Goal: Task Accomplishment & Management: Complete application form

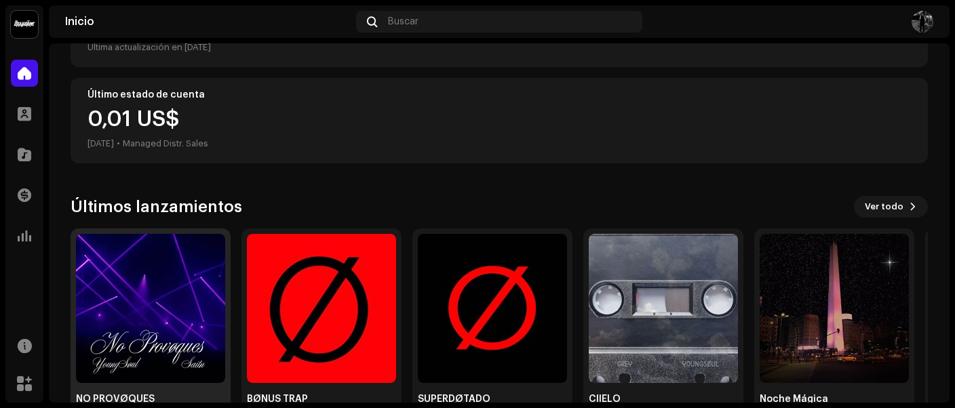
scroll to position [261, 0]
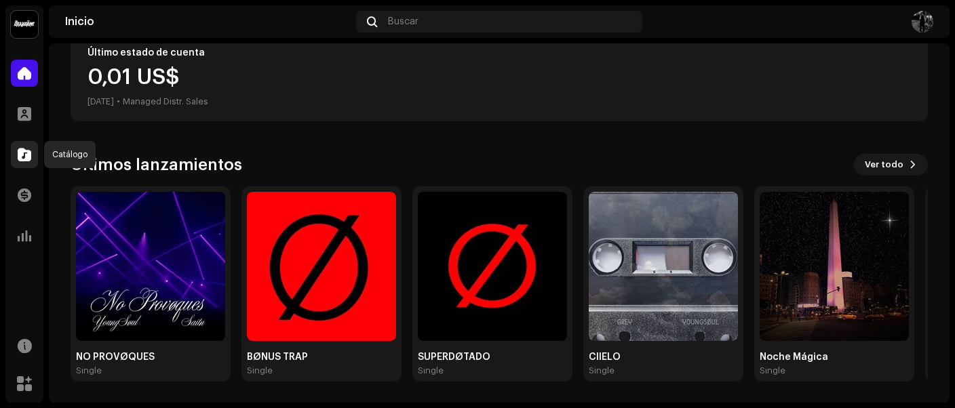
click at [24, 160] on span at bounding box center [25, 154] width 14 height 11
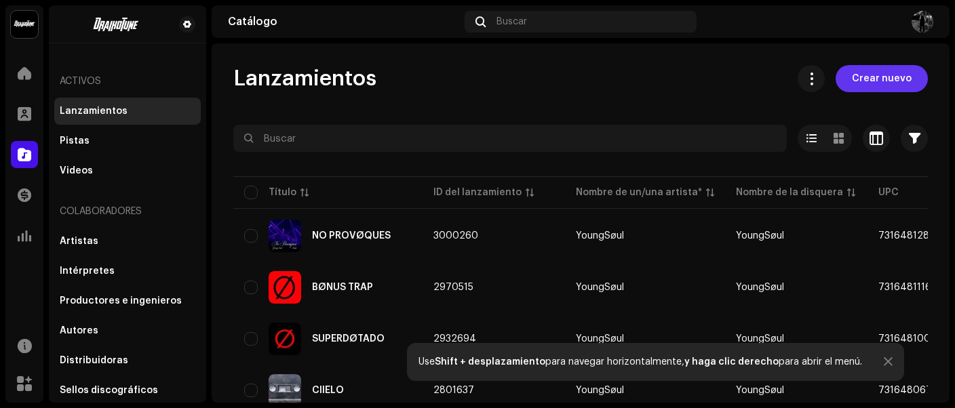
click at [873, 81] on span "Crear nuevo" at bounding box center [882, 78] width 60 height 27
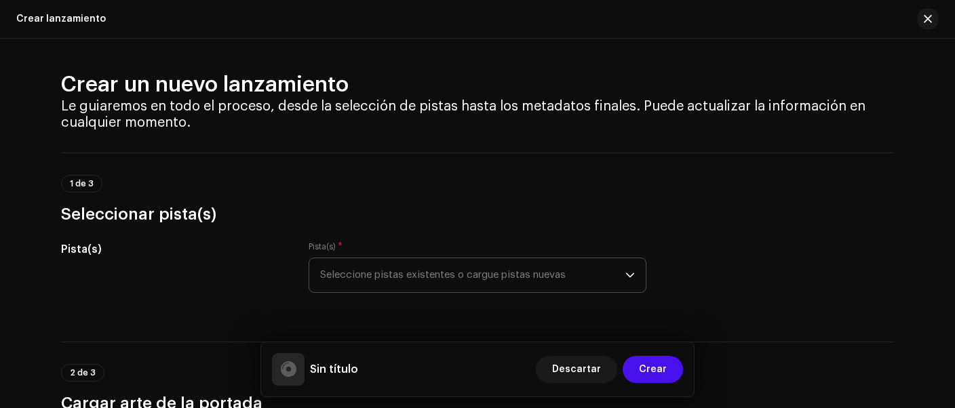
click at [402, 271] on span "Seleccione pistas existentes o cargue pistas nuevas" at bounding box center [472, 276] width 305 height 34
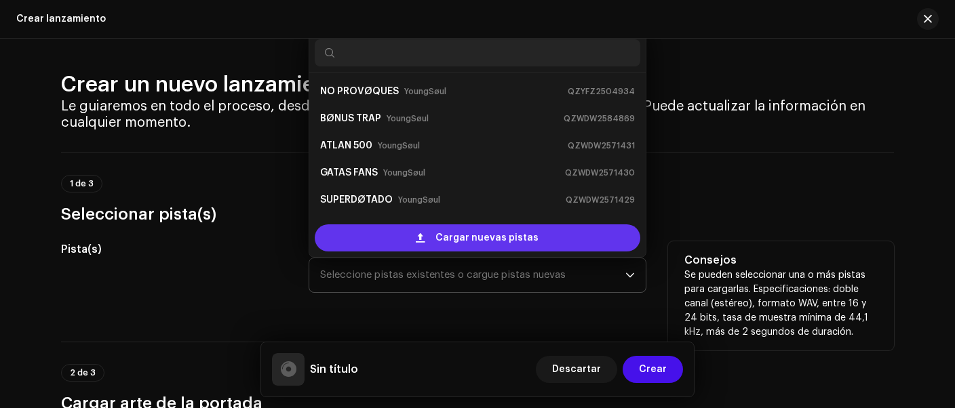
click at [416, 237] on span at bounding box center [420, 238] width 9 height 11
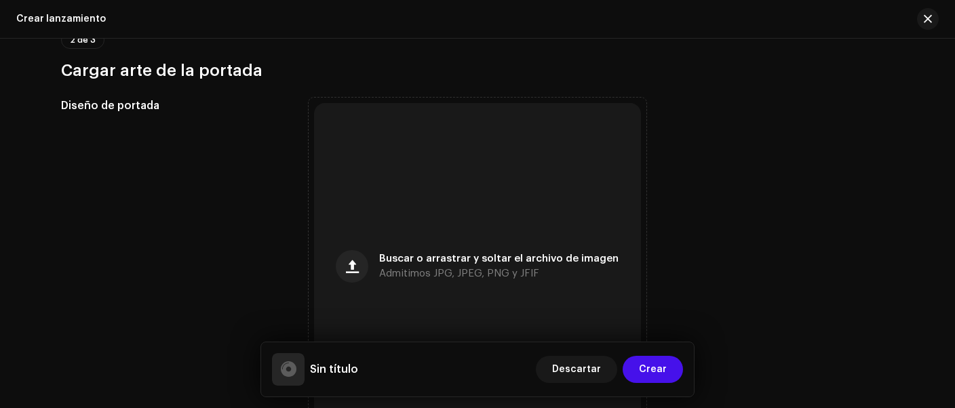
scroll to position [453, 0]
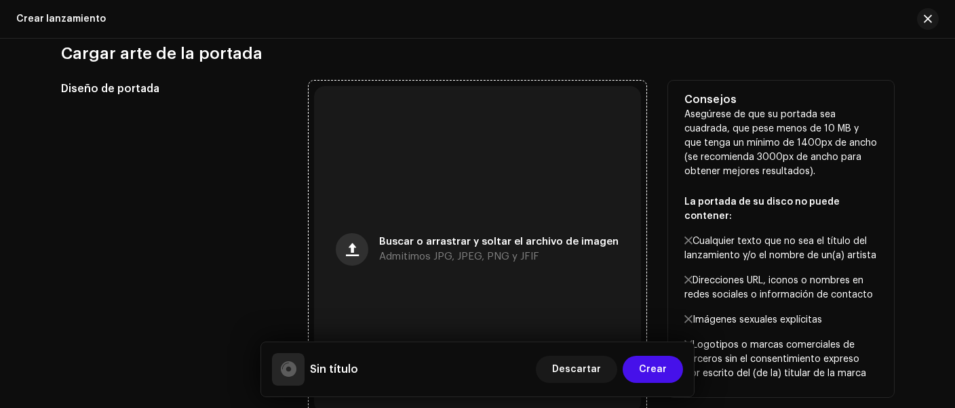
click at [363, 247] on button "button" at bounding box center [352, 249] width 33 height 33
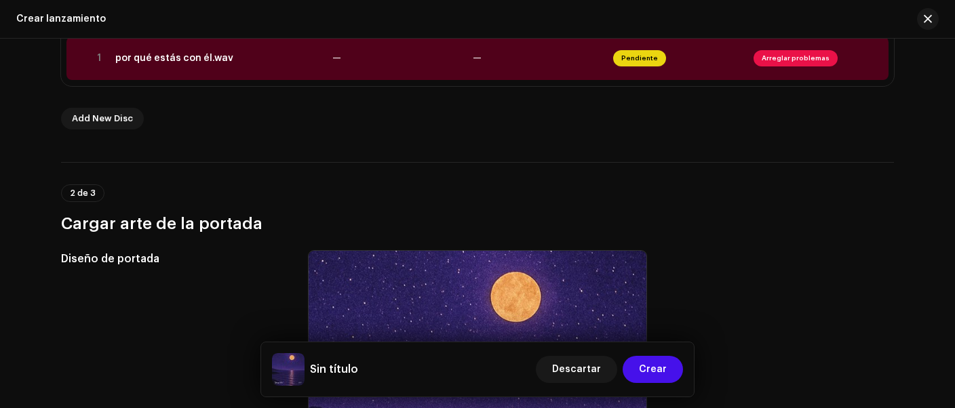
scroll to position [111, 0]
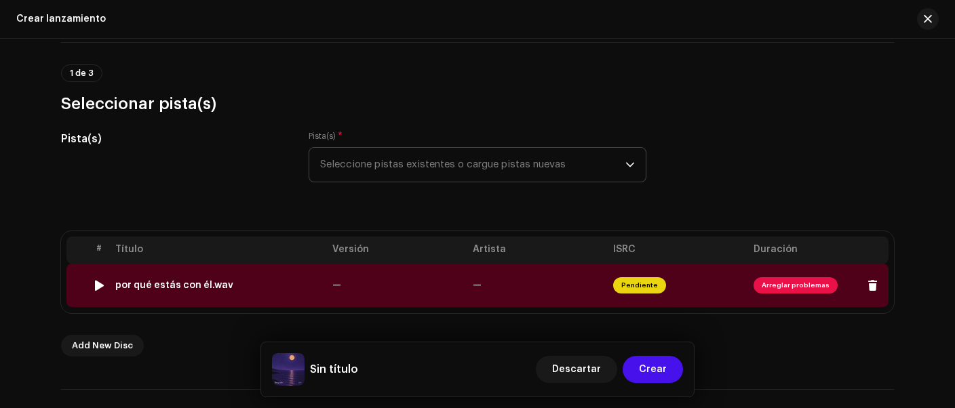
click at [789, 285] on span "Arreglar problemas" at bounding box center [796, 286] width 84 height 16
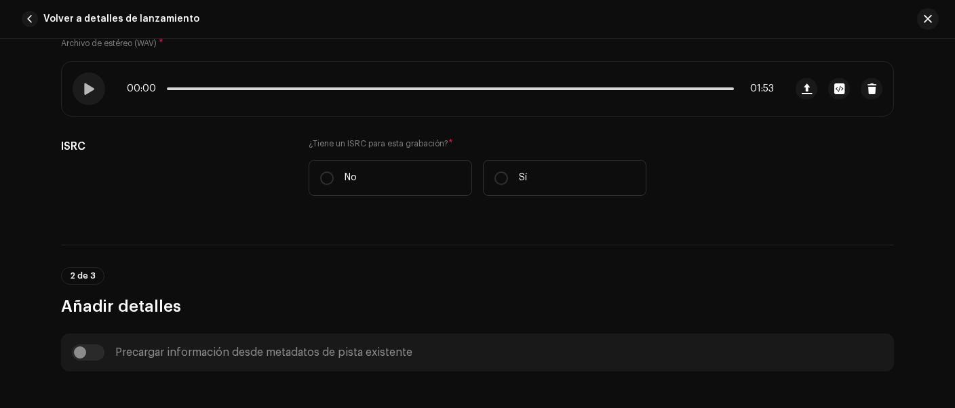
scroll to position [214, 0]
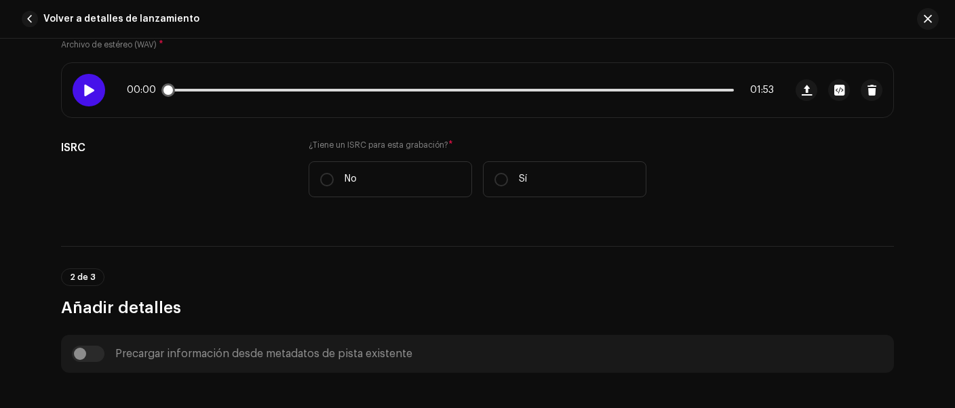
click at [81, 81] on div at bounding box center [89, 90] width 33 height 33
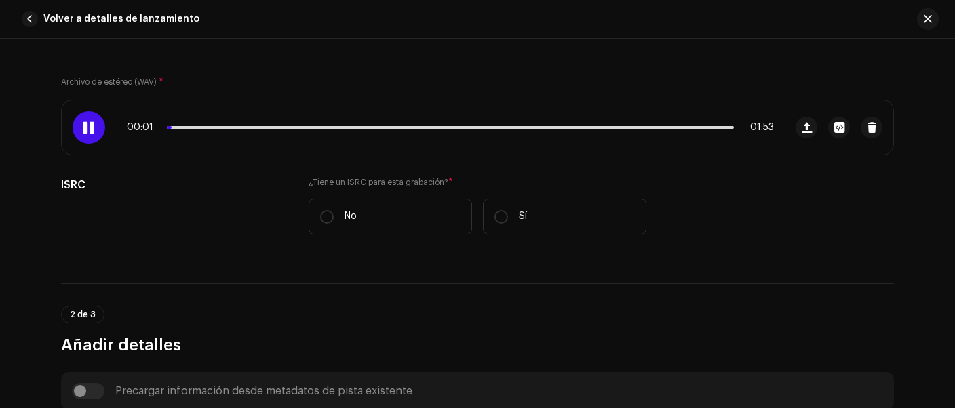
scroll to position [158, 0]
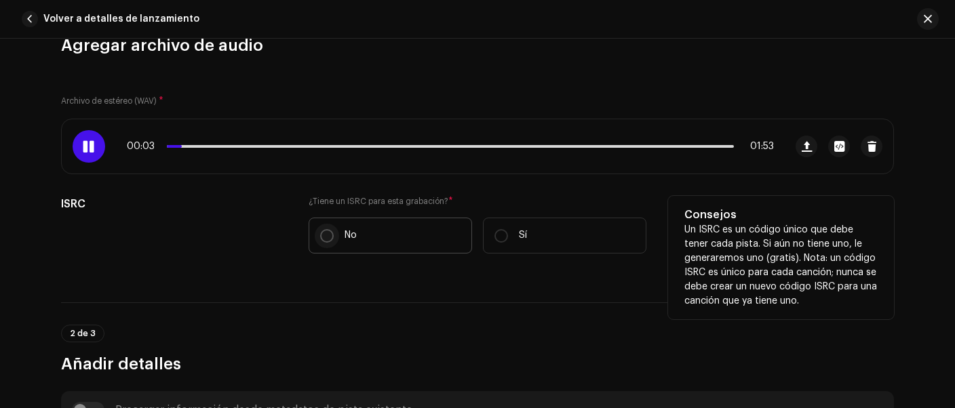
click at [320, 238] on input "No" at bounding box center [327, 236] width 14 height 14
radio input "true"
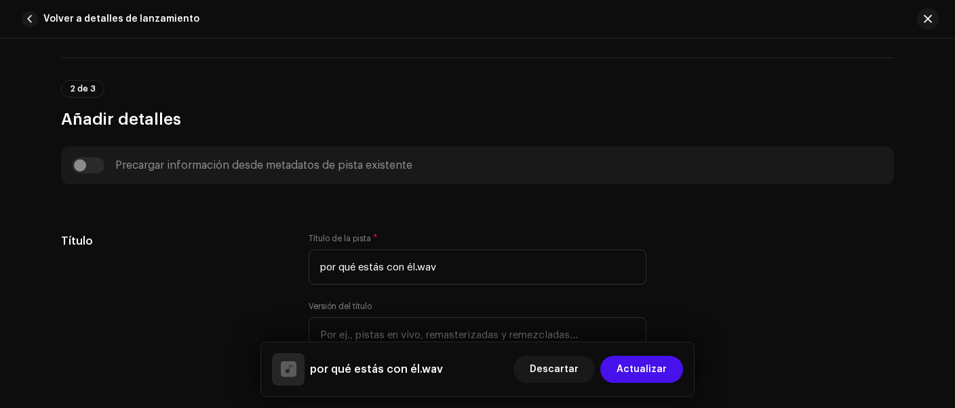
scroll to position [442, 0]
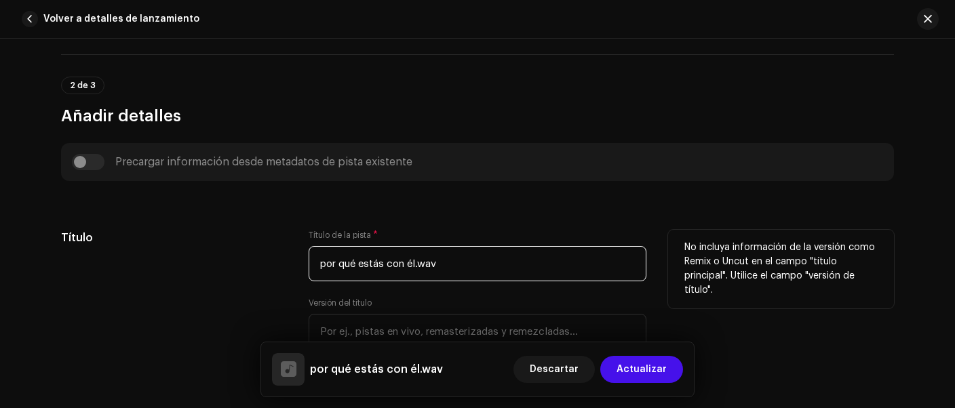
click at [455, 264] on input "por qué estás con él.wav" at bounding box center [478, 263] width 338 height 35
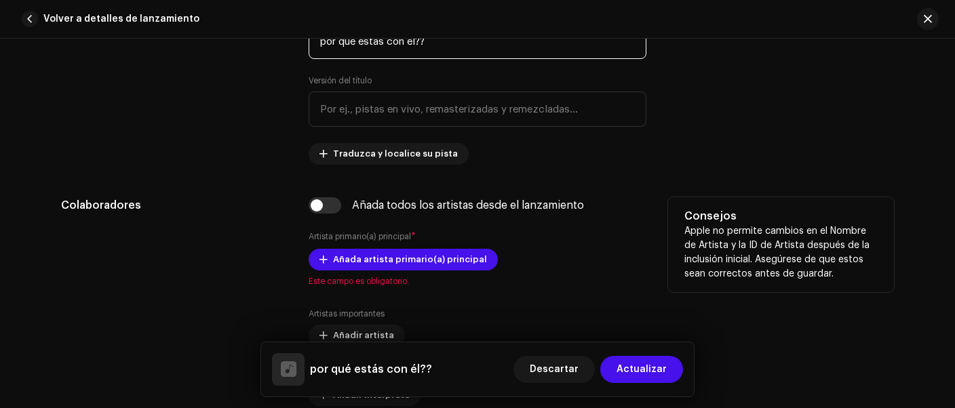
scroll to position [668, 0]
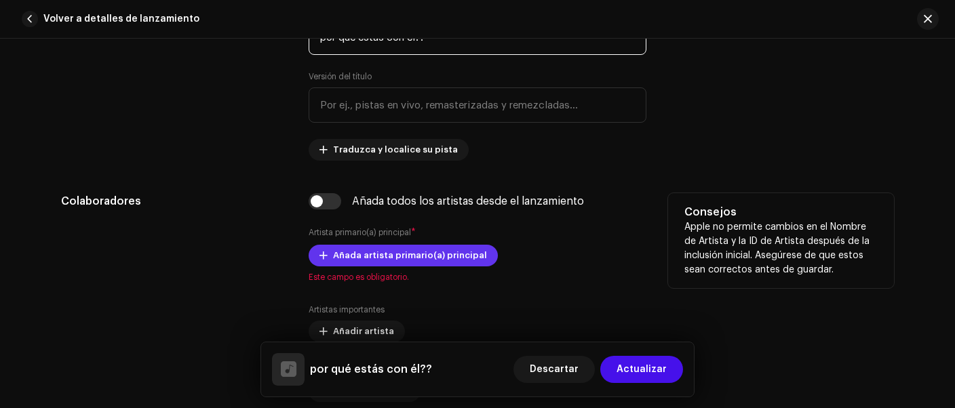
type input "por qué estás con él??"
click at [412, 256] on span "Añada artista primario(a) principal" at bounding box center [410, 255] width 154 height 27
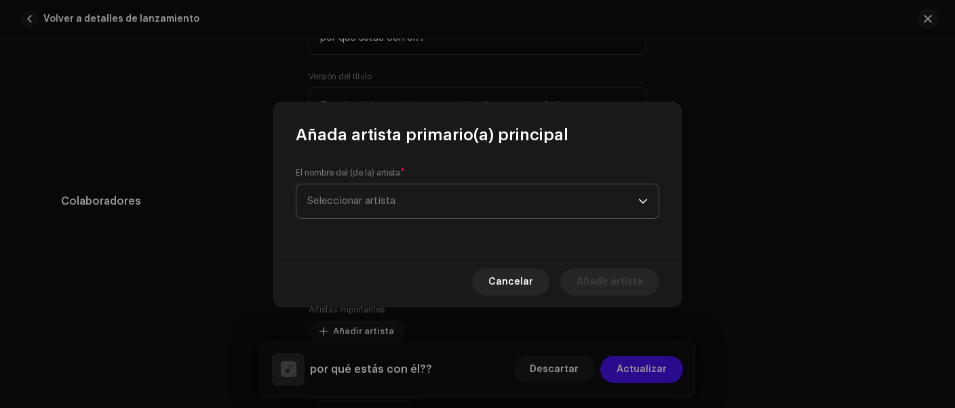
click at [417, 206] on span "Seleccionar artista" at bounding box center [472, 202] width 331 height 34
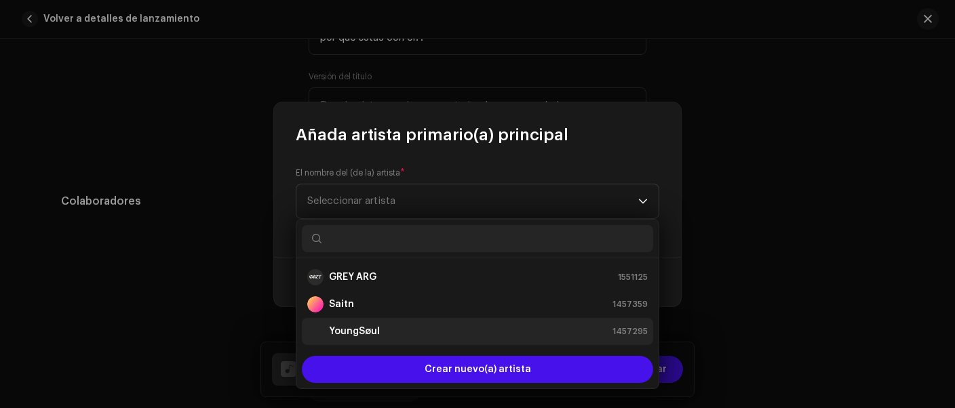
click at [368, 328] on strong "YoungSøul" at bounding box center [354, 332] width 51 height 14
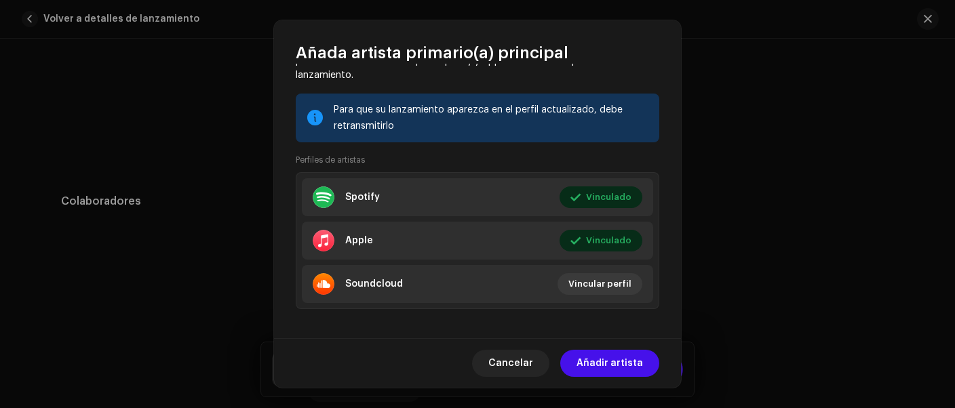
scroll to position [180, 0]
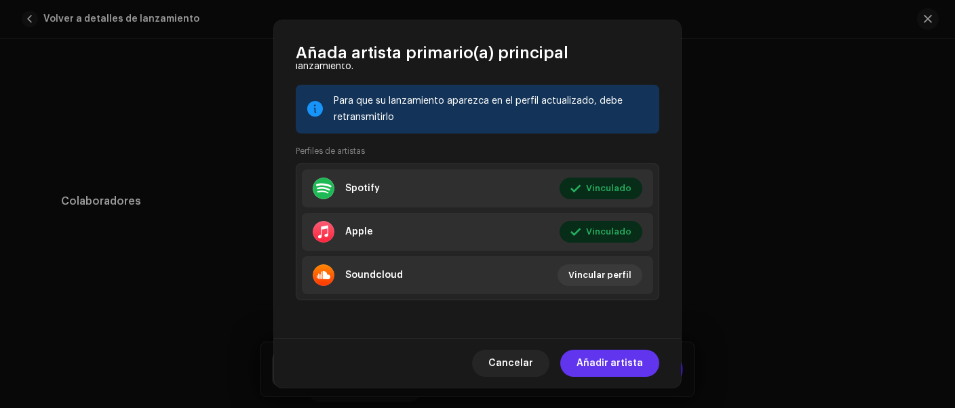
click at [603, 363] on span "Añadir artista" at bounding box center [610, 363] width 66 height 27
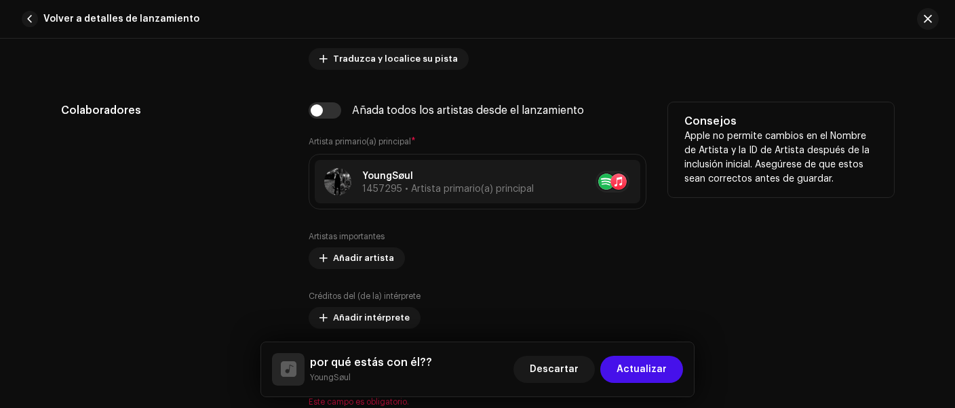
scroll to position [782, 0]
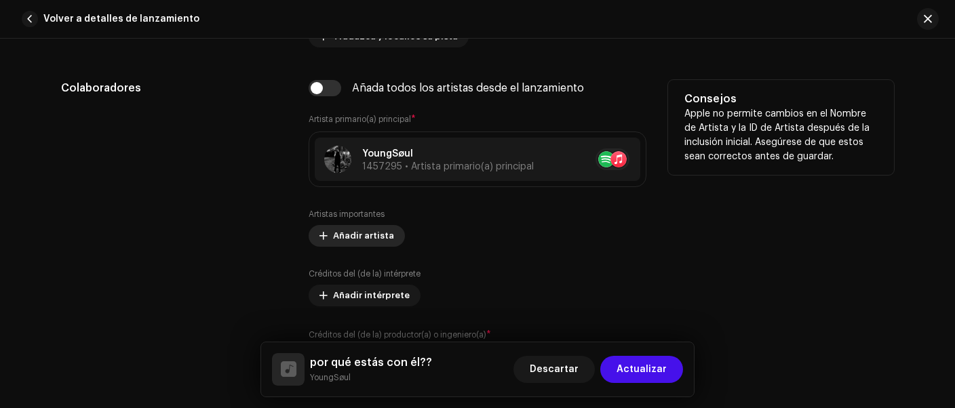
click at [366, 231] on span "Añadir artista" at bounding box center [363, 236] width 61 height 27
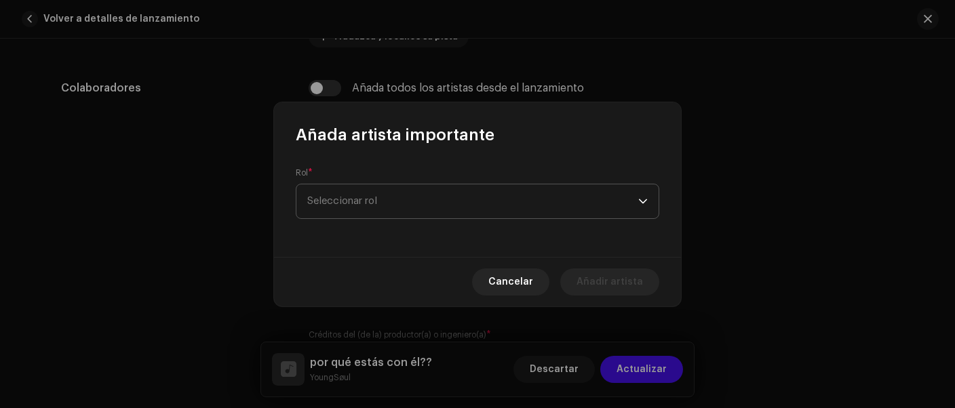
click at [379, 206] on span "Seleccionar rol" at bounding box center [472, 202] width 331 height 34
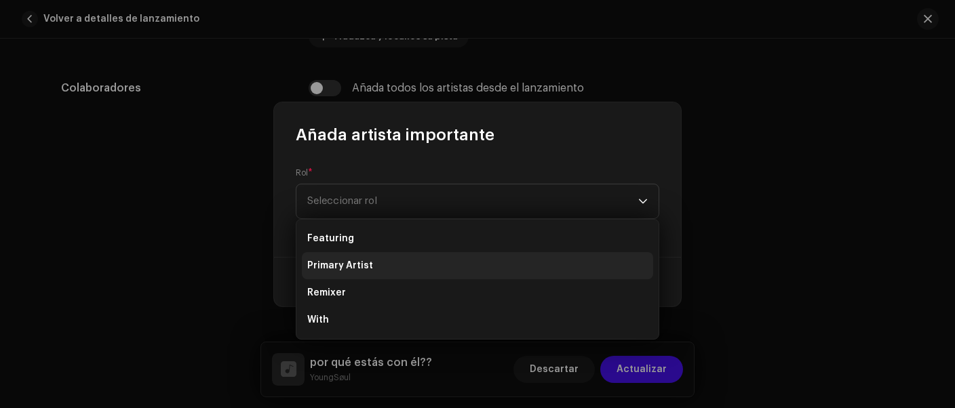
click at [363, 266] on span "Primary Artist" at bounding box center [340, 266] width 66 height 14
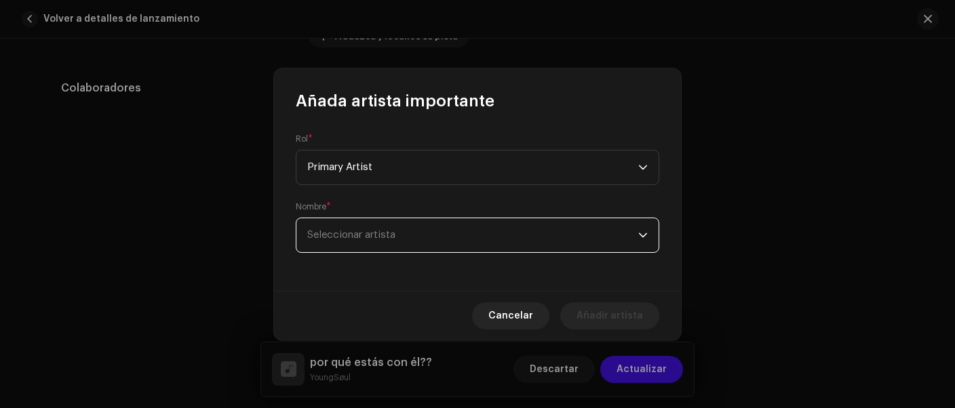
click at [383, 242] on span "Seleccionar artista" at bounding box center [472, 235] width 331 height 34
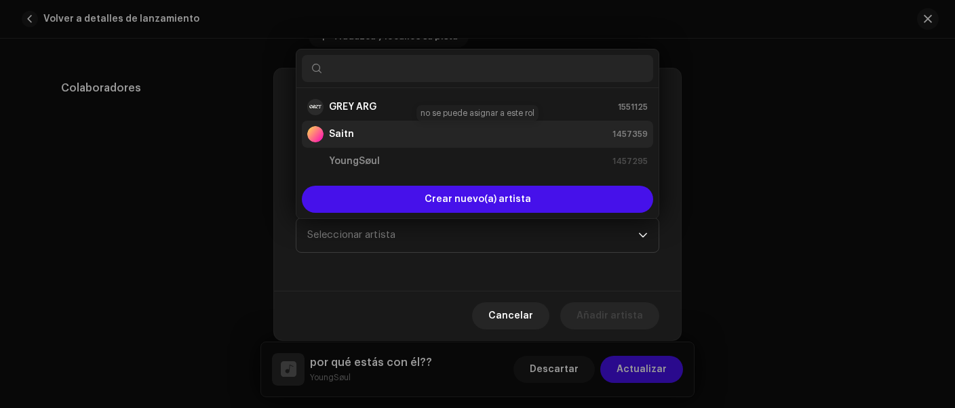
click at [351, 132] on strong "Saitn" at bounding box center [341, 135] width 25 height 14
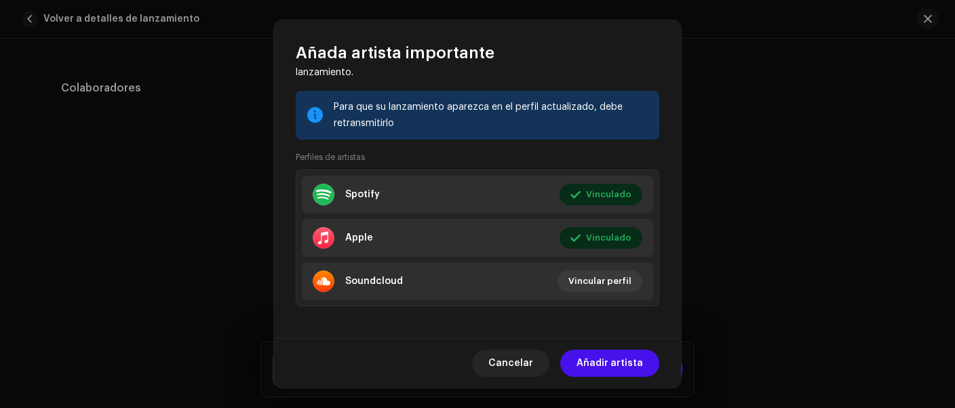
scroll to position [248, 0]
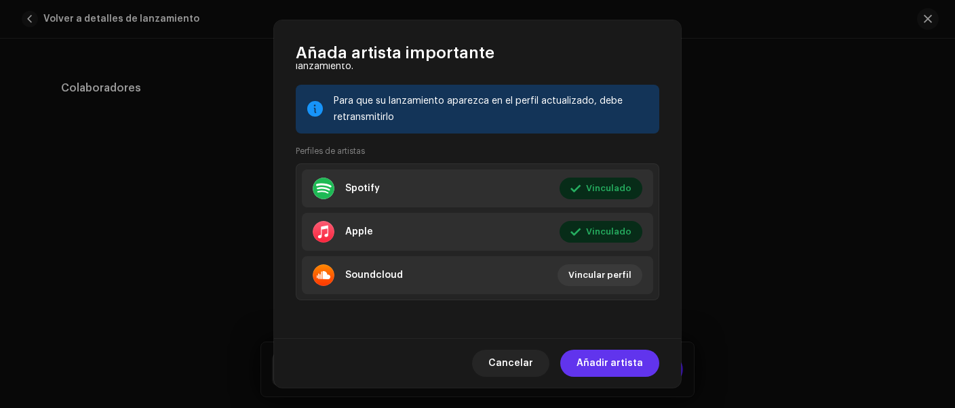
click at [608, 363] on span "Añadir artista" at bounding box center [610, 363] width 66 height 27
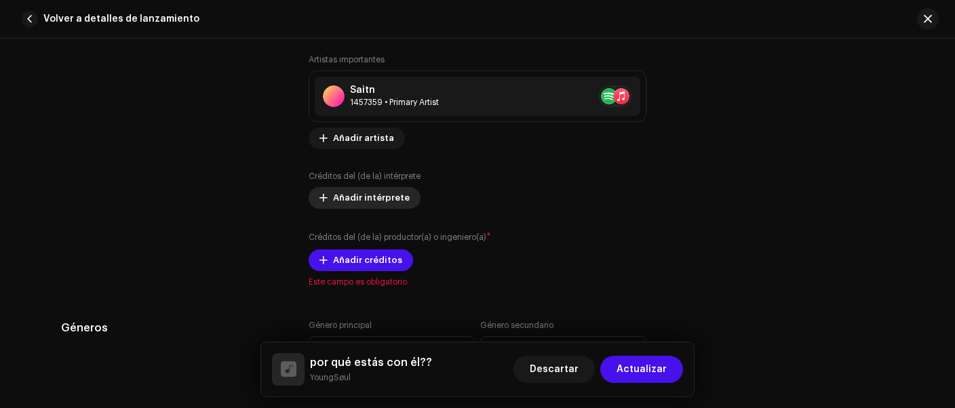
scroll to position [952, 0]
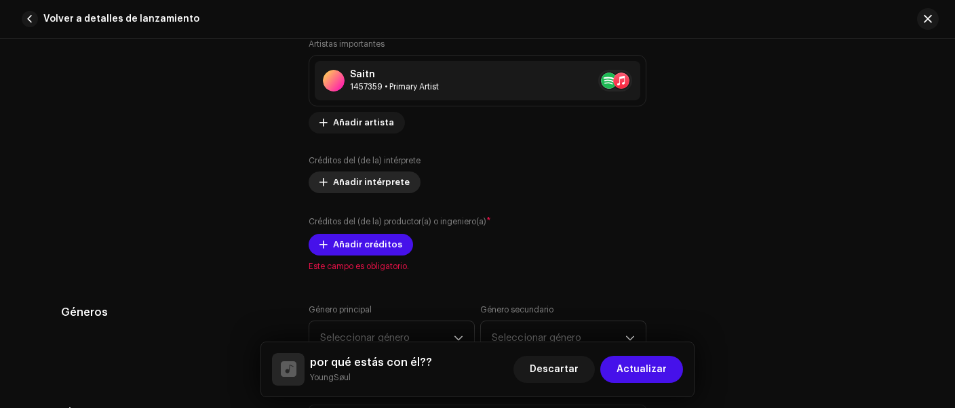
click at [371, 183] on span "Añadir intérprete" at bounding box center [371, 182] width 77 height 27
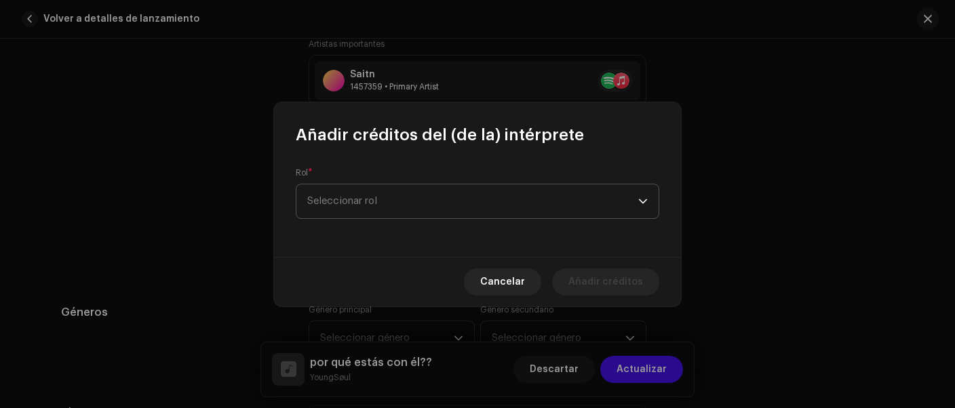
click at [395, 193] on span "Seleccionar rol" at bounding box center [472, 202] width 331 height 34
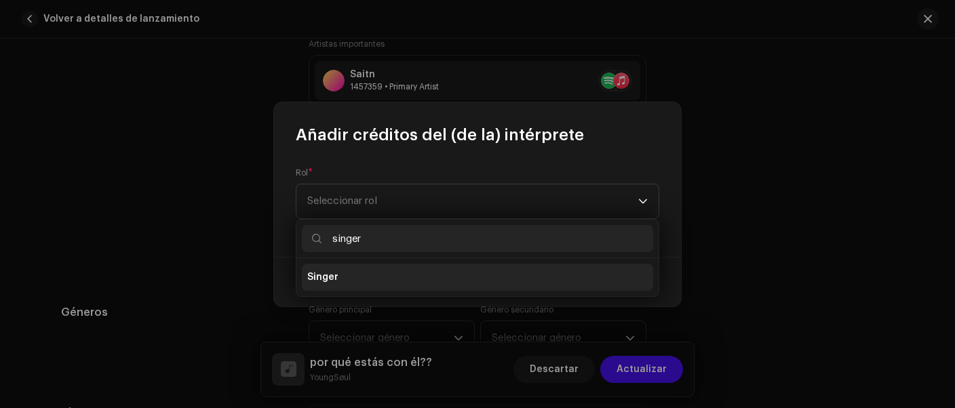
type input "singer"
click at [348, 272] on li "Singer" at bounding box center [477, 277] width 351 height 27
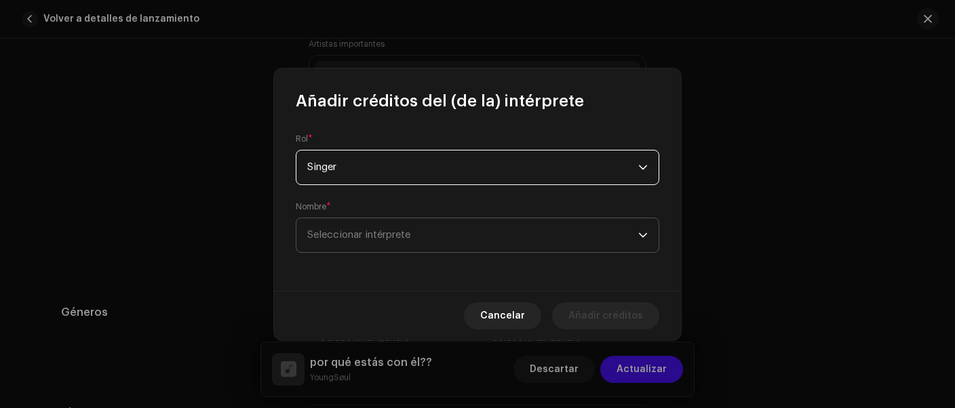
click at [375, 246] on span "Seleccionar intérprete" at bounding box center [472, 235] width 331 height 34
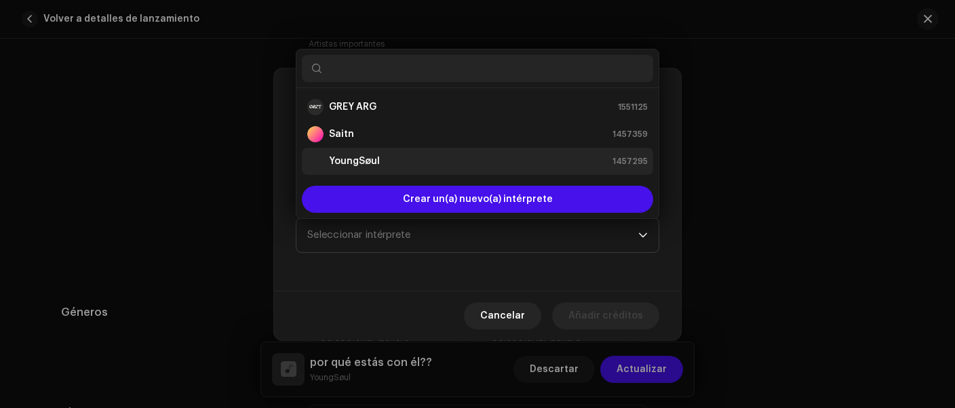
click at [385, 166] on div "YoungSøul 1457295" at bounding box center [477, 161] width 341 height 16
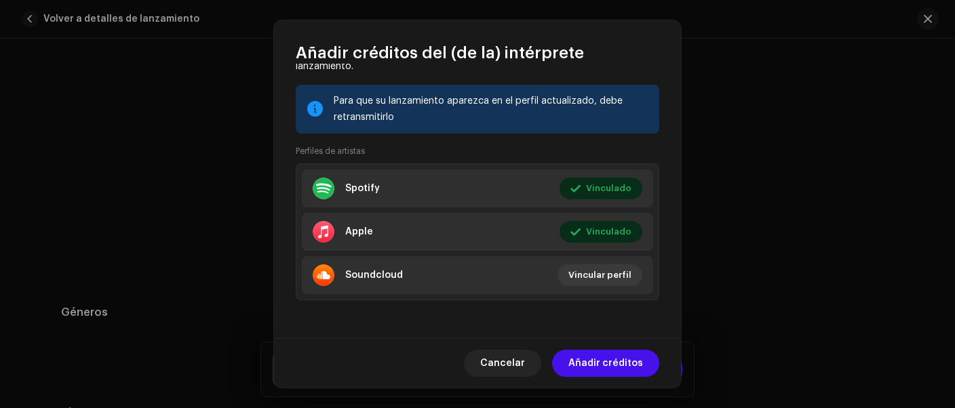
scroll to position [248, 0]
click at [626, 369] on span "Añadir créditos" at bounding box center [606, 363] width 75 height 27
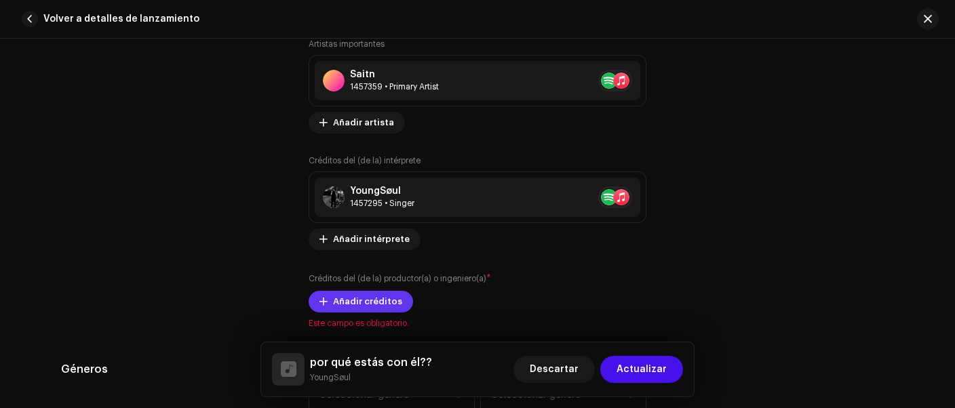
click at [367, 296] on span "Añadir créditos" at bounding box center [367, 301] width 69 height 27
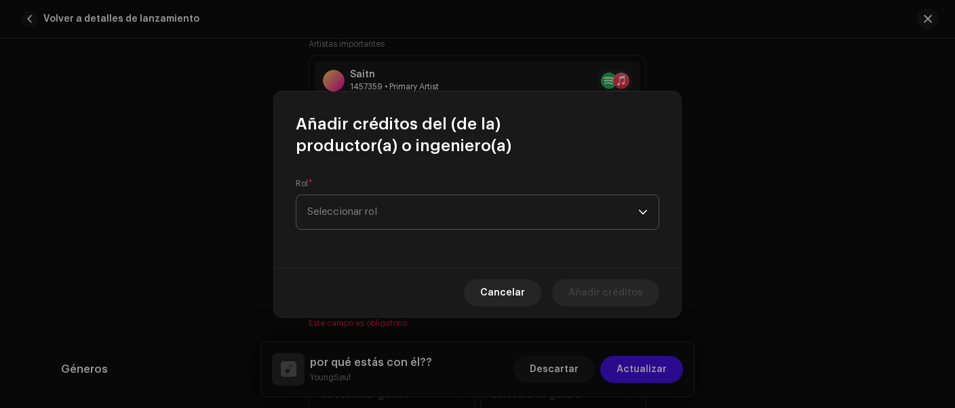
click at [398, 212] on span "Seleccionar rol" at bounding box center [472, 212] width 331 height 34
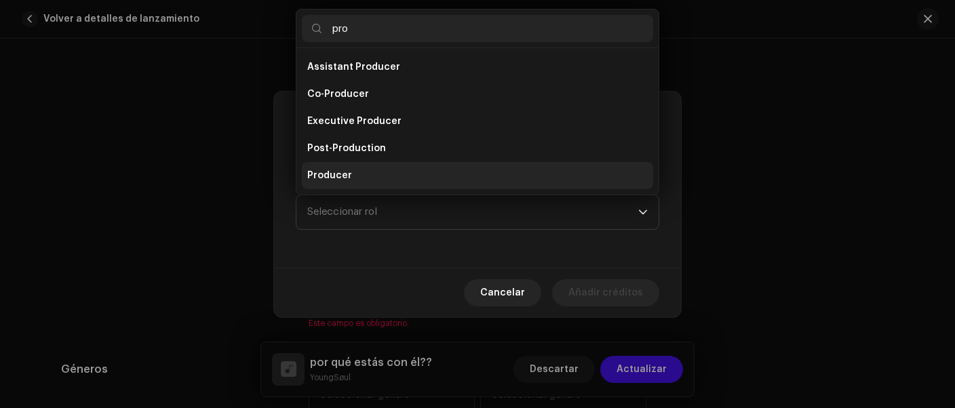
type input "pro"
click at [322, 171] on span "Producer" at bounding box center [329, 176] width 45 height 14
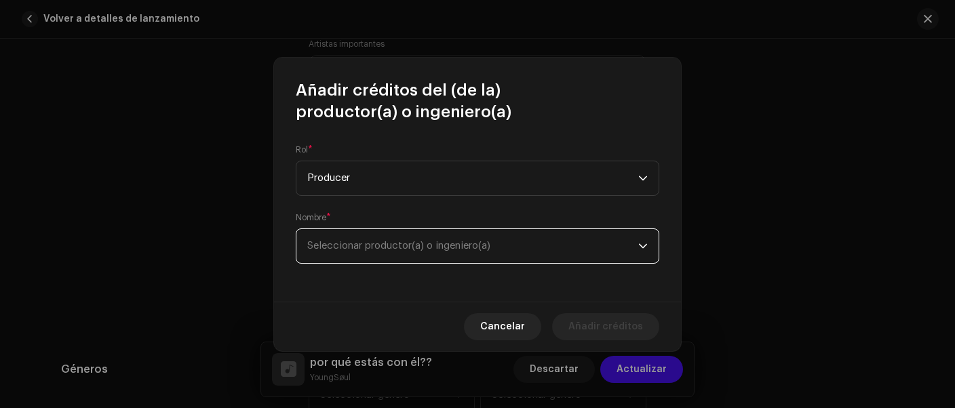
click at [387, 238] on span "Seleccionar productor(a) o ingeniero(a)" at bounding box center [472, 246] width 331 height 34
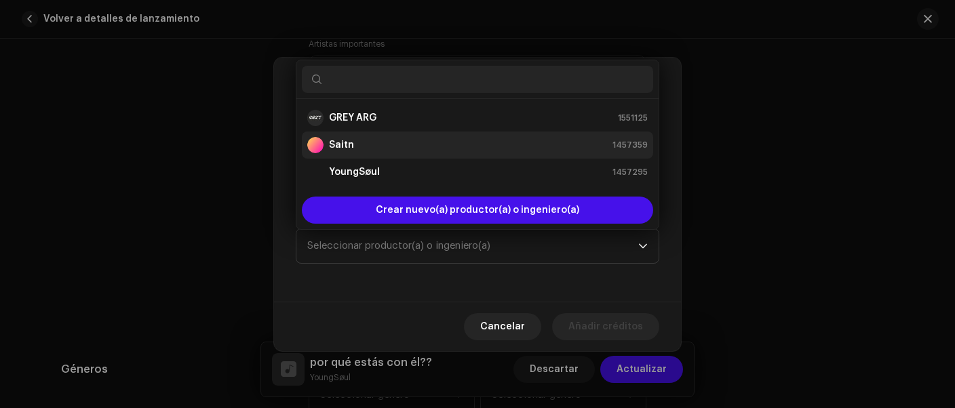
click at [342, 139] on strong "Saitn" at bounding box center [341, 145] width 25 height 14
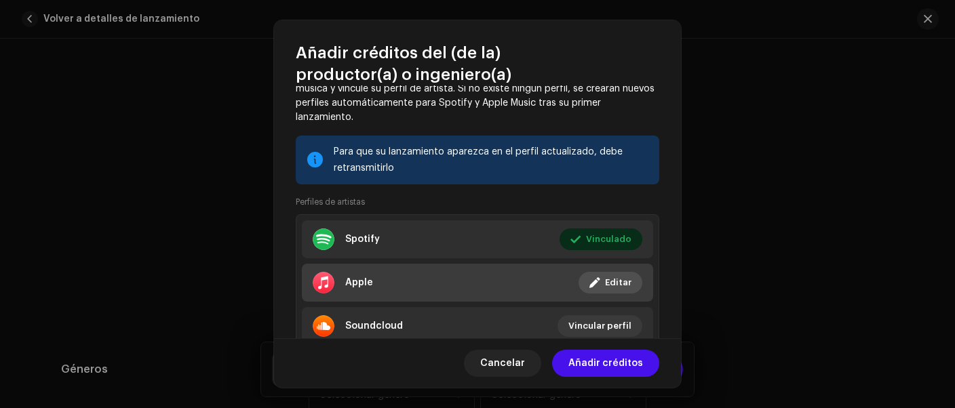
scroll to position [270, 0]
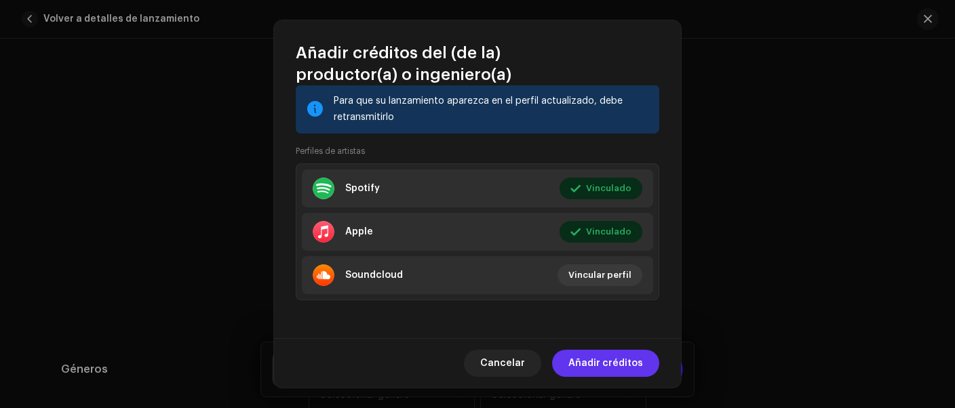
click at [622, 358] on span "Añadir créditos" at bounding box center [606, 363] width 75 height 27
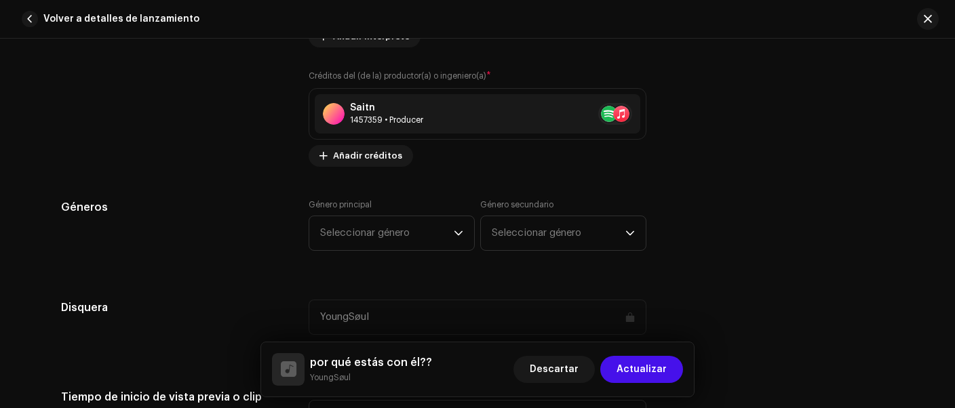
scroll to position [1179, 0]
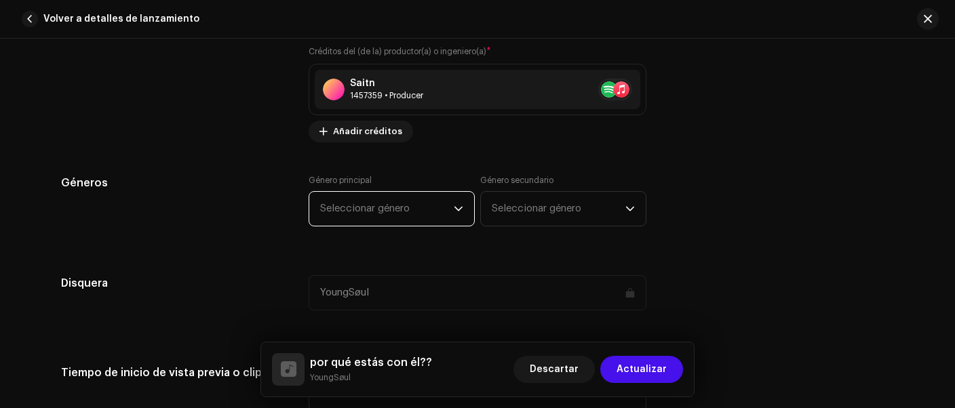
click at [435, 204] on span "Seleccionar género" at bounding box center [387, 209] width 134 height 34
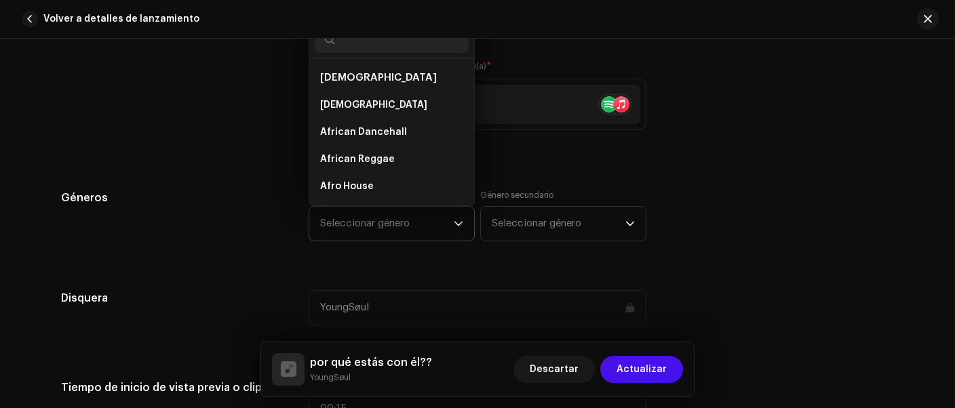
scroll to position [1159, 0]
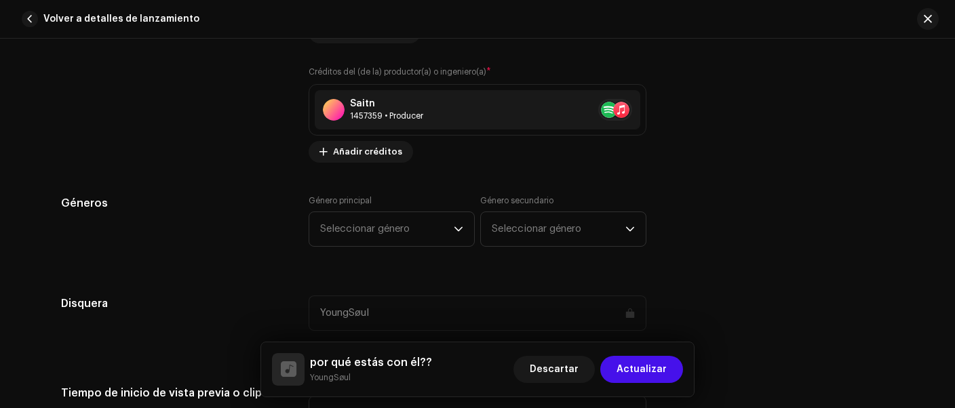
click at [434, 204] on div "Género principal Seleccionar género" at bounding box center [392, 221] width 166 height 52
click at [447, 230] on span "Seleccionar género" at bounding box center [387, 229] width 134 height 34
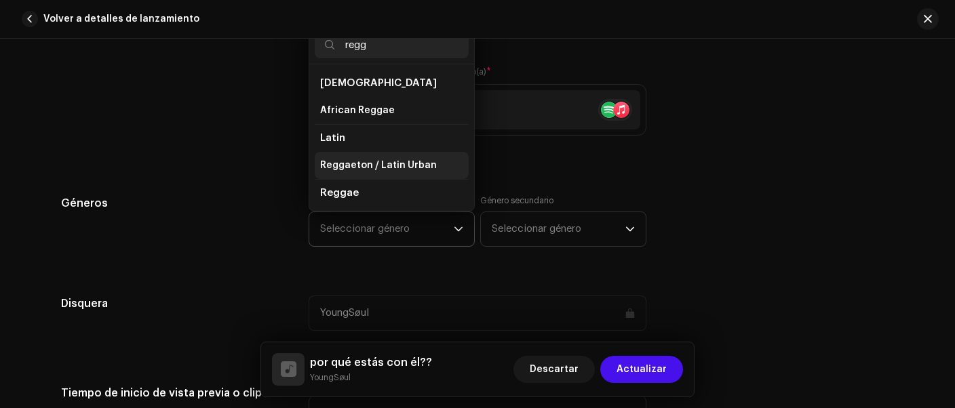
type input "regg"
click at [391, 159] on span "Reggaeton / Latin Urban" at bounding box center [378, 166] width 117 height 14
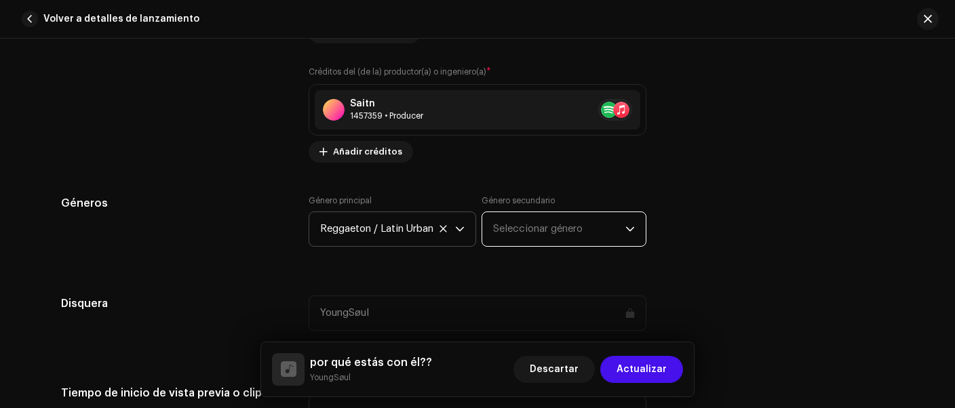
click at [552, 225] on span "Seleccionar género" at bounding box center [559, 229] width 132 height 34
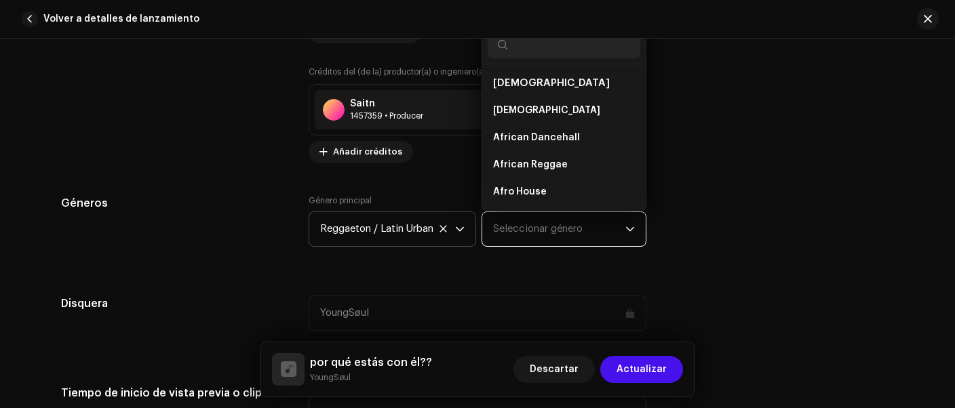
click at [552, 225] on span "Seleccionar género" at bounding box center [559, 229] width 132 height 34
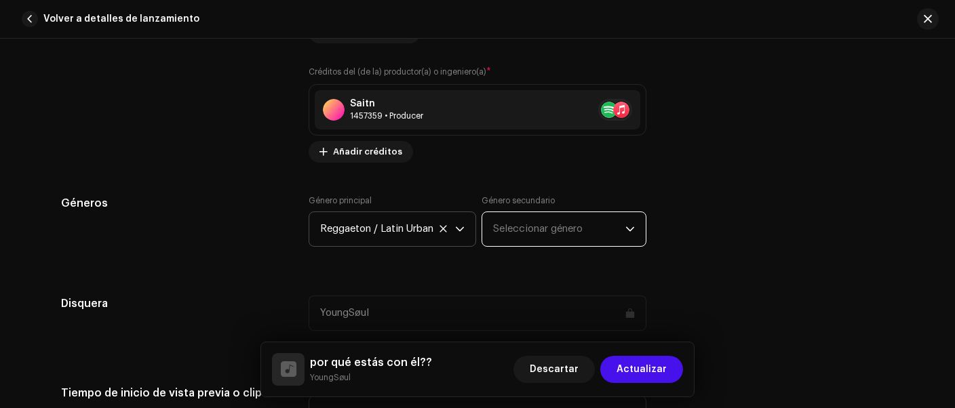
click at [552, 225] on span "Seleccionar género" at bounding box center [559, 229] width 132 height 34
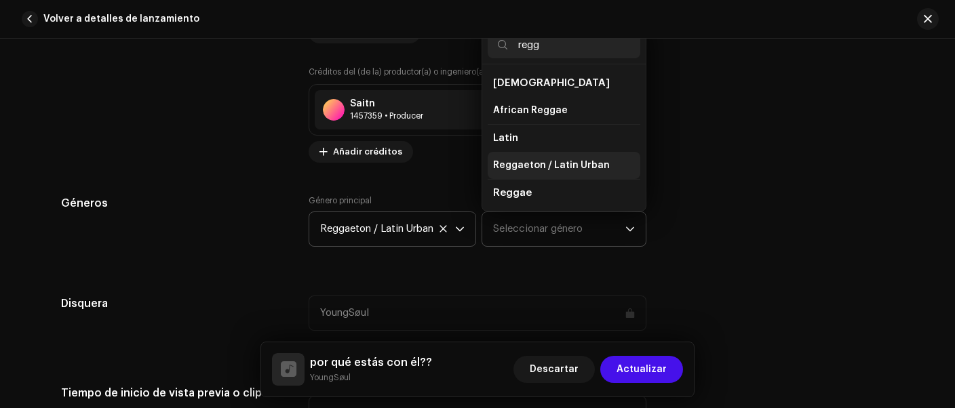
type input "regg"
click at [550, 167] on span "Reggaeton / Latin Urban" at bounding box center [551, 166] width 117 height 14
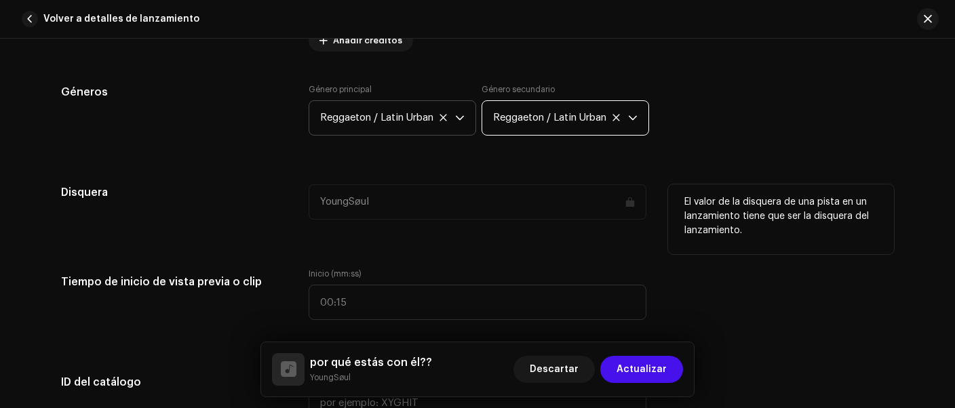
scroll to position [1272, 0]
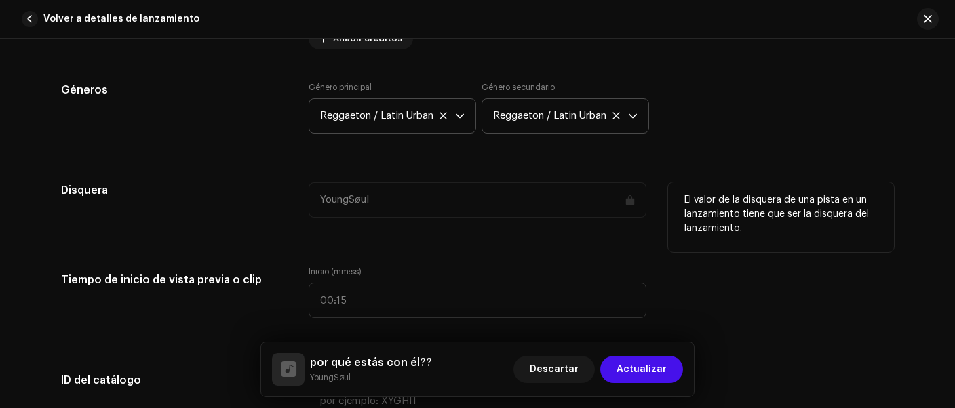
drag, startPoint x: 316, startPoint y: 200, endPoint x: 361, endPoint y: 203, distance: 44.9
click at [361, 203] on div "YoungSøul" at bounding box center [478, 200] width 338 height 35
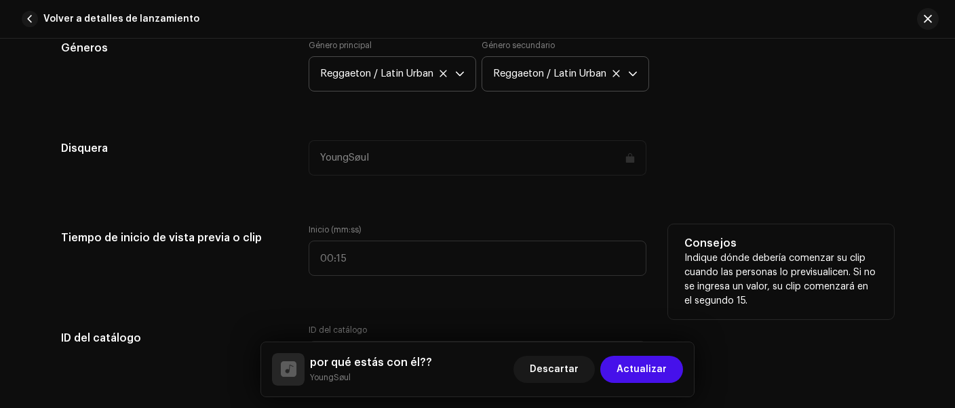
scroll to position [1329, 0]
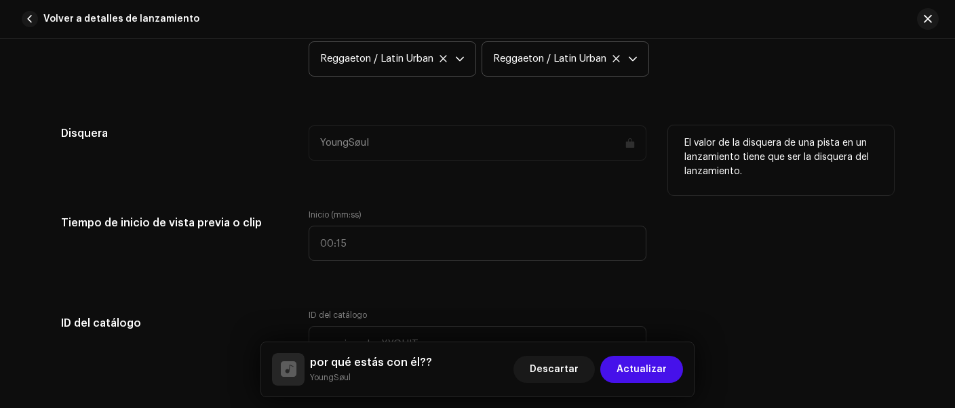
click at [344, 147] on div "YoungSøul" at bounding box center [478, 143] width 338 height 35
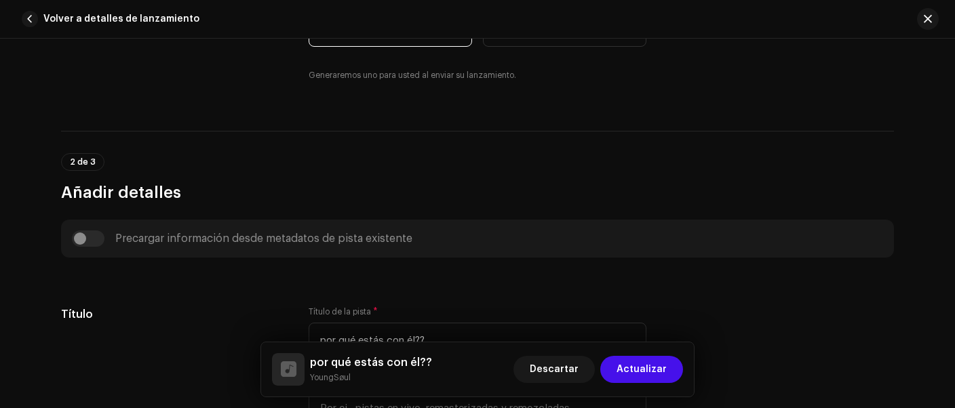
scroll to position [24, 0]
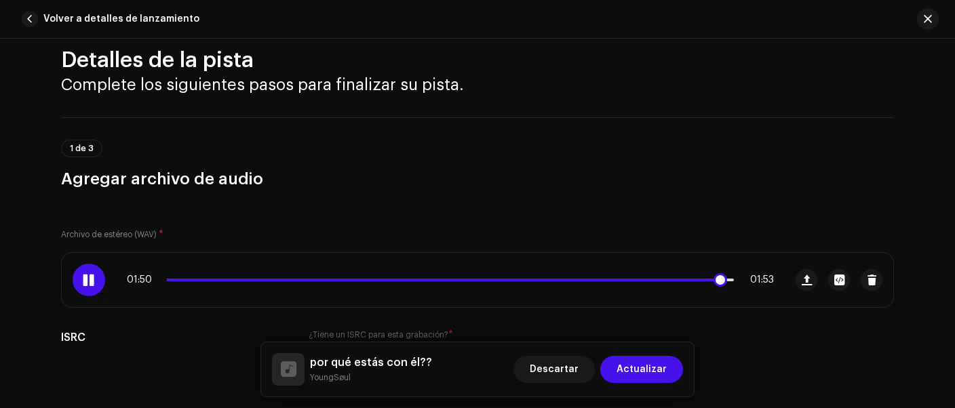
click at [195, 281] on div "01:50 01:53" at bounding box center [450, 280] width 647 height 11
click at [196, 277] on div "01:51 01:53" at bounding box center [450, 280] width 647 height 11
click at [196, 277] on div "01:52 01:53" at bounding box center [450, 280] width 647 height 11
click at [198, 280] on span at bounding box center [448, 280] width 562 height 3
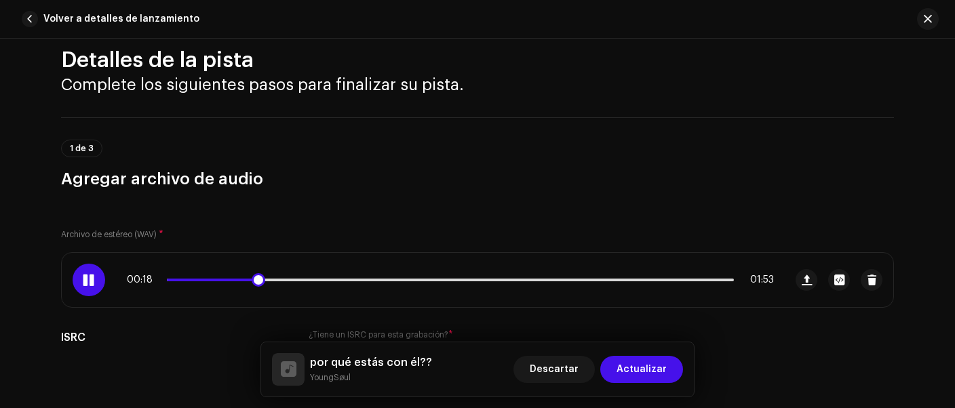
click at [482, 277] on div "00:18 01:53" at bounding box center [450, 280] width 647 height 11
click at [487, 279] on p-slider at bounding box center [450, 280] width 567 height 3
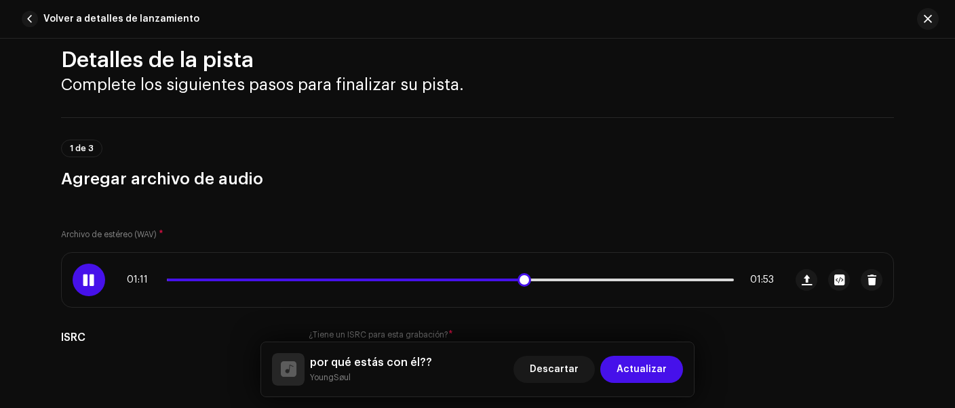
click at [493, 280] on span at bounding box center [345, 280] width 356 height 3
click at [90, 281] on div at bounding box center [89, 280] width 33 height 33
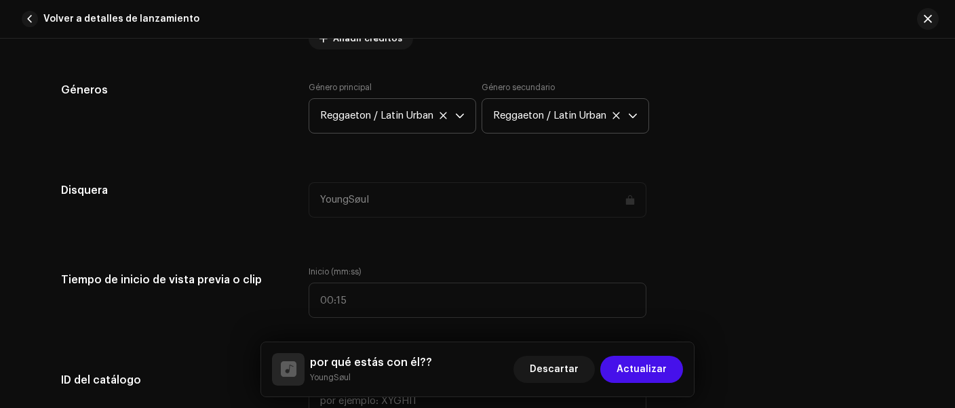
scroll to position [1386, 0]
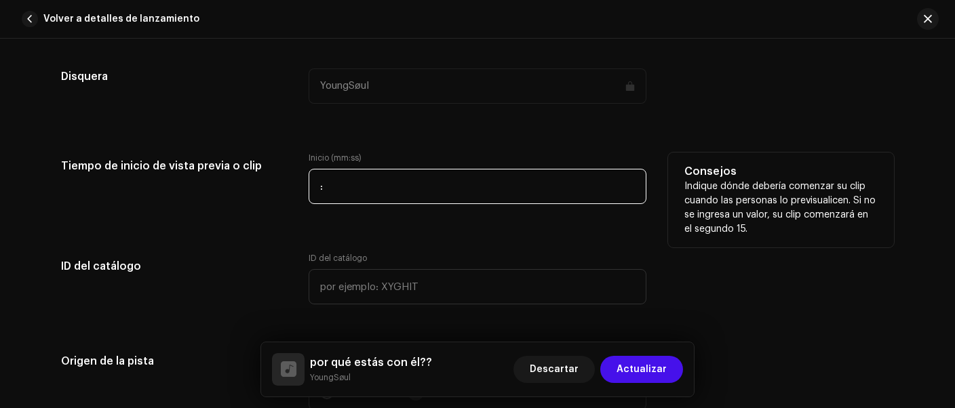
click at [356, 189] on input ":" at bounding box center [478, 186] width 338 height 35
type input "01:07"
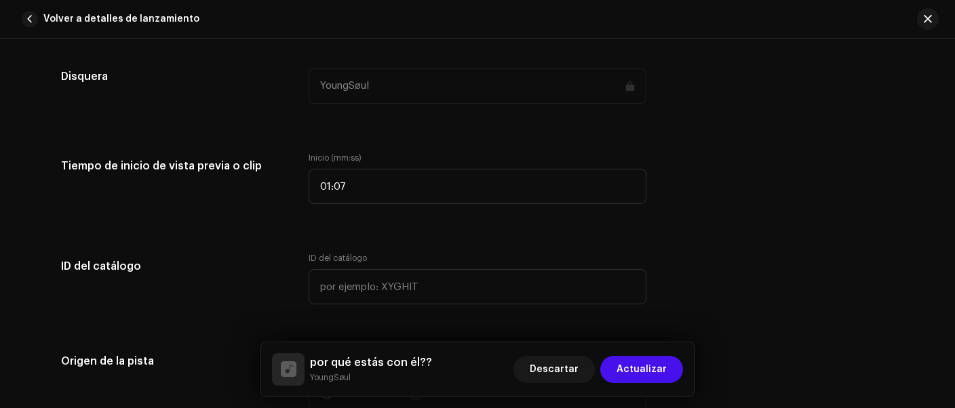
click at [393, 245] on div "Detalles de la pista Complete los siguientes pasos para finalizar su pista. 1 d…" at bounding box center [477, 224] width 877 height 3078
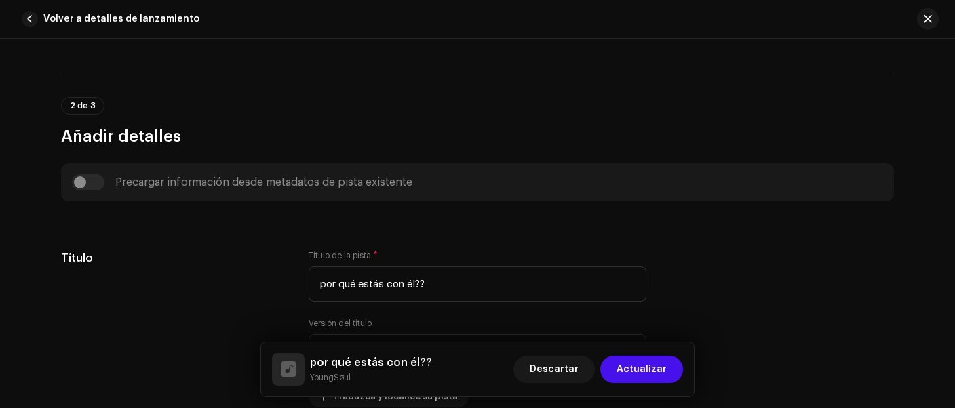
scroll to position [81, 0]
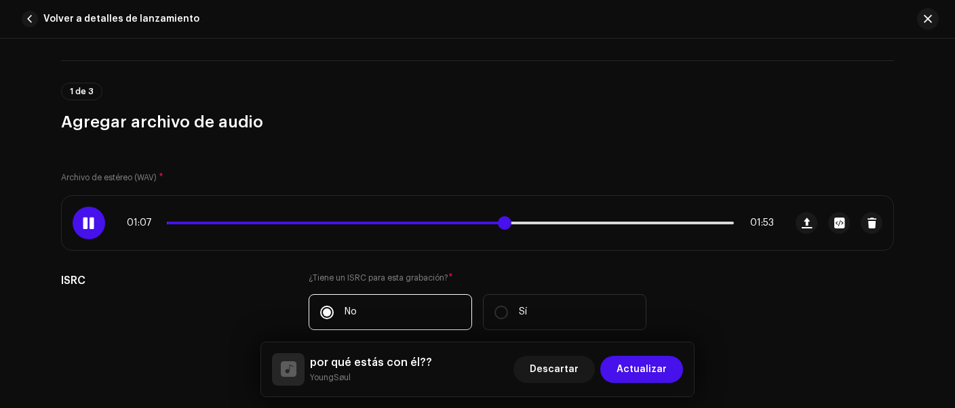
drag, startPoint x: 513, startPoint y: 222, endPoint x: 501, endPoint y: 224, distance: 11.7
click at [501, 224] on span at bounding box center [505, 223] width 14 height 14
drag, startPoint x: 505, startPoint y: 227, endPoint x: 495, endPoint y: 225, distance: 10.3
click at [495, 225] on span at bounding box center [500, 223] width 14 height 14
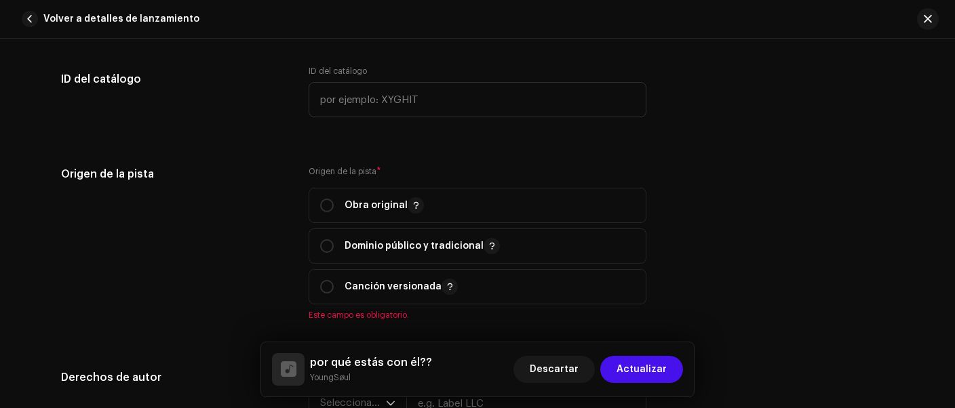
scroll to position [1613, 0]
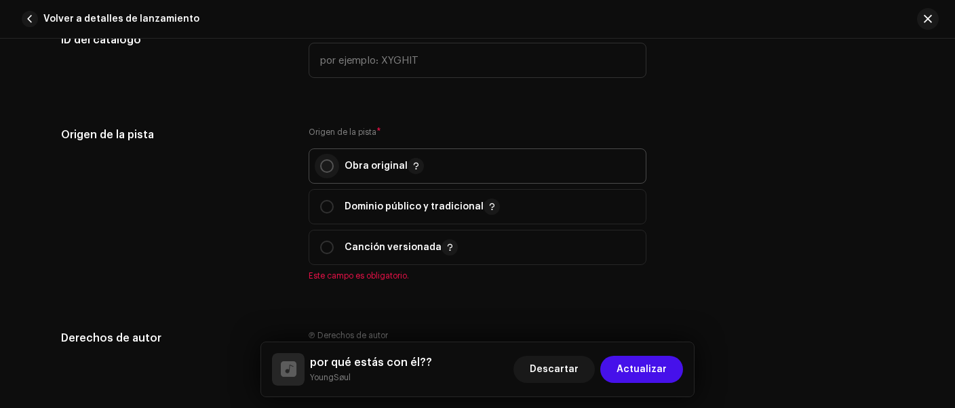
click at [324, 168] on input "radio" at bounding box center [327, 166] width 14 height 14
radio input "true"
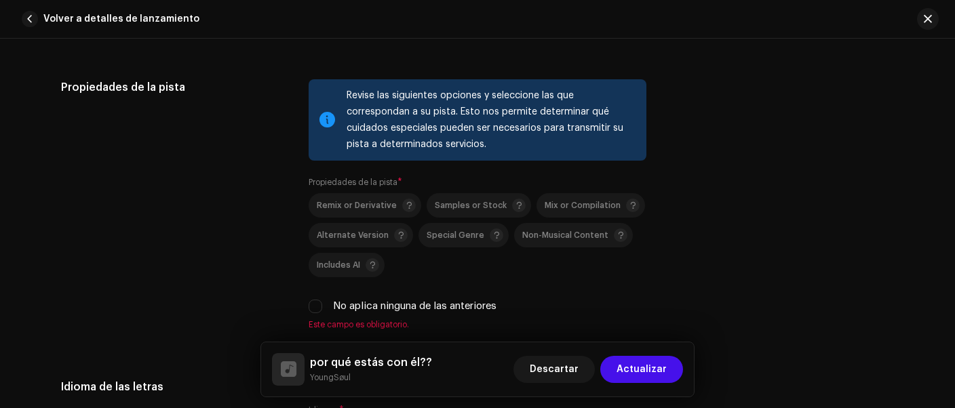
scroll to position [1726, 0]
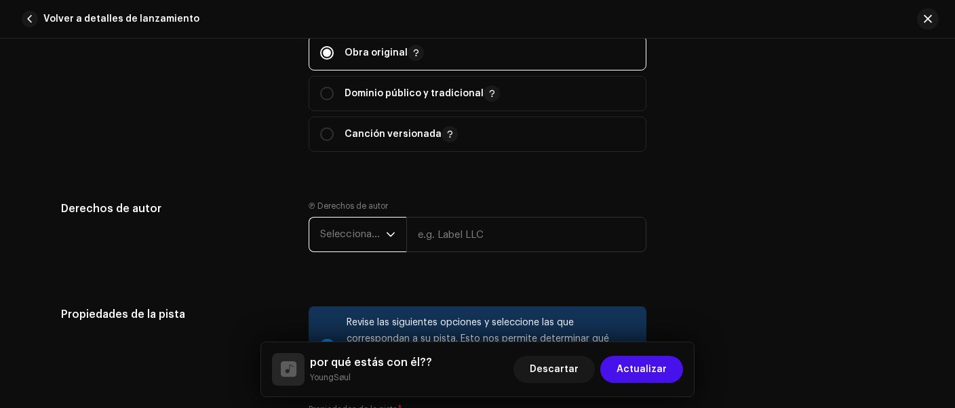
click at [366, 225] on span "Seleccionar año" at bounding box center [353, 235] width 66 height 34
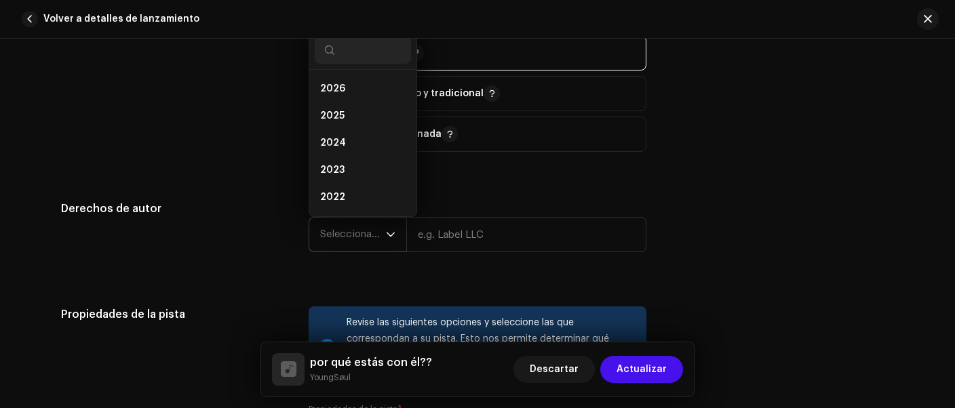
scroll to position [22, 0]
click at [341, 101] on li "2025" at bounding box center [363, 94] width 96 height 27
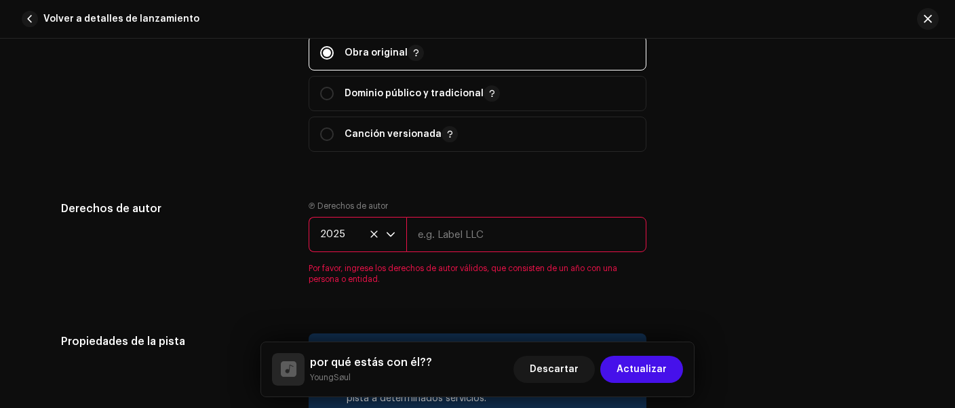
click at [430, 233] on input "text" at bounding box center [526, 234] width 240 height 35
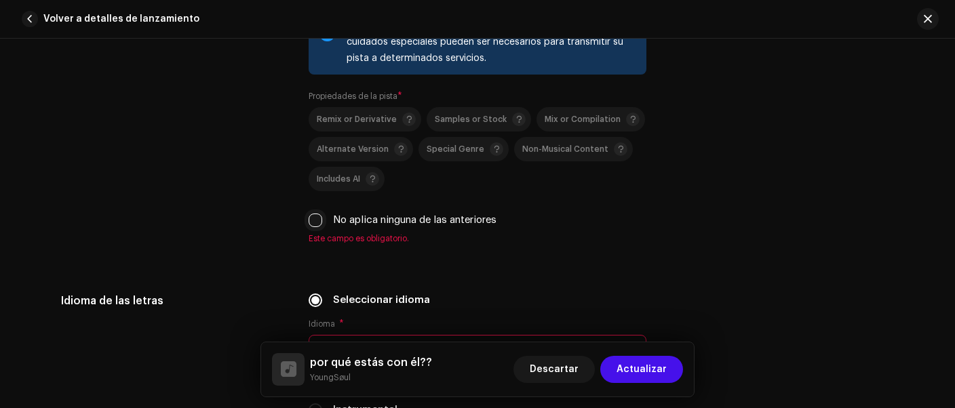
type input "YoungSøul"
click at [313, 222] on input "No aplica ninguna de las anteriores" at bounding box center [316, 221] width 14 height 14
checkbox input "true"
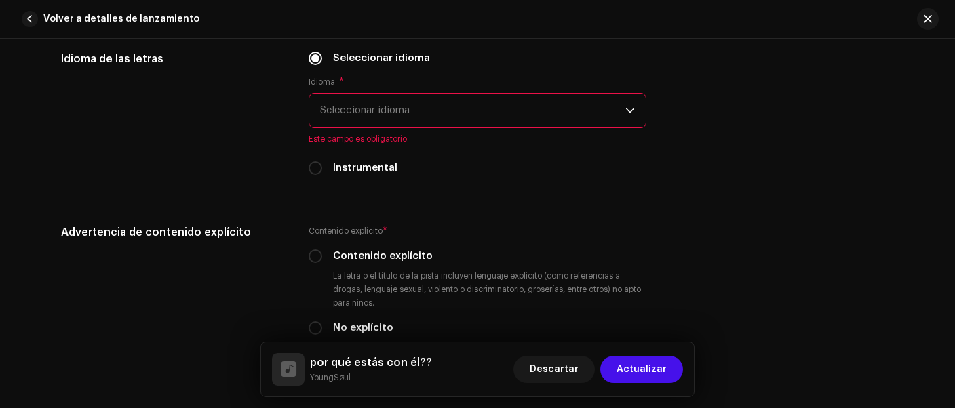
scroll to position [2266, 0]
click at [370, 109] on span "Seleccionar idioma" at bounding box center [472, 110] width 305 height 34
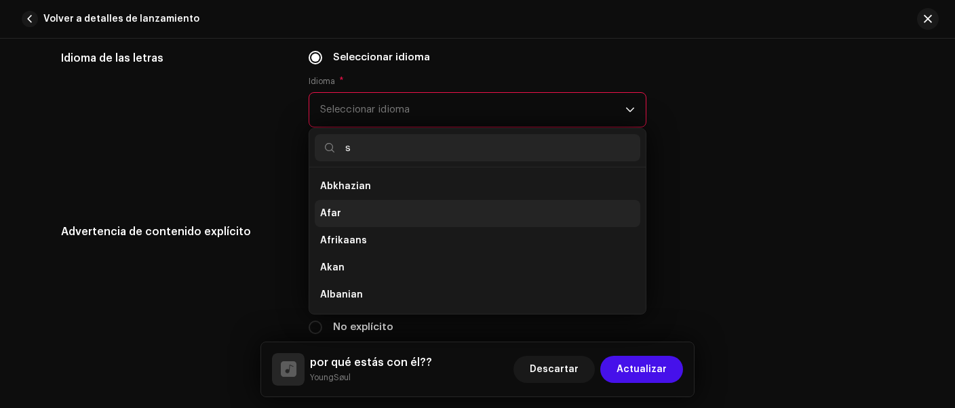
scroll to position [5, 0]
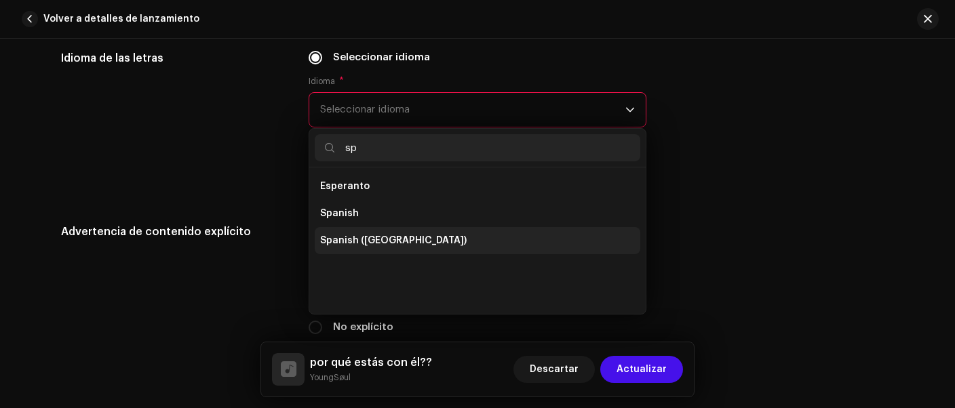
type input "sp"
click at [360, 246] on span "Spanish ([GEOGRAPHIC_DATA])" at bounding box center [393, 241] width 147 height 14
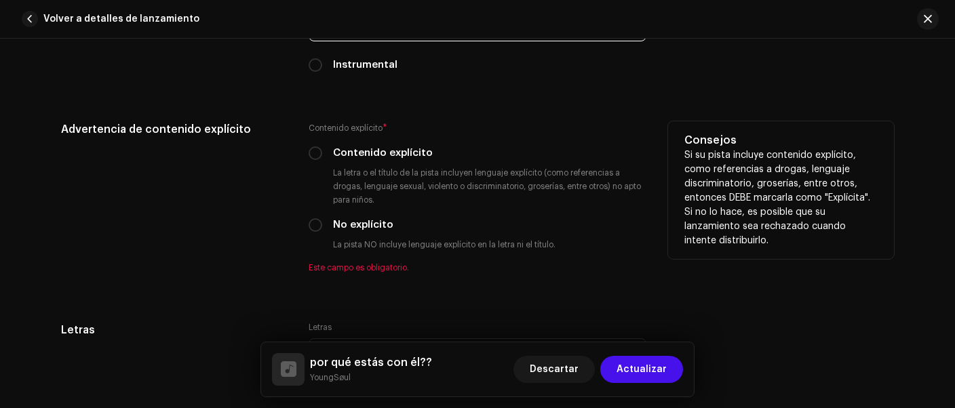
scroll to position [2380, 0]
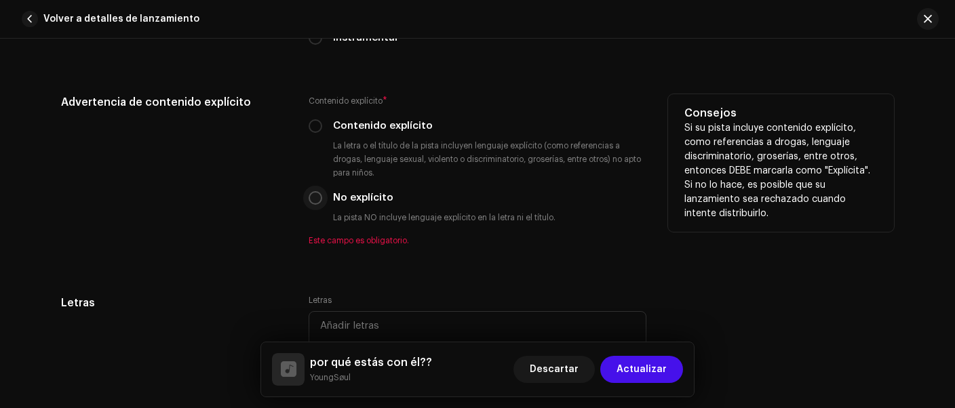
click at [314, 197] on input "No explícito" at bounding box center [316, 198] width 14 height 14
radio input "true"
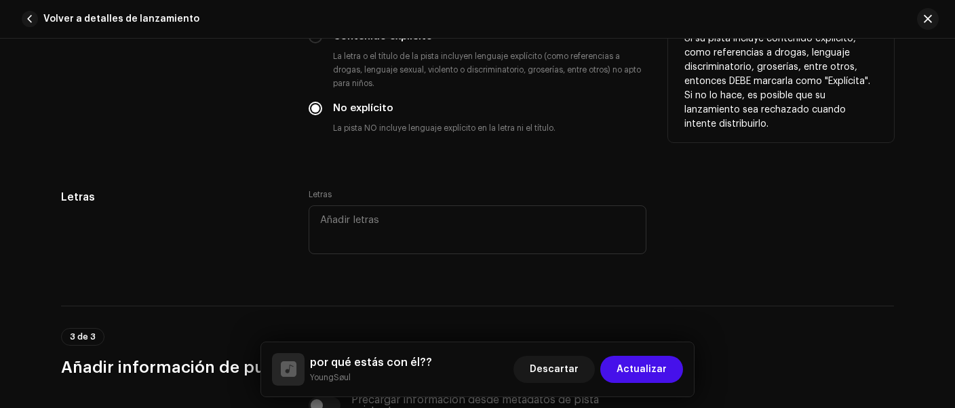
scroll to position [2494, 0]
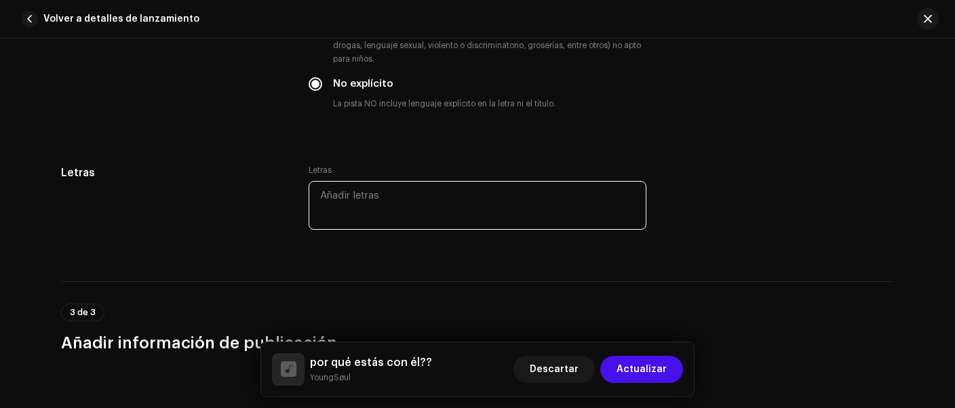
click at [417, 202] on textarea at bounding box center [478, 205] width 338 height 49
paste textarea "Lore ip dolo si ametcon Ad' el se doe tempori Utl etdo ma al enimad M venia qui…"
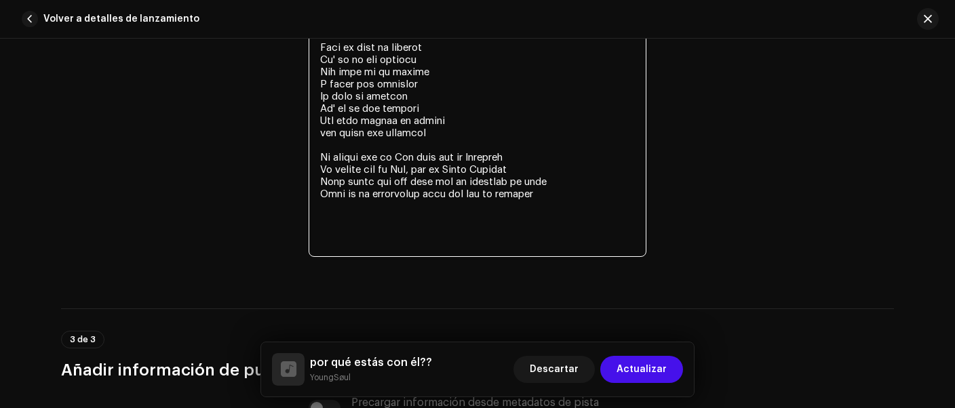
scroll to position [2951, 0]
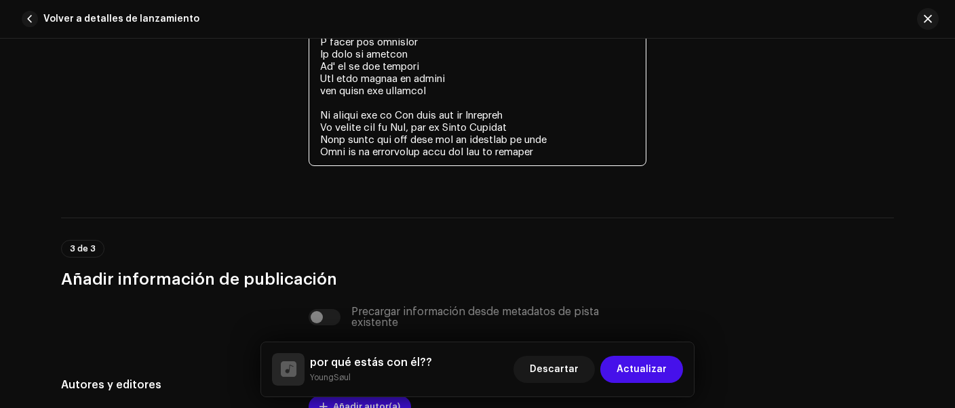
type textarea "Lore ip dolo si ametcon Ad' el se doe tempori Utl etdo ma al enimad M venia qui…"
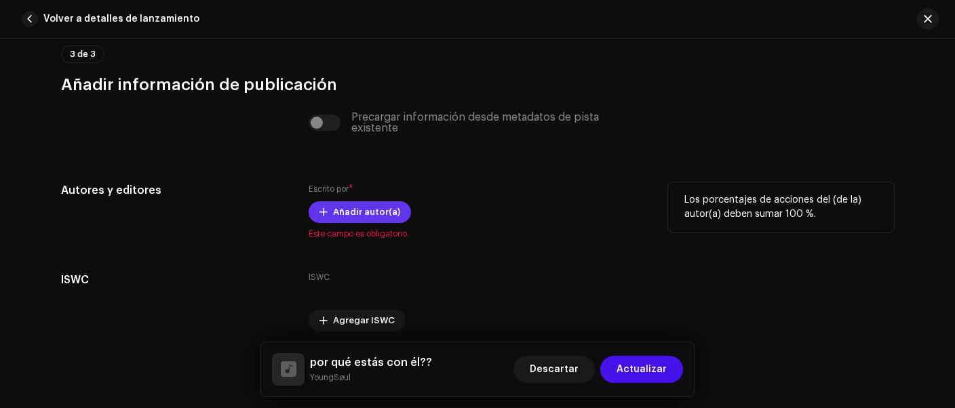
scroll to position [3171, 0]
click at [372, 208] on span "Añadir autor(a)" at bounding box center [366, 212] width 67 height 27
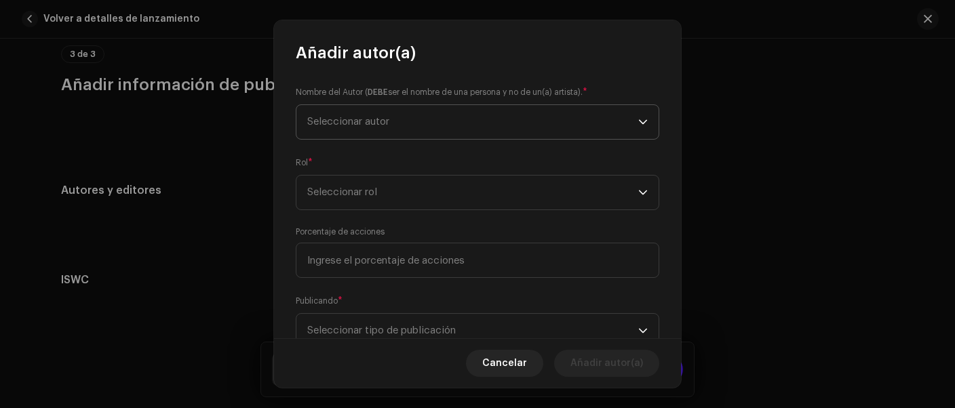
click at [413, 131] on span "Seleccionar autor" at bounding box center [472, 122] width 331 height 34
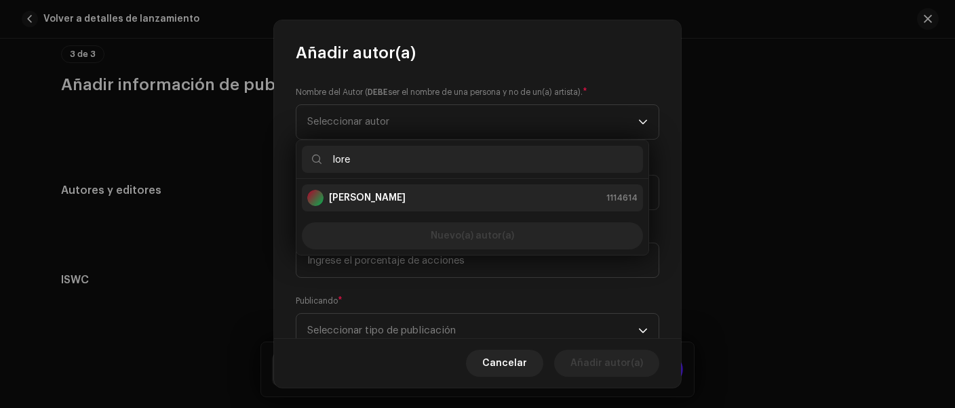
type input "lore"
click at [366, 201] on strong "[PERSON_NAME]" at bounding box center [367, 198] width 77 height 14
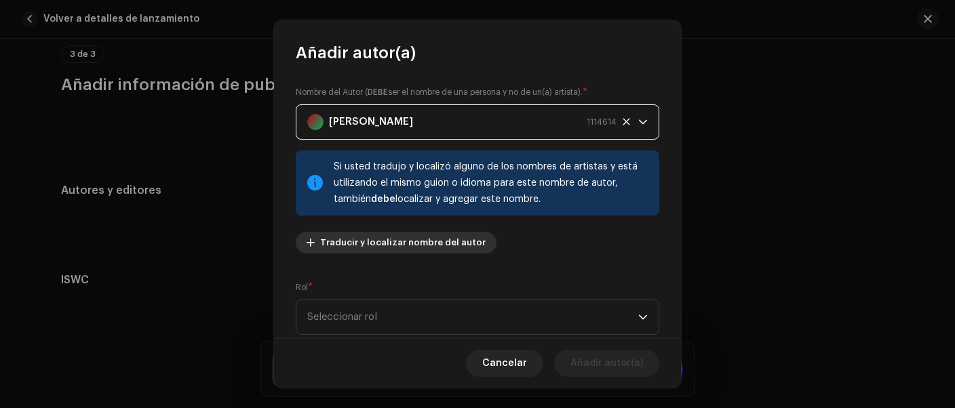
scroll to position [56, 0]
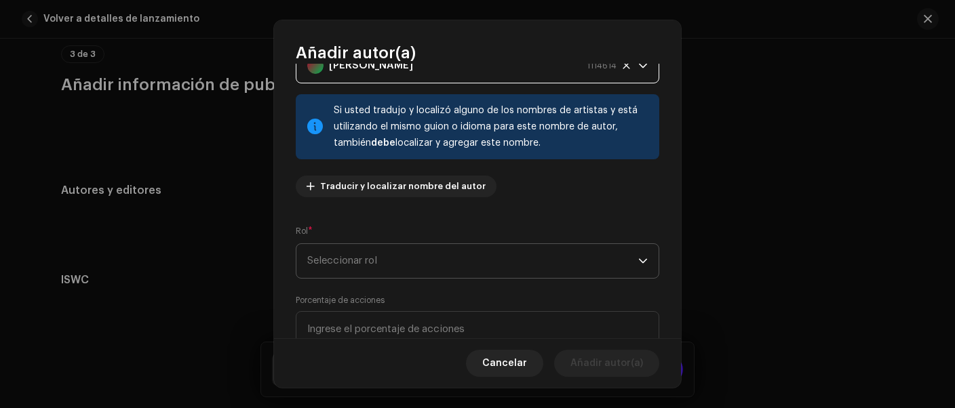
click at [409, 251] on span "Seleccionar rol" at bounding box center [472, 261] width 331 height 34
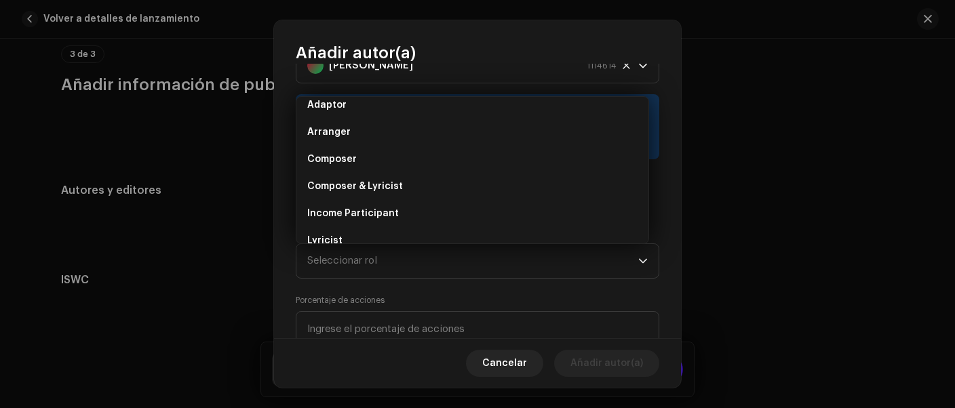
scroll to position [0, 0]
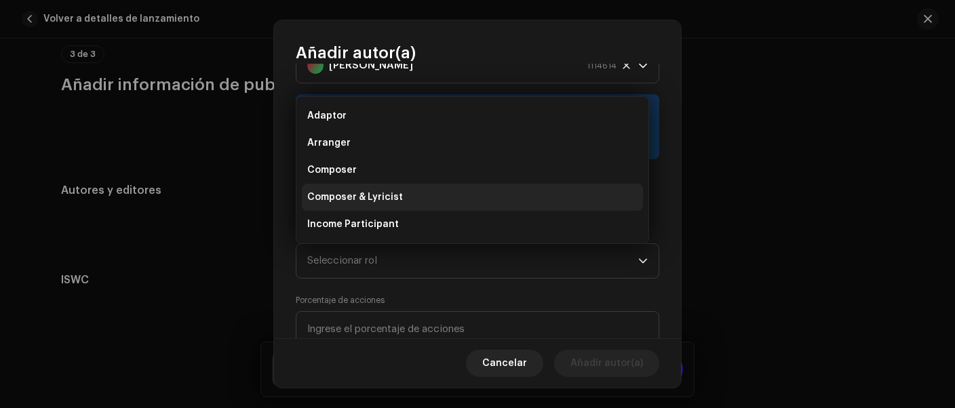
click at [364, 195] on span "Composer & Lyricist" at bounding box center [355, 198] width 96 height 14
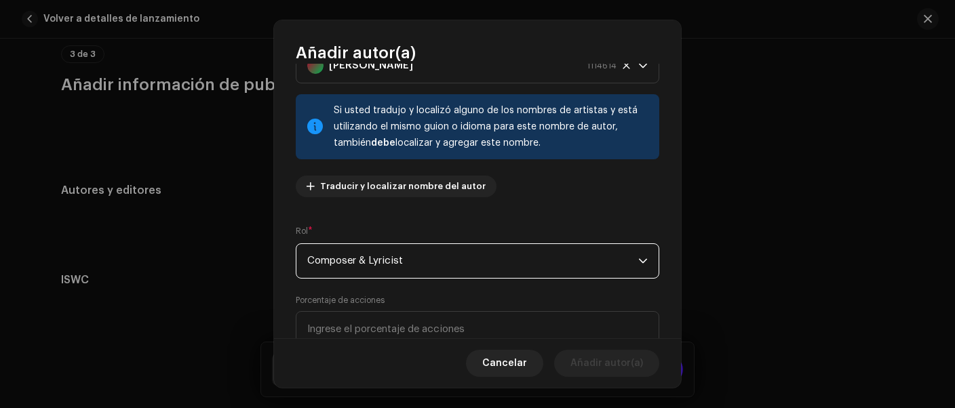
scroll to position [113, 0]
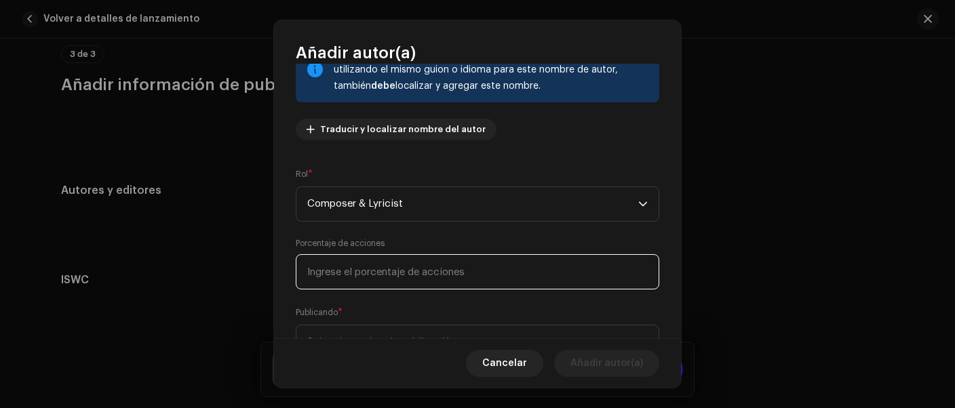
click at [398, 264] on input at bounding box center [478, 271] width 364 height 35
type input "50,00"
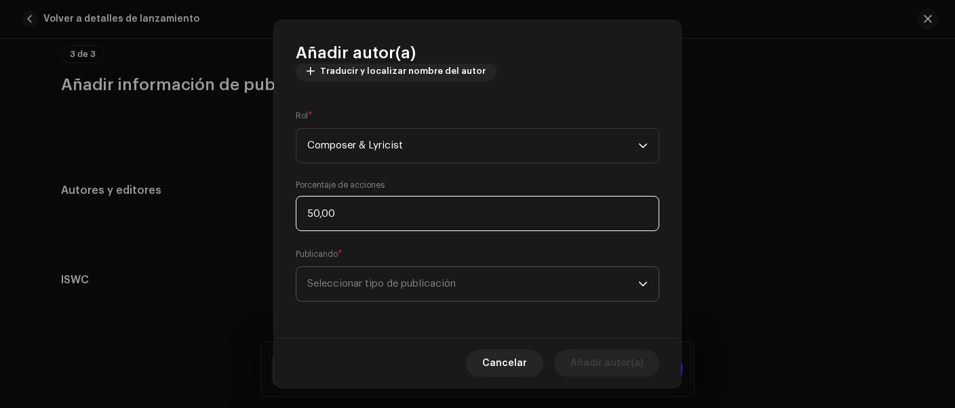
scroll to position [173, 0]
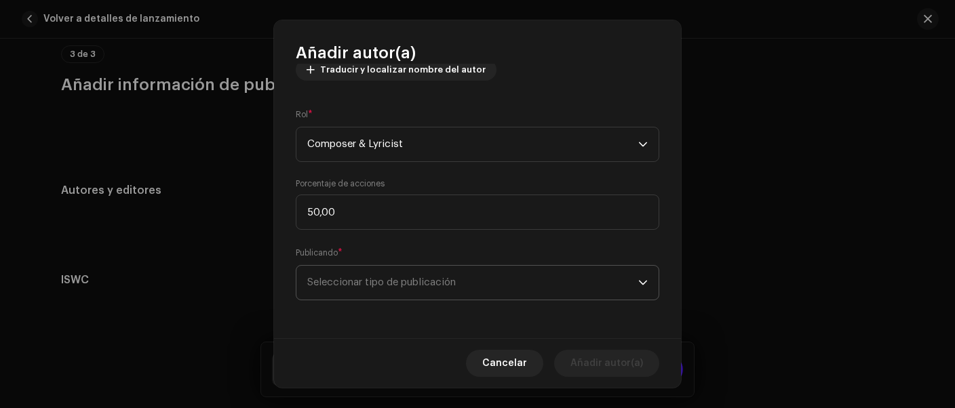
click at [374, 283] on span "Seleccionar tipo de publicación" at bounding box center [472, 283] width 331 height 34
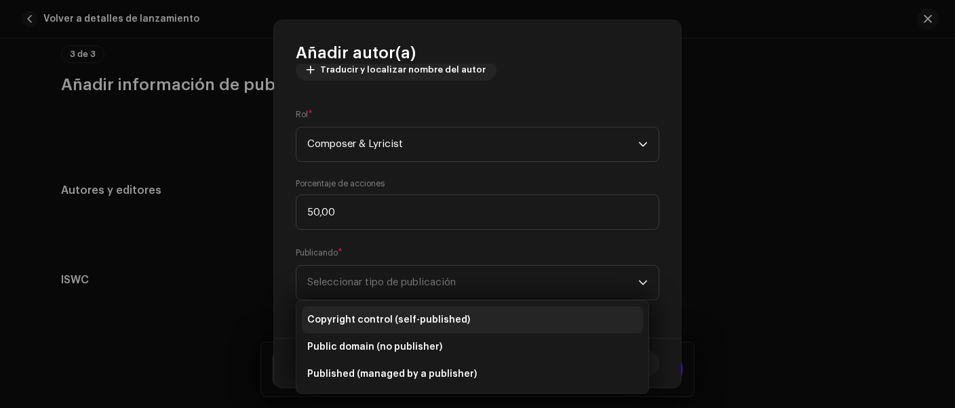
click at [383, 318] on span "Copyright control (self-published)" at bounding box center [388, 320] width 163 height 14
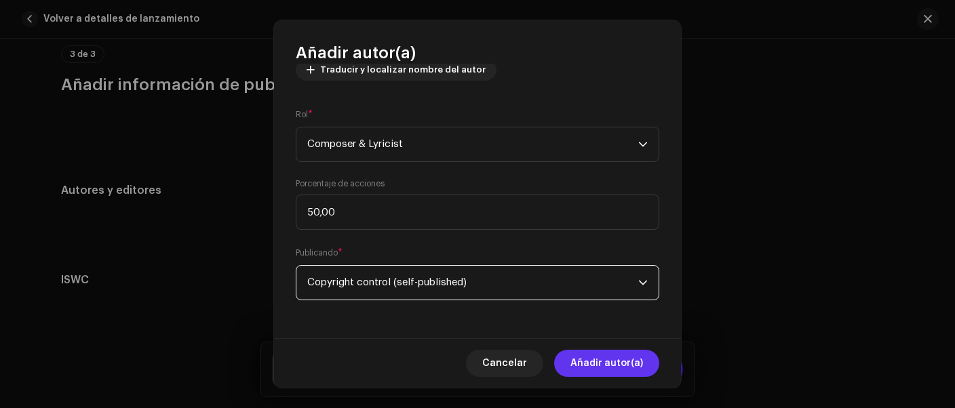
click at [596, 365] on span "Añadir autor(a)" at bounding box center [607, 363] width 73 height 27
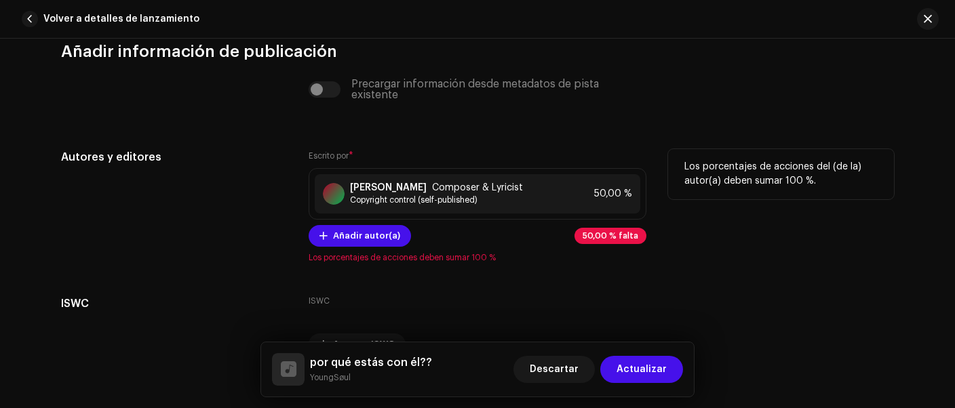
scroll to position [3228, 0]
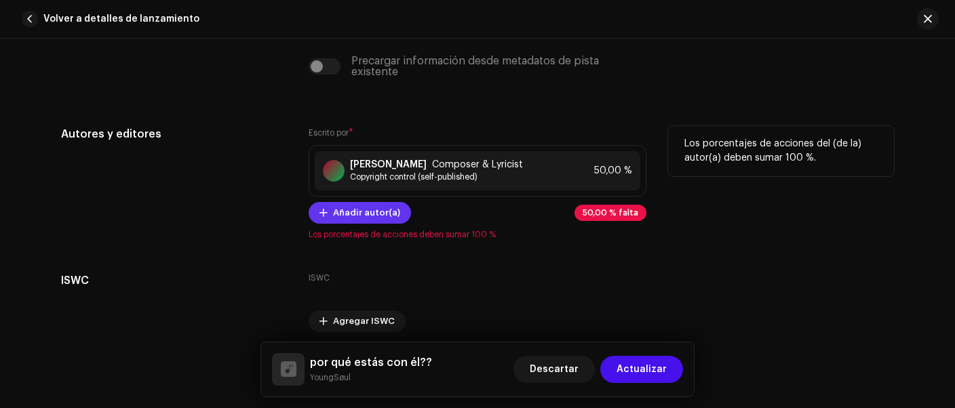
click at [363, 215] on span "Añadir autor(a)" at bounding box center [366, 212] width 67 height 27
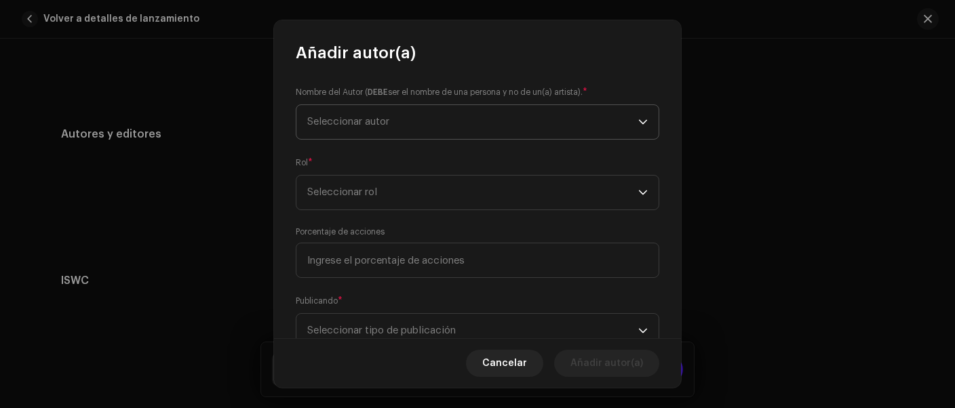
click at [389, 120] on span "Seleccionar autor" at bounding box center [348, 122] width 82 height 10
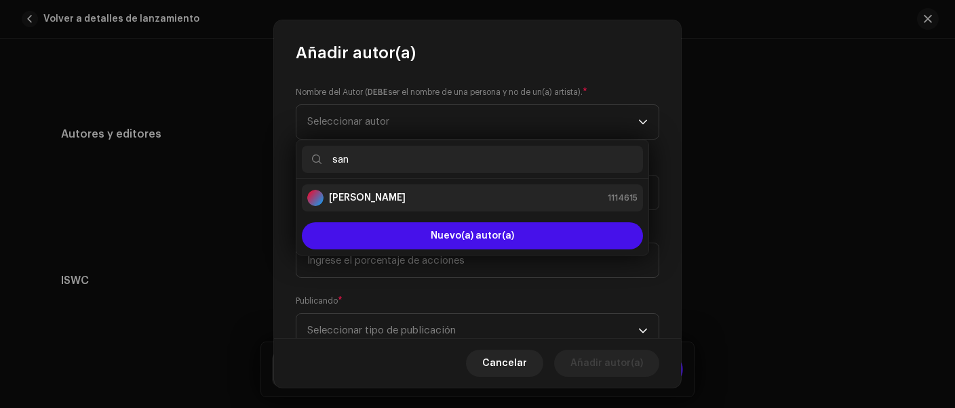
type input "san"
click at [363, 192] on strong "[PERSON_NAME]" at bounding box center [367, 198] width 77 height 14
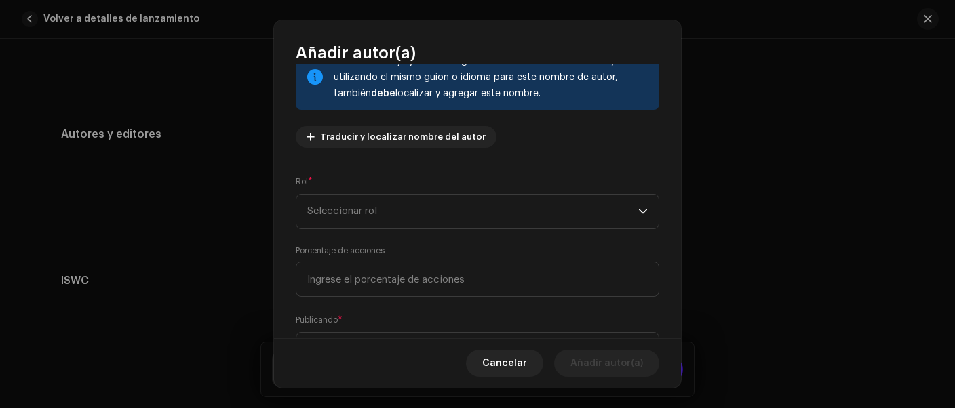
scroll to position [113, 0]
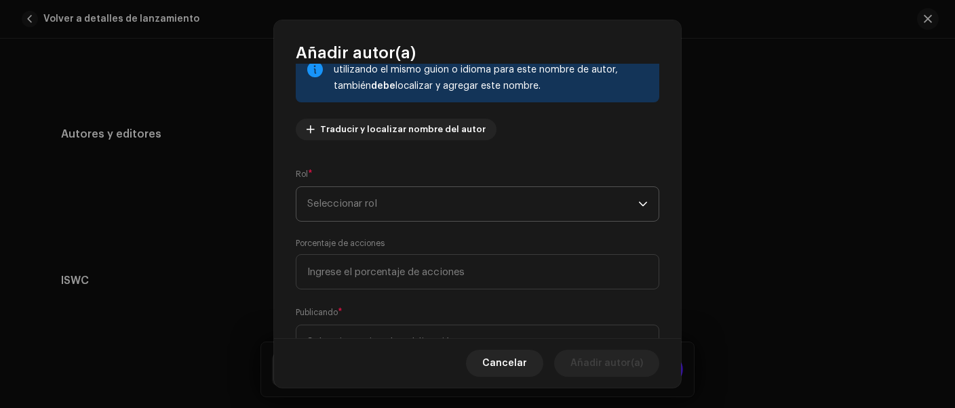
click at [402, 210] on span "Seleccionar rol" at bounding box center [472, 204] width 331 height 34
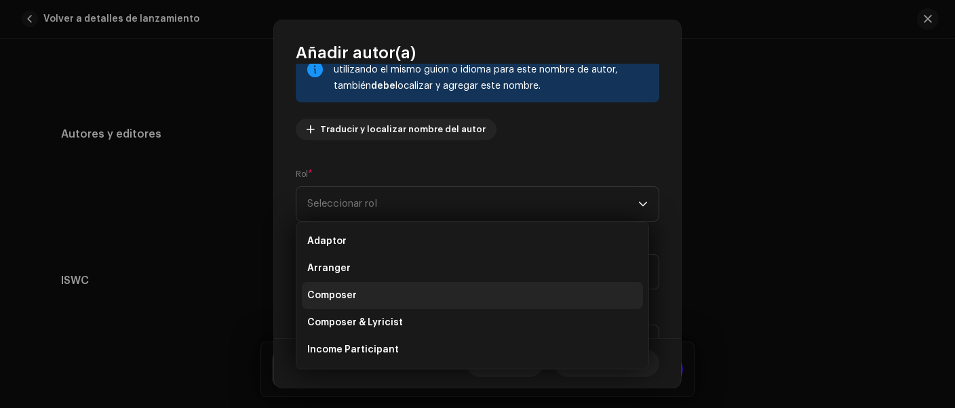
click at [344, 296] on span "Composer" at bounding box center [332, 296] width 50 height 14
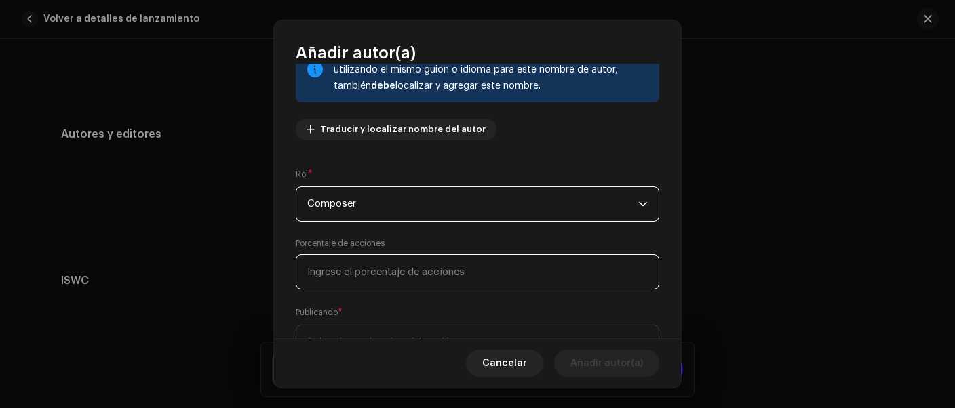
click at [378, 275] on input at bounding box center [478, 271] width 364 height 35
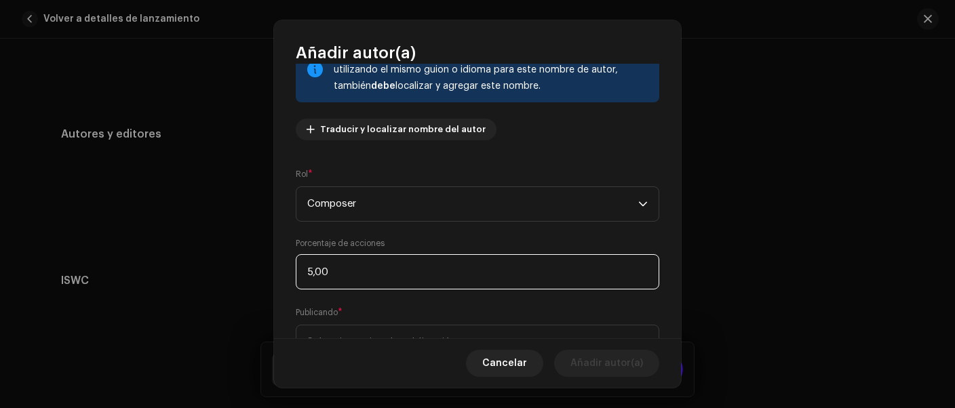
type input "50,00"
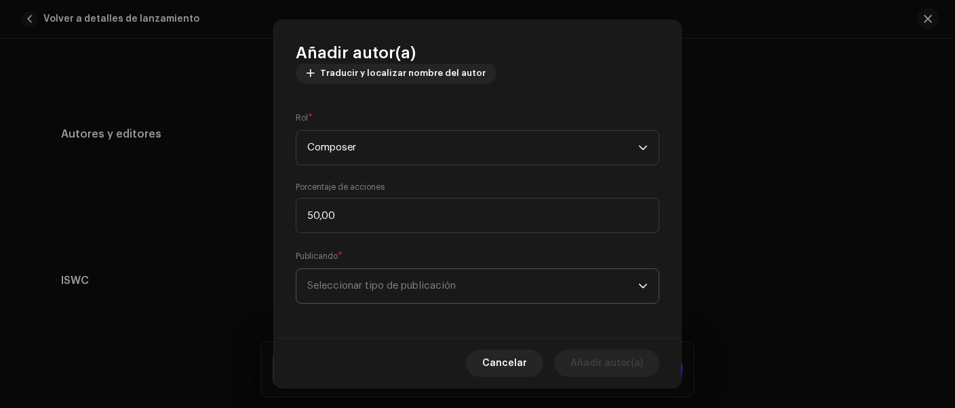
click at [389, 289] on span "Seleccionar tipo de publicación" at bounding box center [472, 286] width 331 height 34
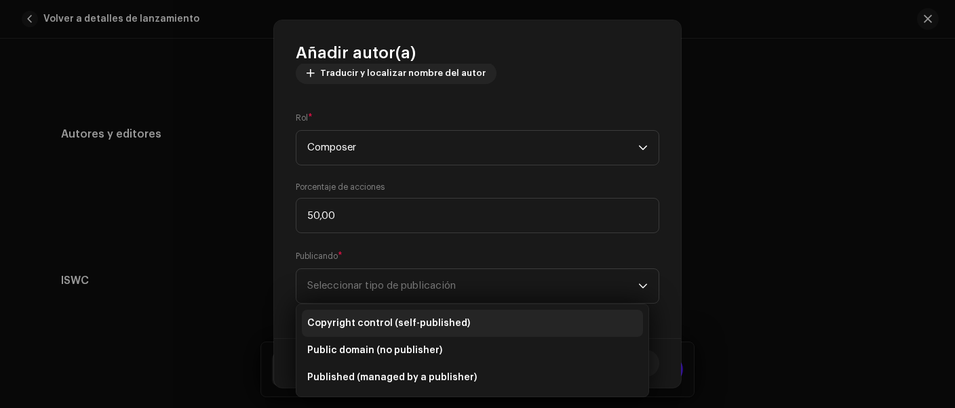
click at [396, 320] on span "Copyright control (self-published)" at bounding box center [388, 324] width 163 height 14
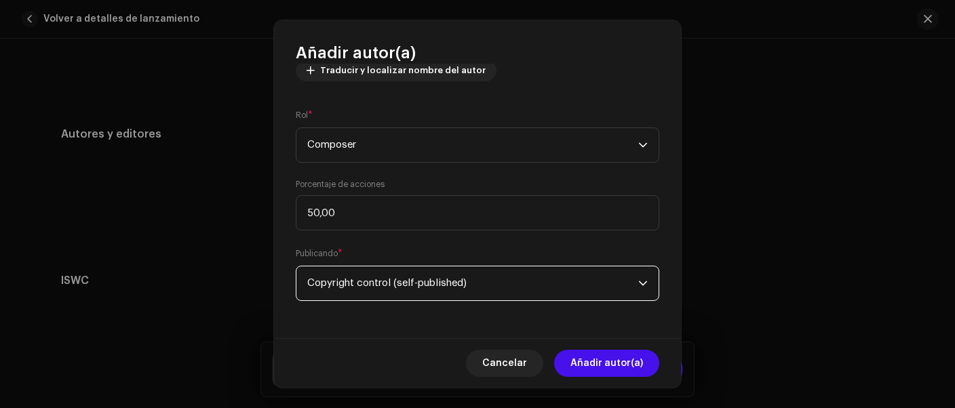
scroll to position [173, 0]
click at [584, 361] on span "Añadir autor(a)" at bounding box center [607, 363] width 73 height 27
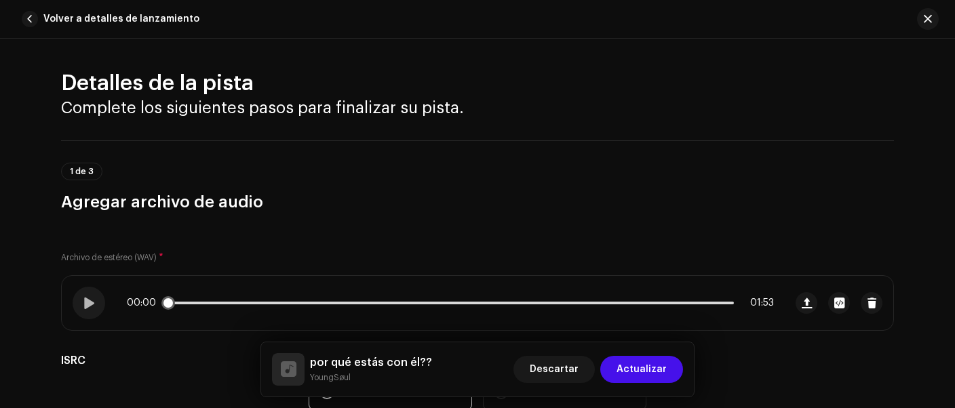
scroll to position [0, 0]
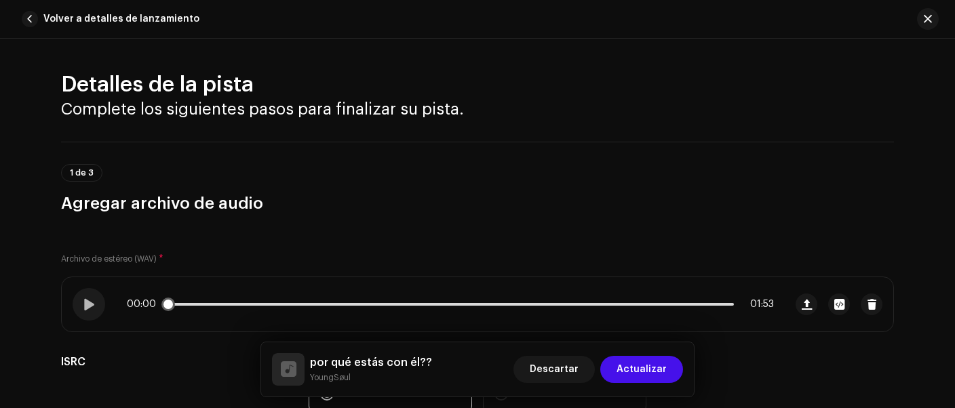
click at [440, 301] on div "00:00 01:53" at bounding box center [450, 304] width 647 height 11
click at [344, 309] on div "00:00 01:53" at bounding box center [450, 304] width 647 height 11
click at [357, 304] on p-slider at bounding box center [450, 304] width 567 height 3
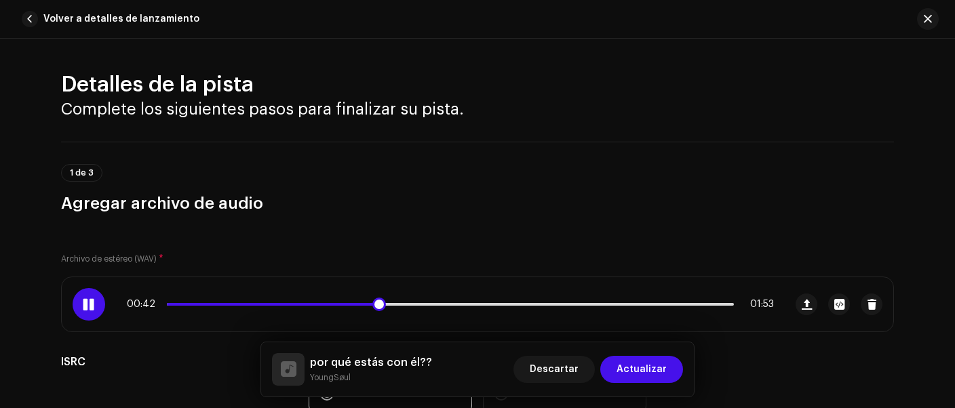
click at [473, 305] on div "00:42 01:53" at bounding box center [450, 304] width 647 height 11
click at [471, 302] on div "00:43 01:53" at bounding box center [450, 304] width 647 height 11
click at [471, 303] on p-slider at bounding box center [450, 304] width 567 height 3
click at [83, 301] on span at bounding box center [89, 304] width 12 height 11
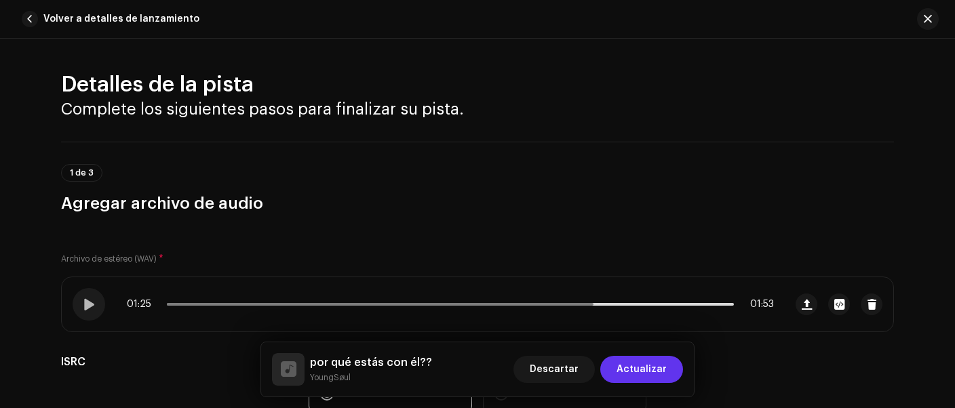
click at [643, 364] on span "Actualizar" at bounding box center [642, 369] width 50 height 27
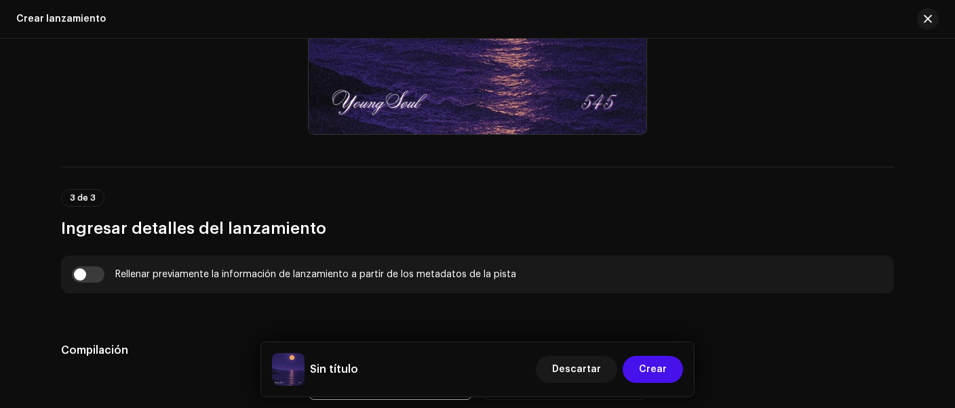
scroll to position [905, 0]
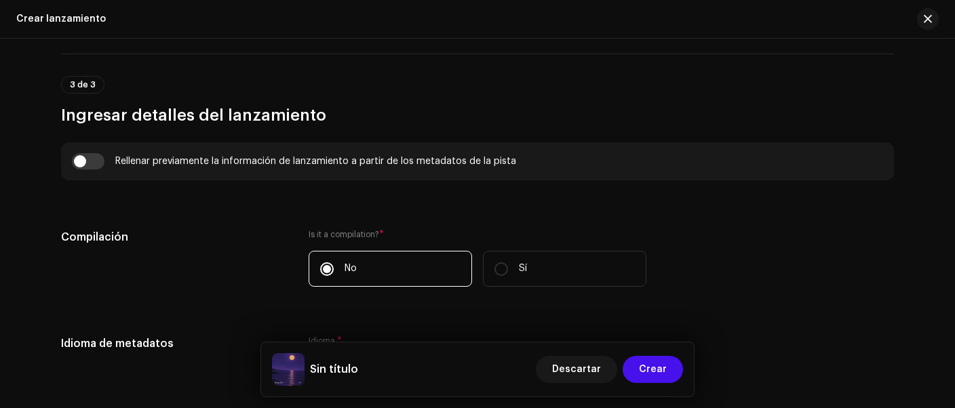
click at [284, 165] on div "Rellenar previamente la información de lanzamiento a partir de los metadatos de…" at bounding box center [315, 161] width 401 height 11
click at [88, 157] on input "checkbox" at bounding box center [88, 161] width 33 height 16
checkbox input "true"
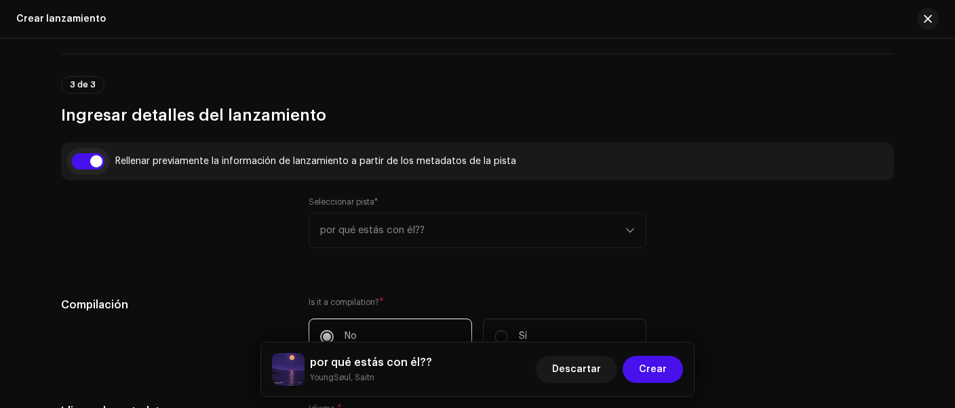
type input "por qué estás con él??"
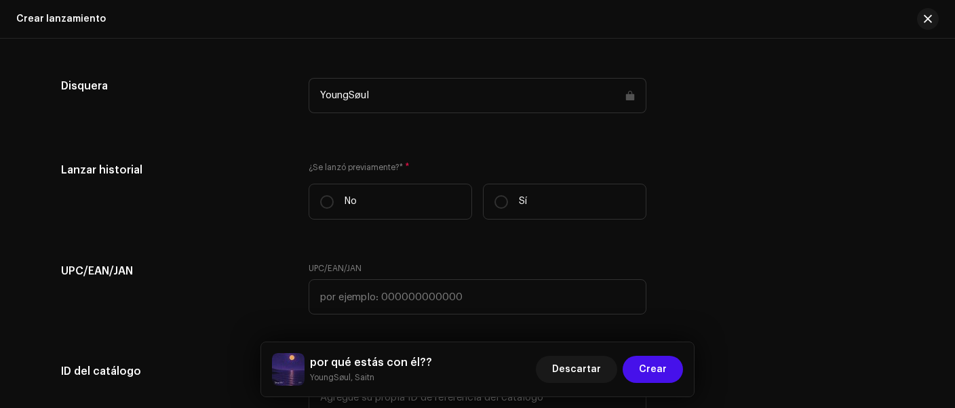
scroll to position [2153, 0]
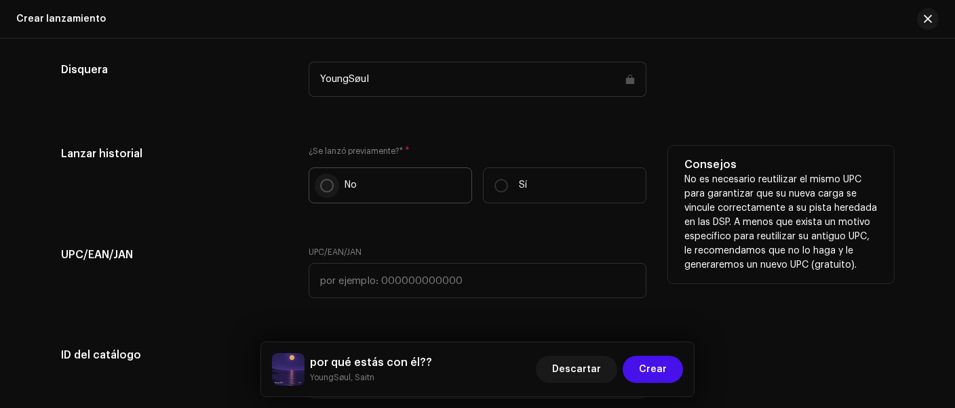
click at [328, 191] on input "No" at bounding box center [327, 186] width 14 height 14
radio input "true"
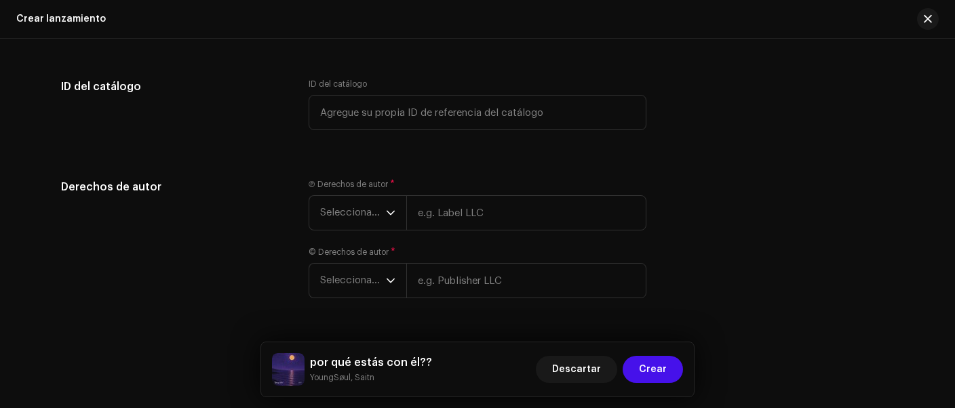
scroll to position [2437, 0]
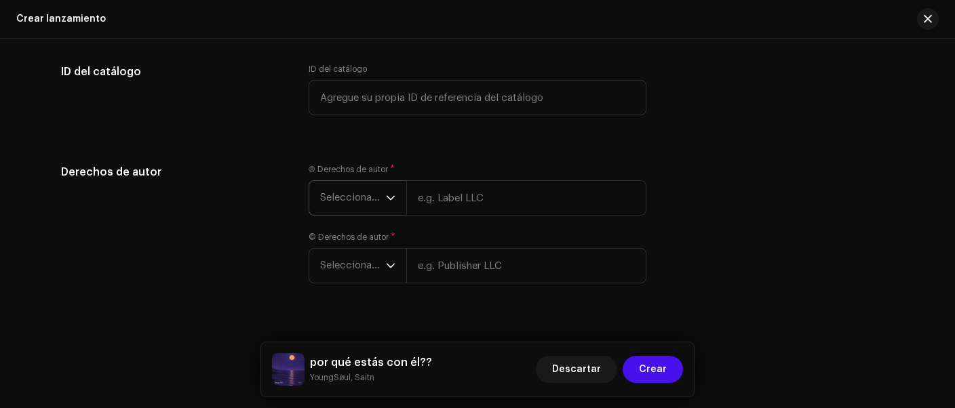
click at [349, 201] on span "Seleccionar año" at bounding box center [353, 198] width 66 height 34
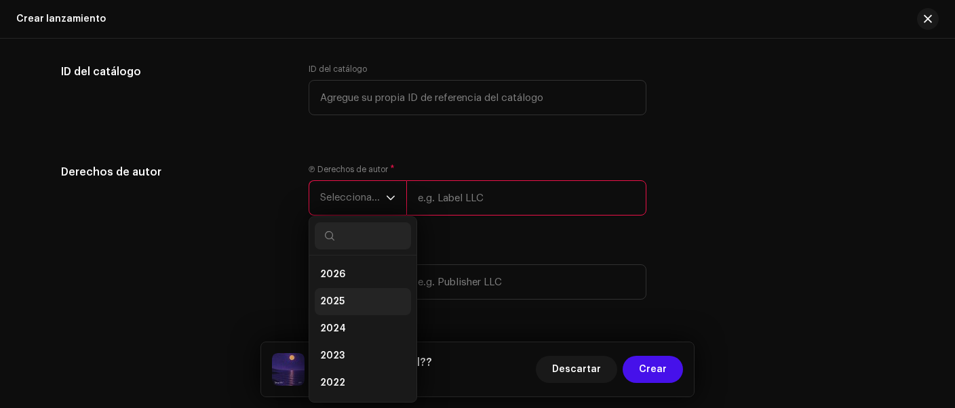
click at [335, 306] on span "2025" at bounding box center [332, 302] width 24 height 14
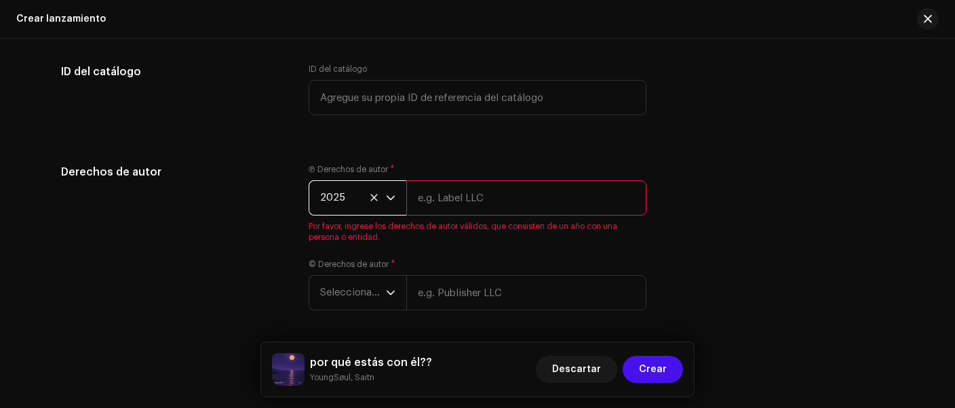
click at [471, 206] on input "text" at bounding box center [526, 197] width 240 height 35
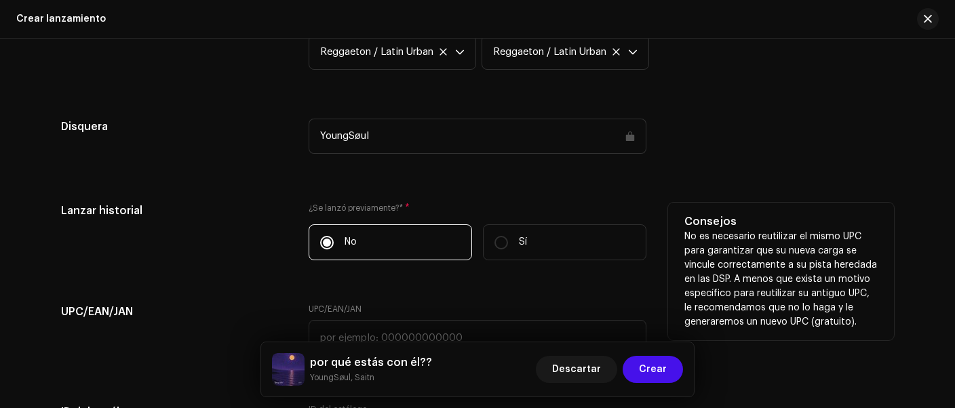
scroll to position [2040, 0]
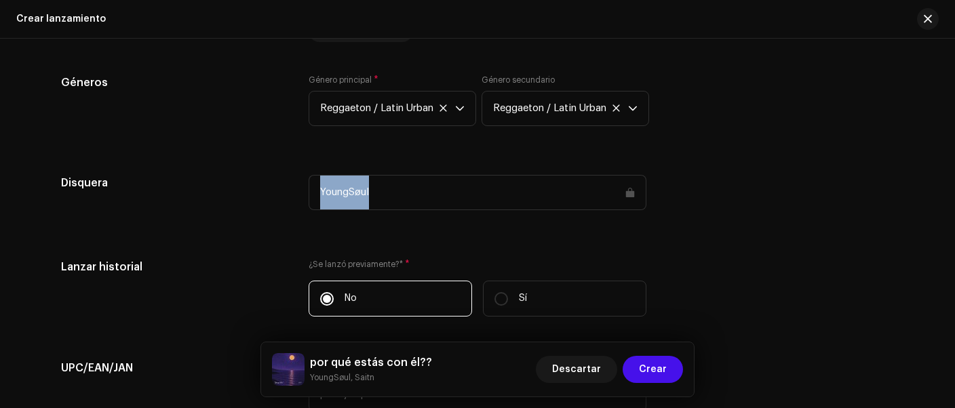
drag, startPoint x: 316, startPoint y: 197, endPoint x: 371, endPoint y: 195, distance: 55.0
click at [371, 195] on div "YoungSøul" at bounding box center [478, 192] width 338 height 35
copy span "YoungSøul"
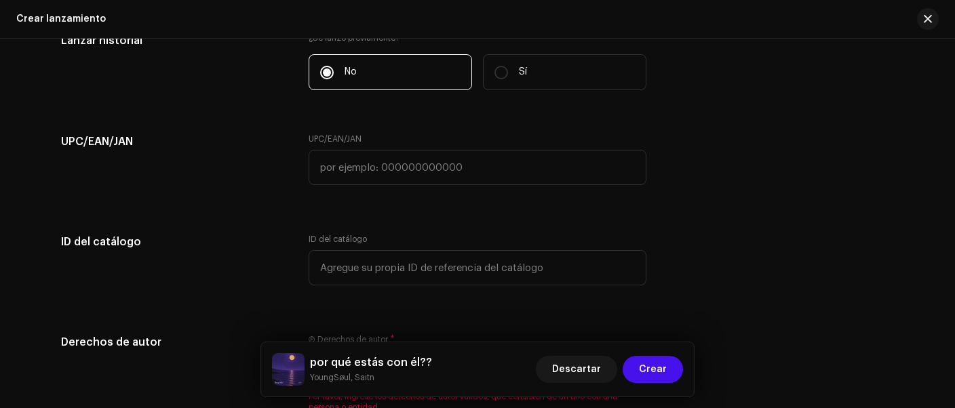
scroll to position [2437, 0]
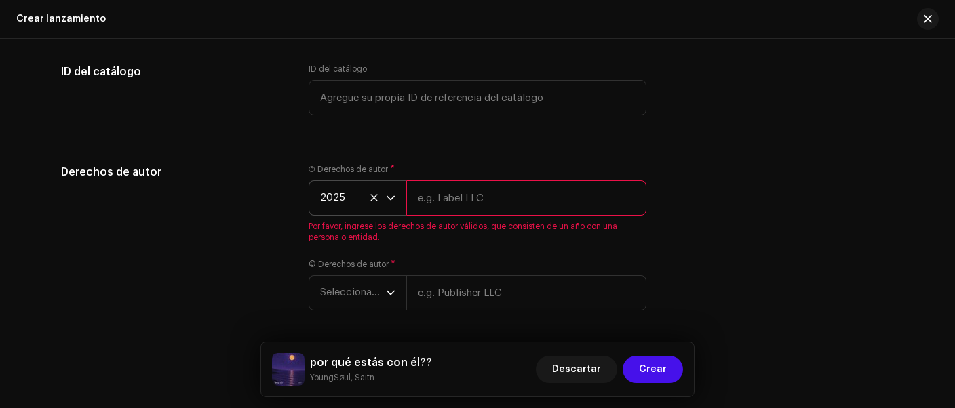
click at [425, 208] on input "text" at bounding box center [526, 197] width 240 height 35
paste input "YoungSøul"
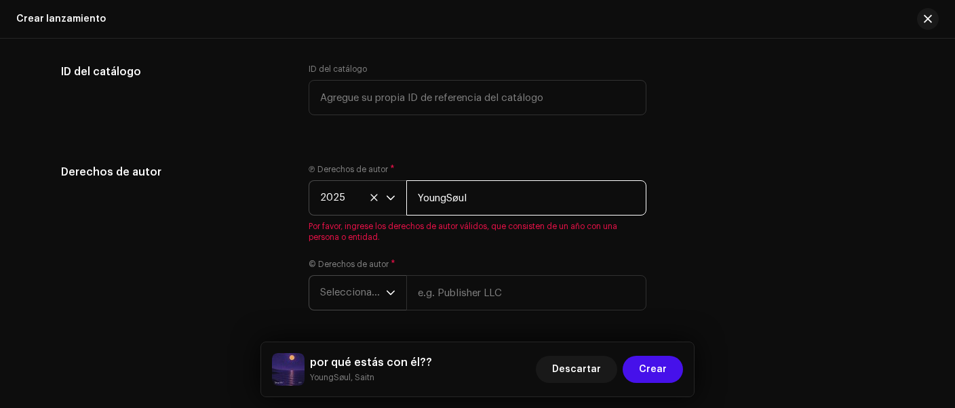
type input "YoungSøul"
click at [380, 294] on div "Ⓟ Derechos de autor * 2025 YoungSøul Por favor, ingrese los derechos de autor v…" at bounding box center [478, 245] width 338 height 163
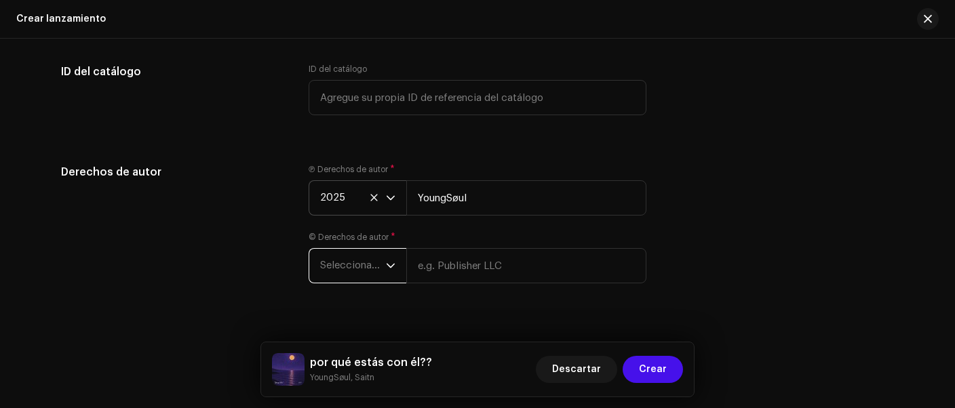
click at [380, 275] on span "Seleccionar año" at bounding box center [353, 266] width 66 height 34
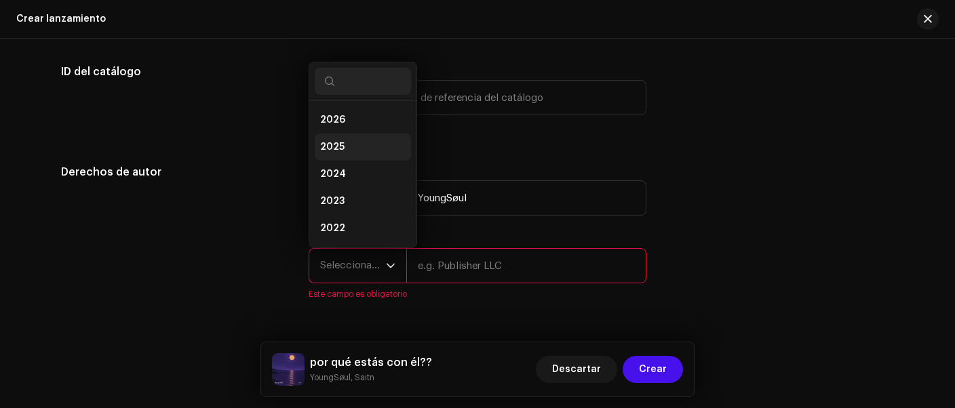
click at [352, 148] on li "2025" at bounding box center [363, 147] width 96 height 27
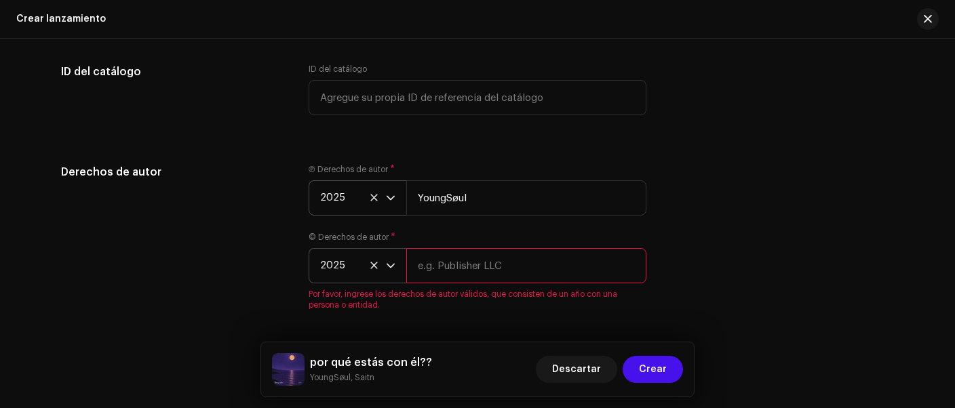
click at [444, 284] on input "text" at bounding box center [526, 265] width 240 height 35
paste input "YoungSøul"
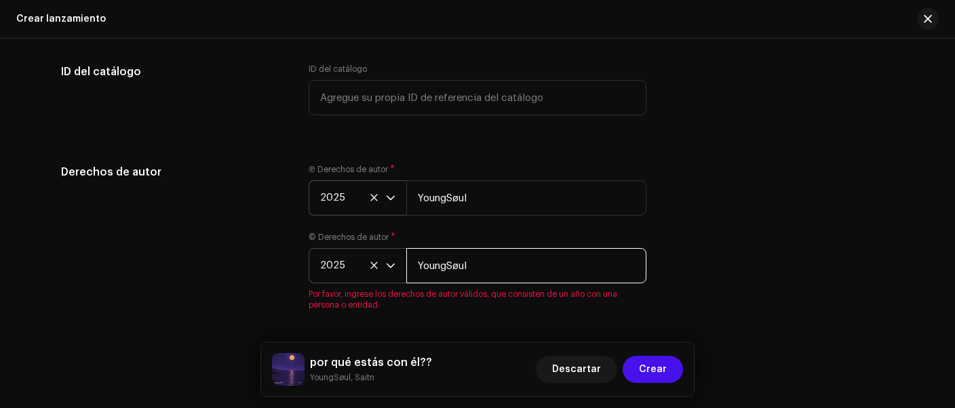
type input "YoungSøul"
click at [799, 301] on div "Derechos de autor Ⓟ Derechos de autor * 2025 YoungSøul © Derechos de autor * 20…" at bounding box center [477, 245] width 833 height 163
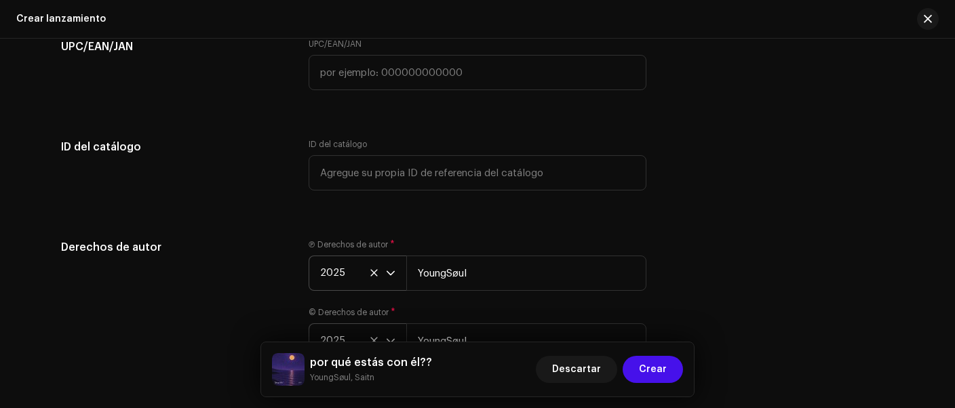
scroll to position [2464, 0]
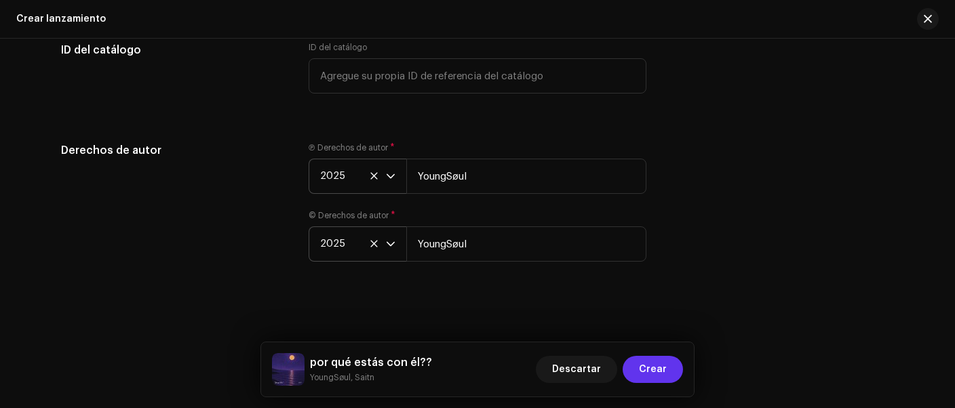
click at [643, 370] on span "Crear" at bounding box center [653, 369] width 28 height 27
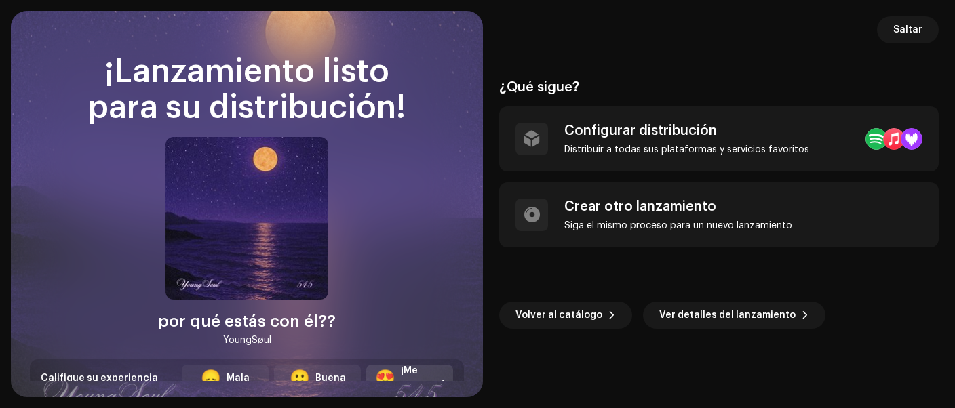
click at [426, 371] on div "¡Me encanta!" at bounding box center [422, 378] width 43 height 28
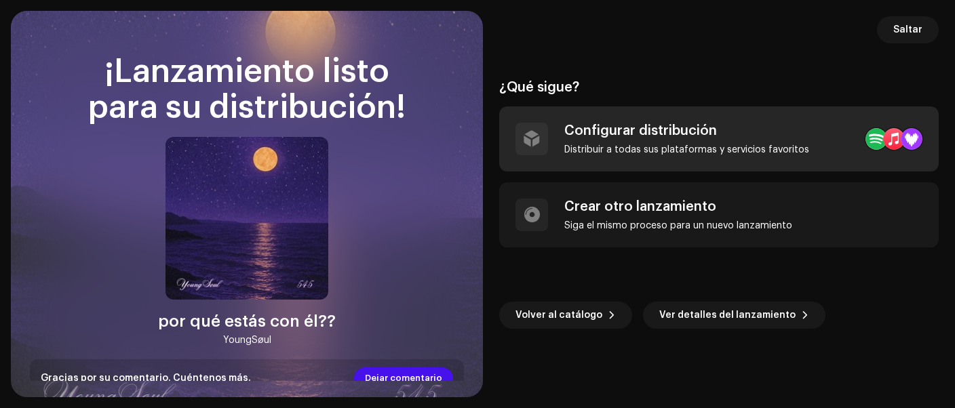
click at [679, 140] on div "Configurar distribución Distribuir a todas sus plataformas y servicios favoritos" at bounding box center [687, 139] width 245 height 33
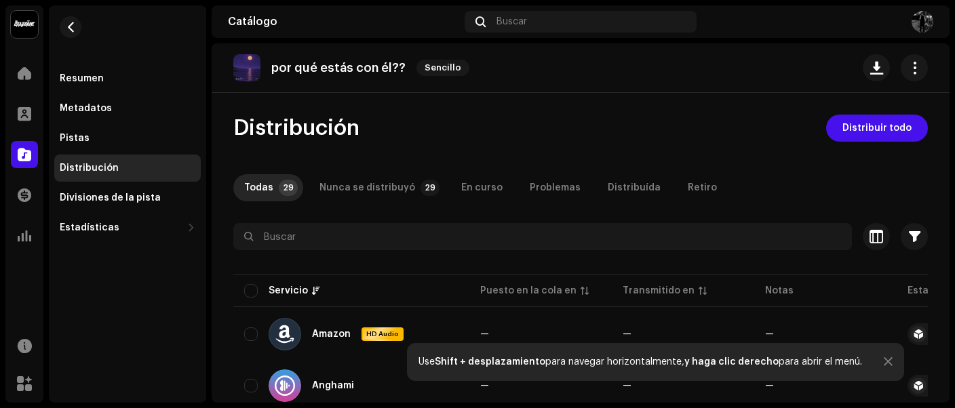
click at [247, 288] on input "checkbox" at bounding box center [251, 291] width 14 height 14
checkbox input "true"
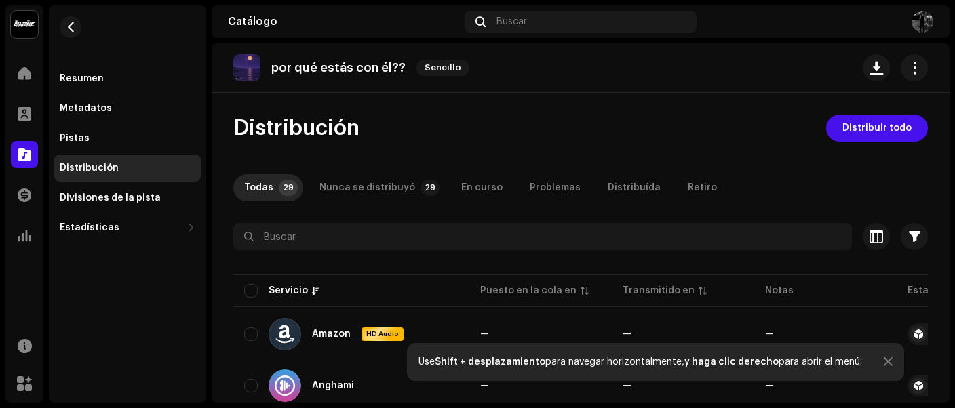
checkbox input "true"
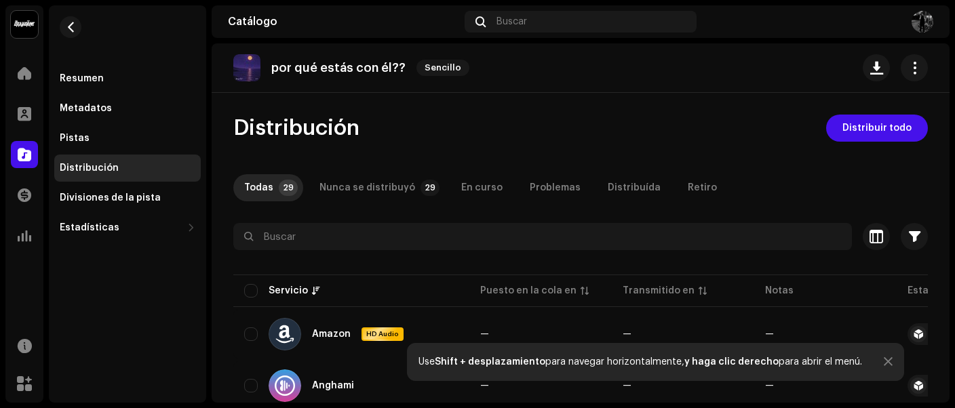
checkbox input "true"
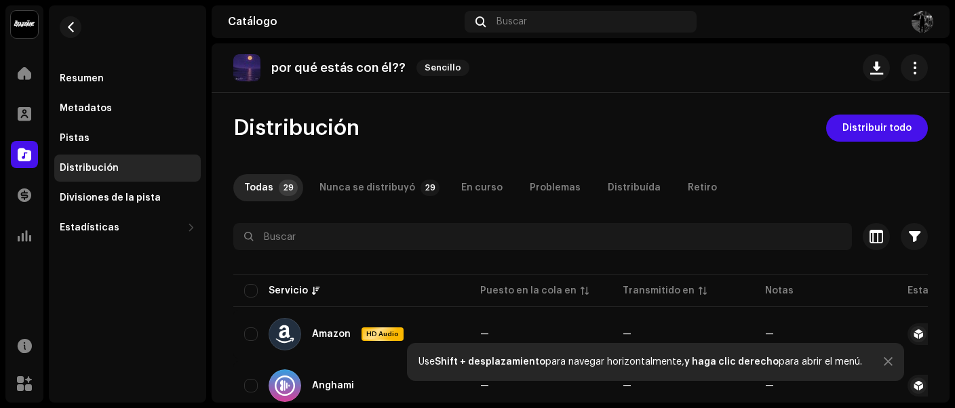
checkbox input "true"
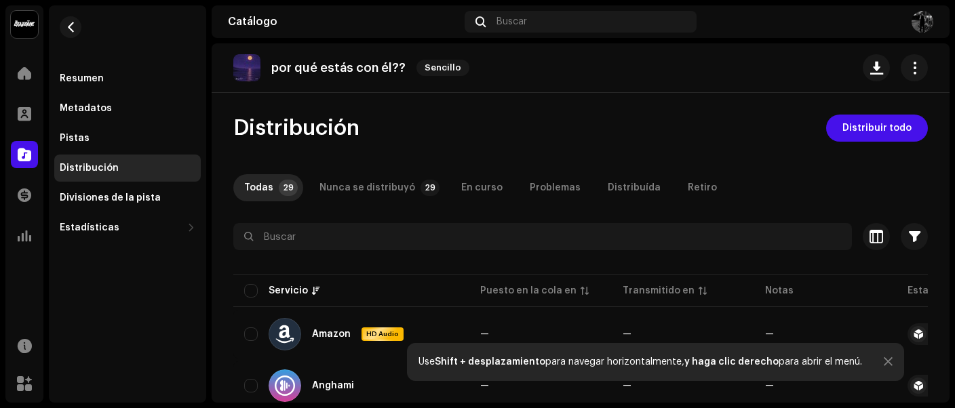
checkbox input "true"
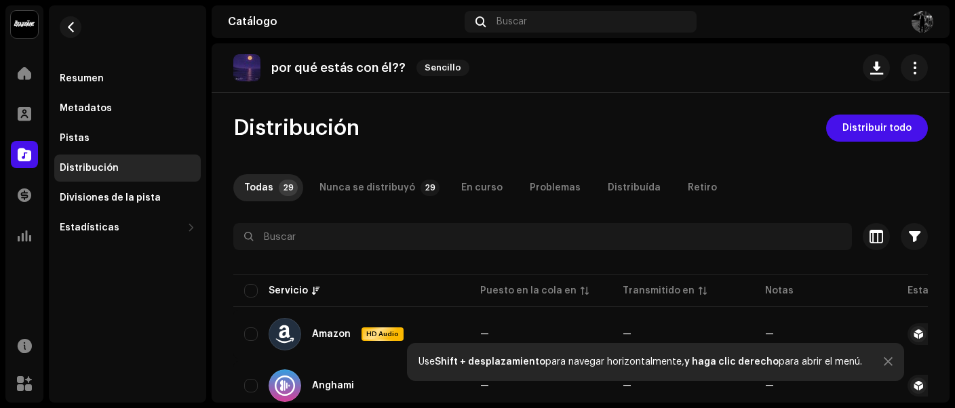
checkbox input "true"
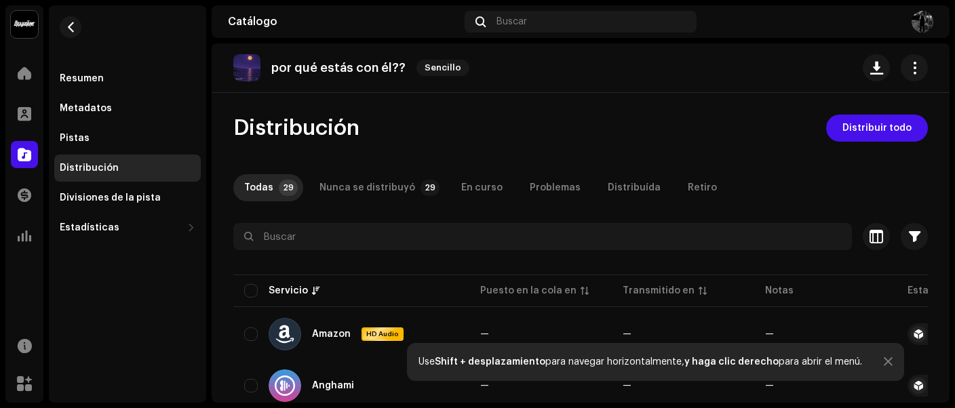
checkbox input "true"
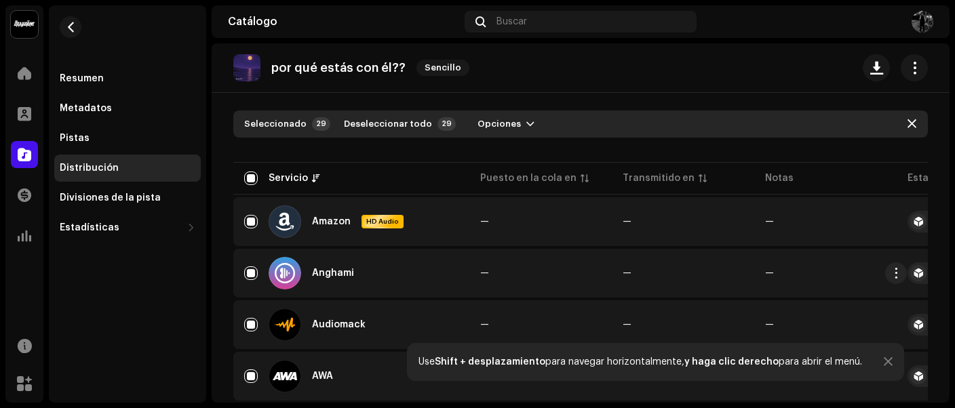
scroll to position [113, 0]
click at [884, 361] on div at bounding box center [888, 362] width 9 height 11
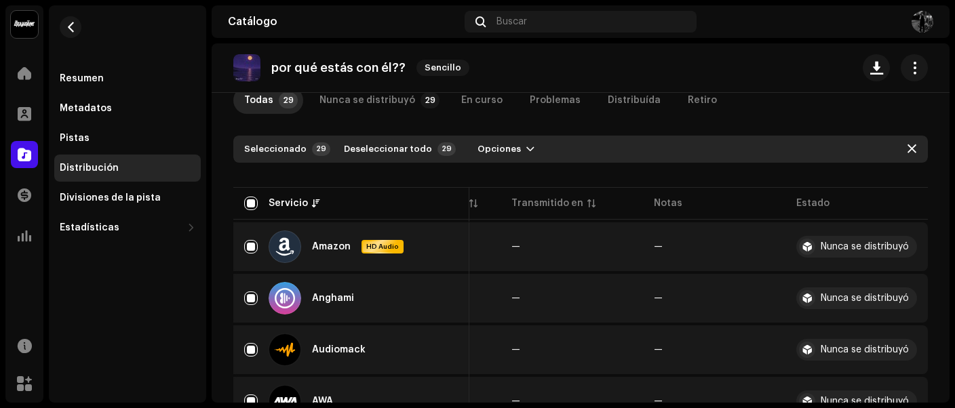
scroll to position [0, 0]
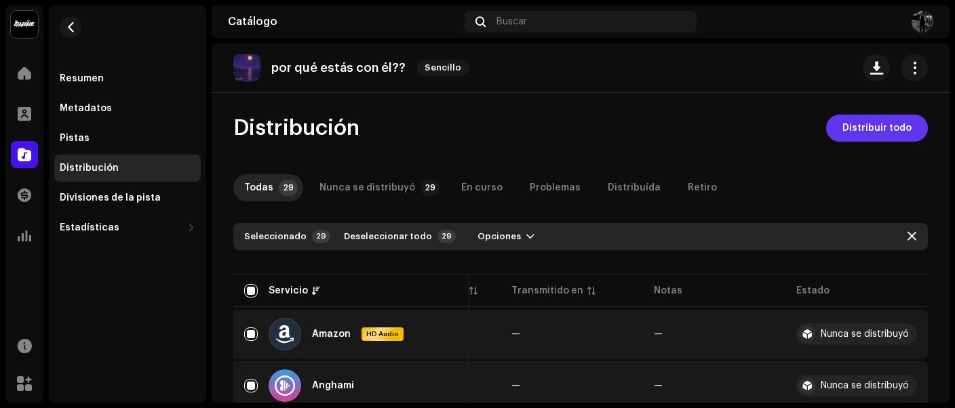
click at [863, 132] on span "Distribuir todo" at bounding box center [877, 128] width 69 height 27
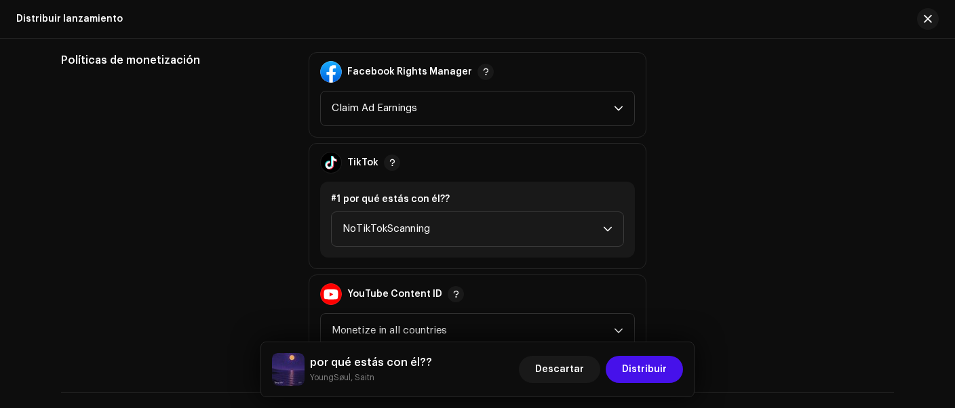
scroll to position [1474, 0]
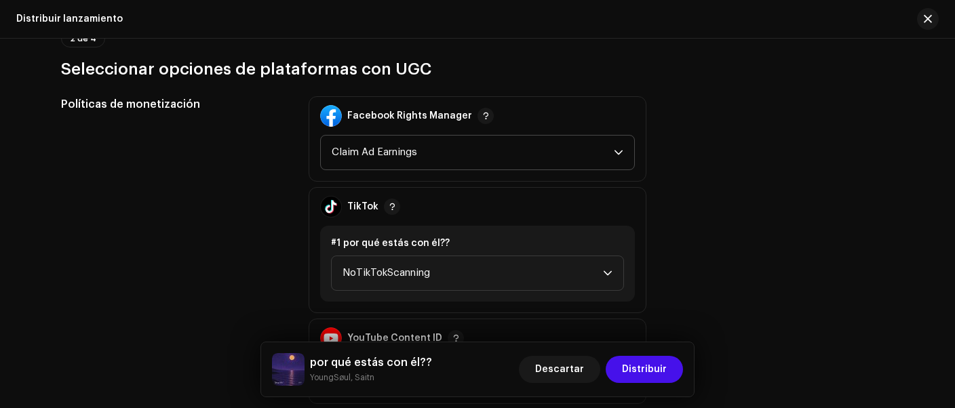
click at [402, 158] on span "Claim Ad Earnings" at bounding box center [473, 153] width 282 height 34
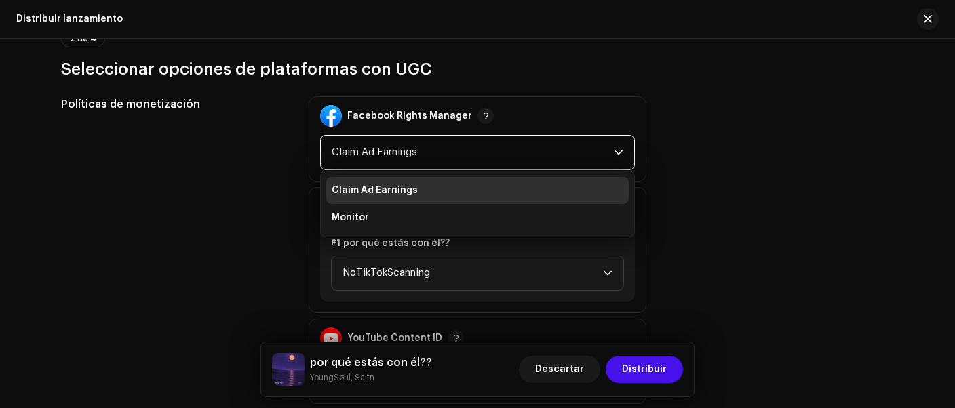
click at [273, 210] on div "Políticas de monetización" at bounding box center [174, 250] width 226 height 308
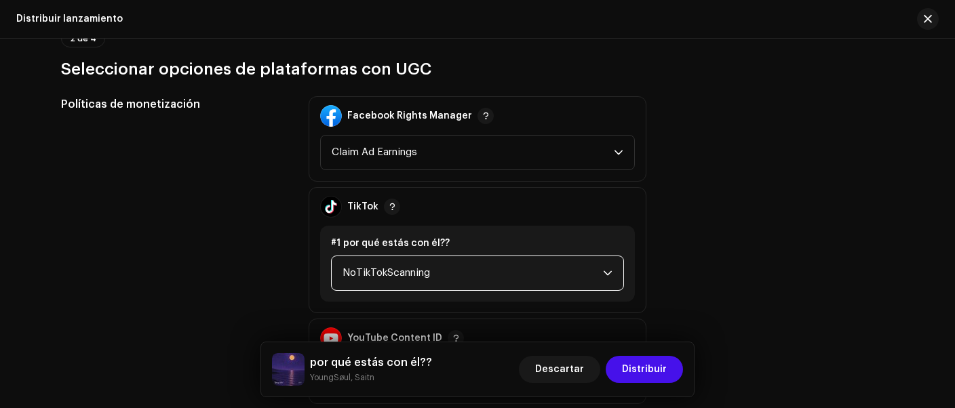
click at [394, 259] on span "NoTikTokScanning" at bounding box center [473, 273] width 261 height 34
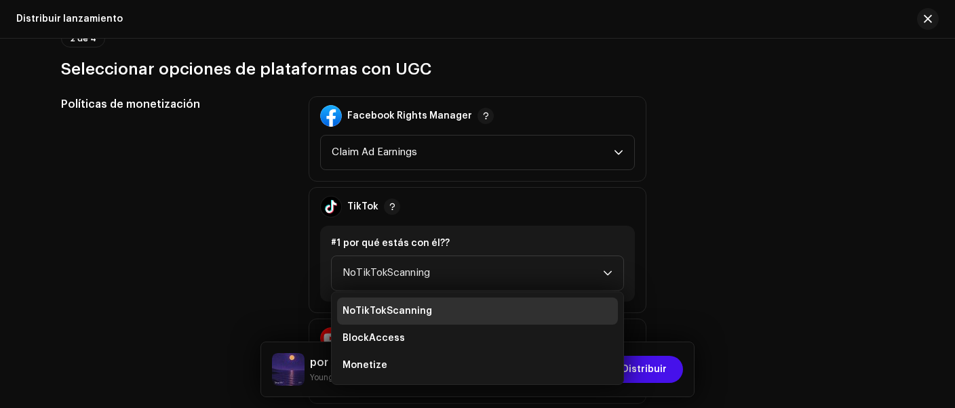
click at [260, 275] on div "Políticas de monetización" at bounding box center [174, 250] width 226 height 308
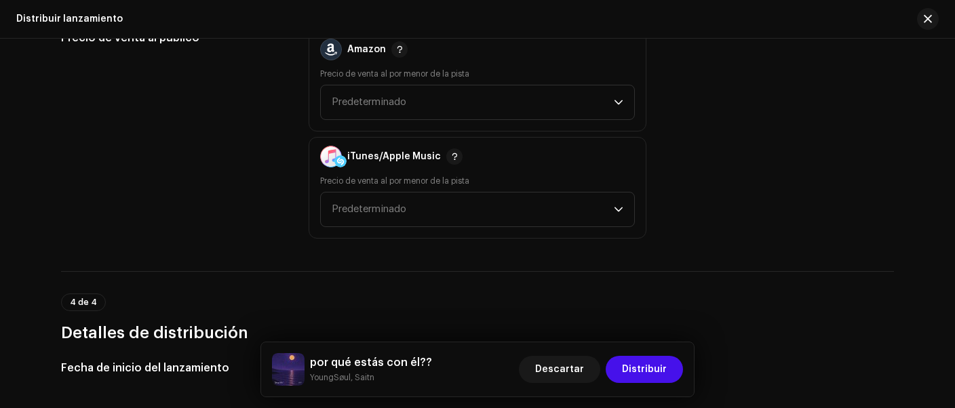
scroll to position [1985, 0]
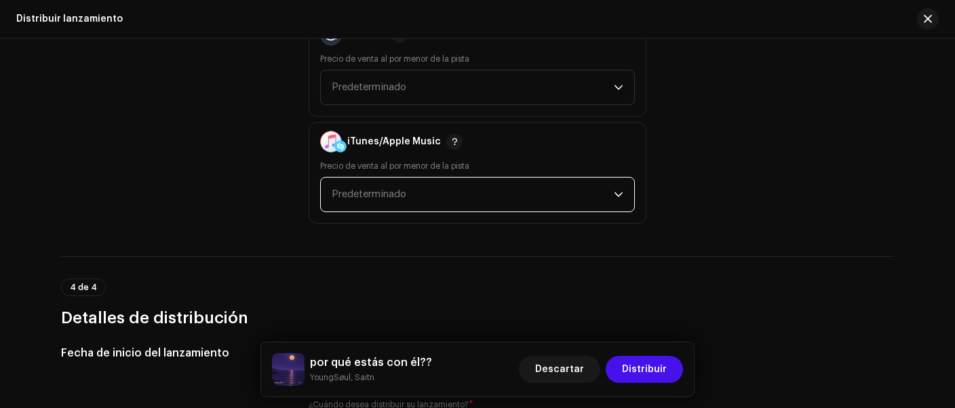
click at [408, 196] on span "Predeterminado" at bounding box center [473, 195] width 282 height 34
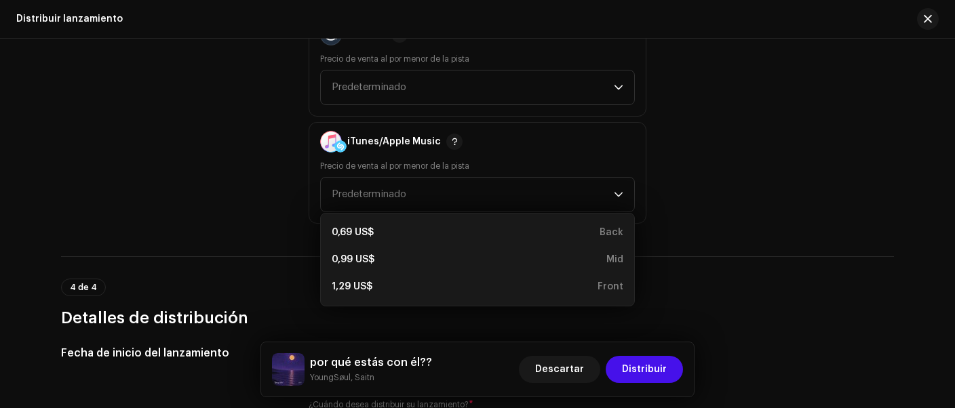
click at [251, 212] on div "Precio de venta al público" at bounding box center [174, 119] width 226 height 209
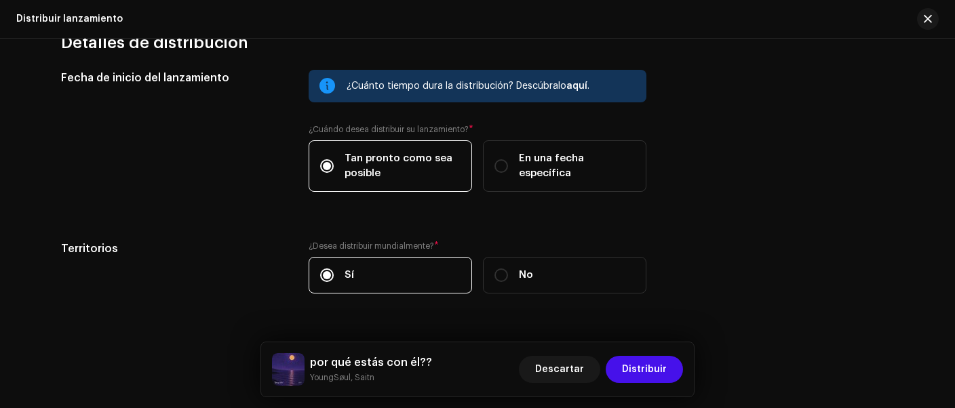
scroll to position [2269, 0]
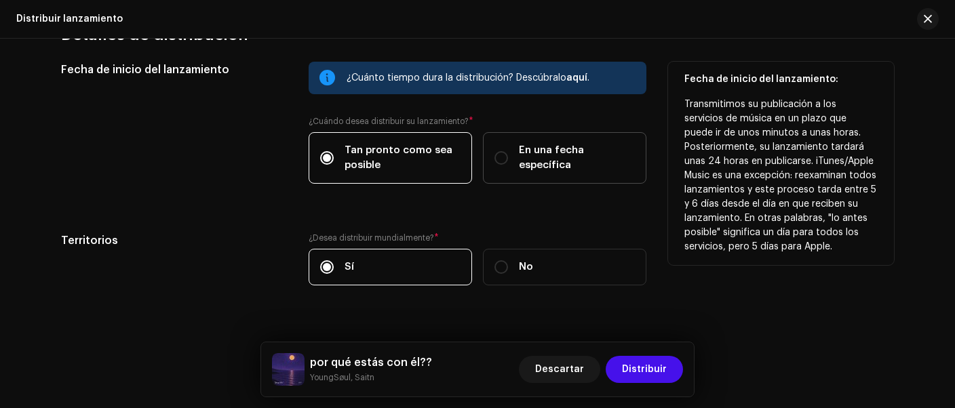
click at [503, 159] on div "En una fecha específica" at bounding box center [565, 158] width 140 height 30
click at [503, 159] on input "En una fecha específica" at bounding box center [502, 158] width 14 height 14
radio input "true"
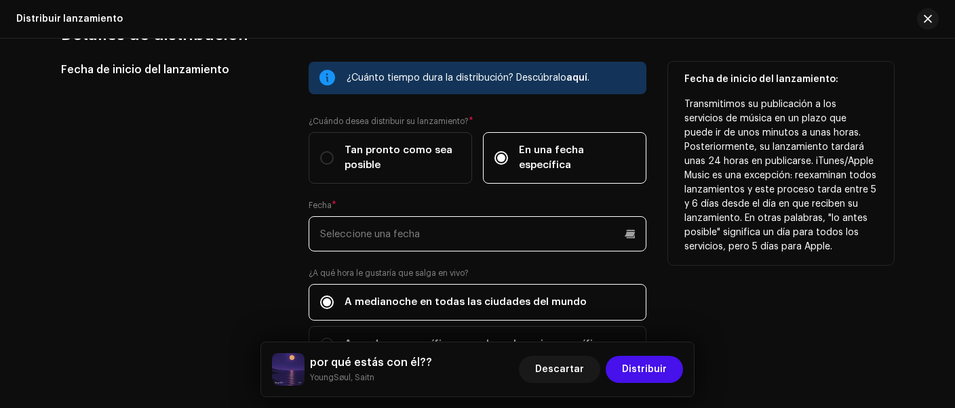
click at [404, 234] on input "text" at bounding box center [478, 233] width 338 height 35
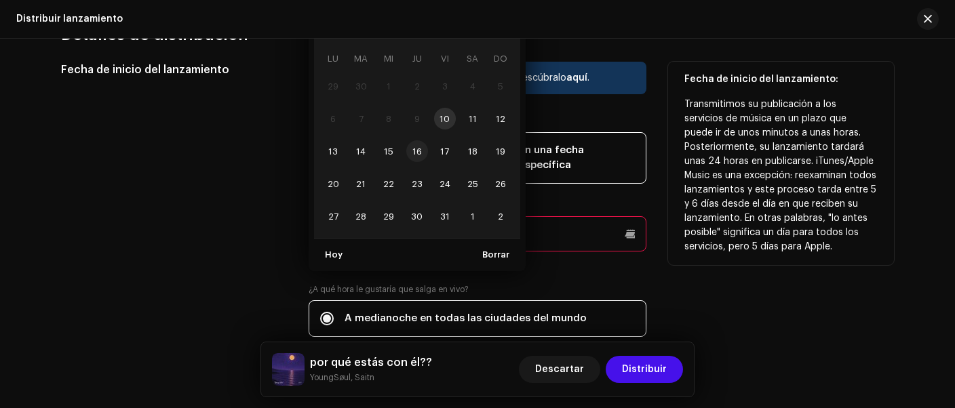
click at [418, 154] on span "16" at bounding box center [417, 151] width 22 height 22
type input "[DATE]"
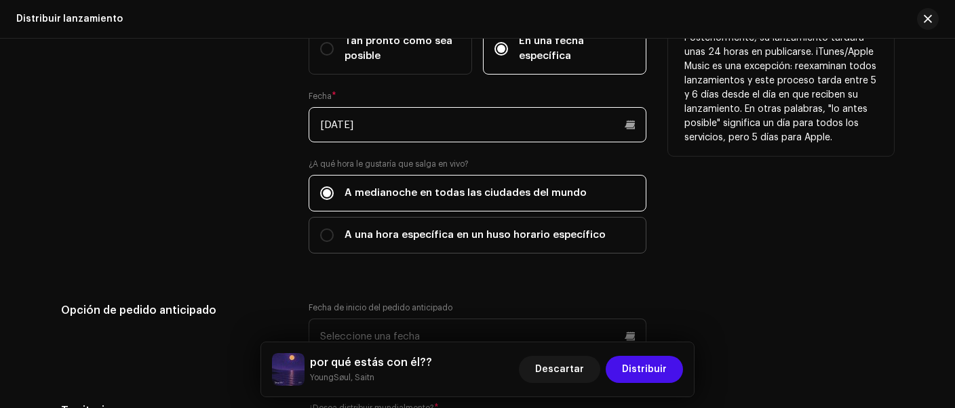
scroll to position [2382, 0]
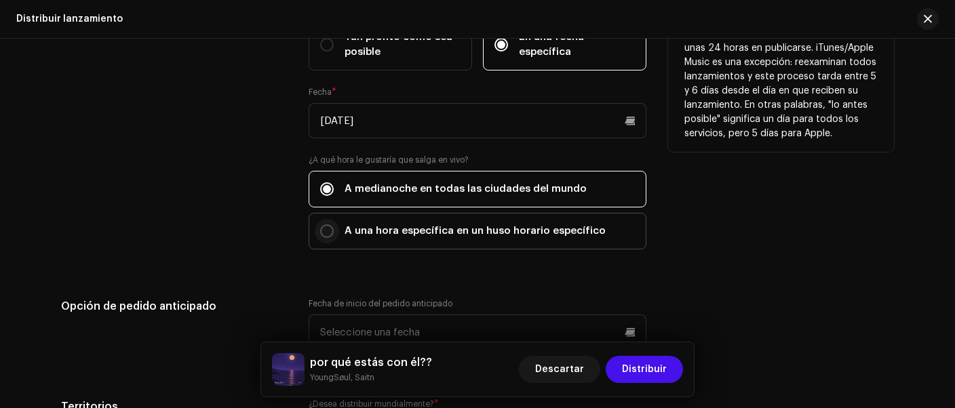
click at [328, 227] on p-radiobutton at bounding box center [327, 232] width 14 height 14
click at [328, 227] on input "A una hora específica en un huso horario específico" at bounding box center [327, 232] width 14 height 14
radio input "true"
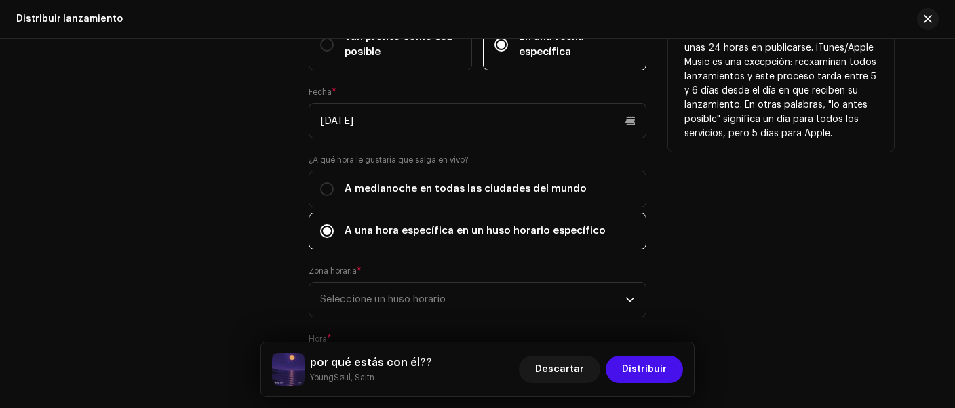
scroll to position [2439, 0]
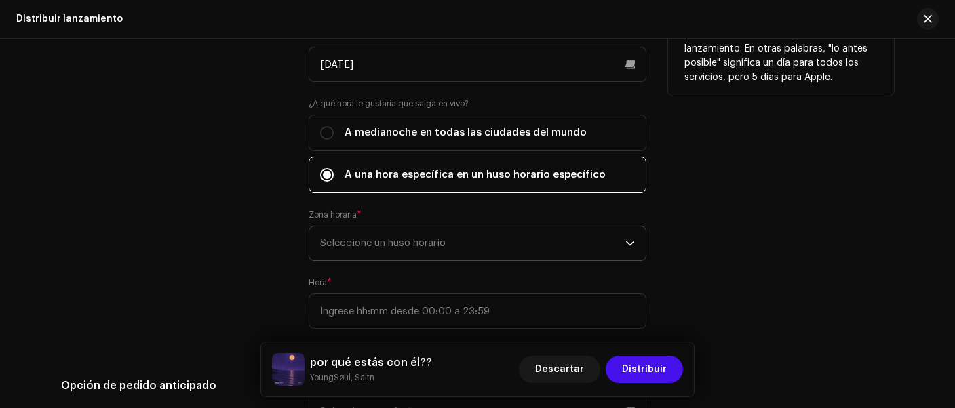
click at [404, 245] on span "Seleccione un huso horario" at bounding box center [472, 244] width 305 height 34
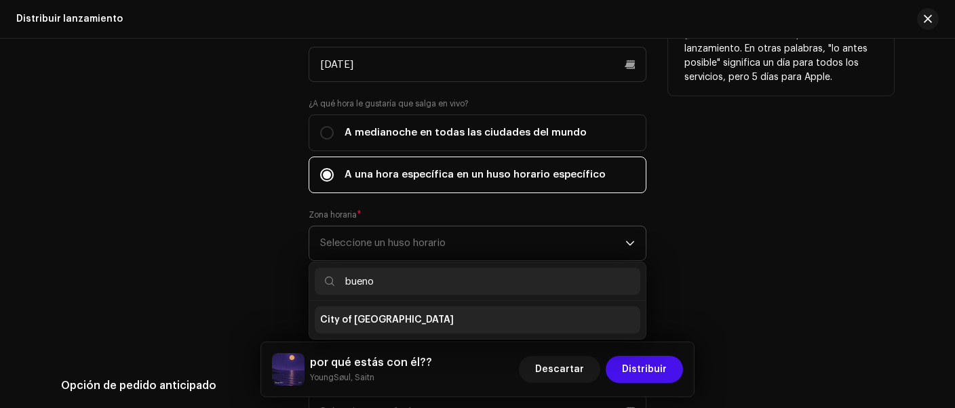
type input "bueno"
click at [396, 320] on span "City of [GEOGRAPHIC_DATA]" at bounding box center [387, 320] width 134 height 14
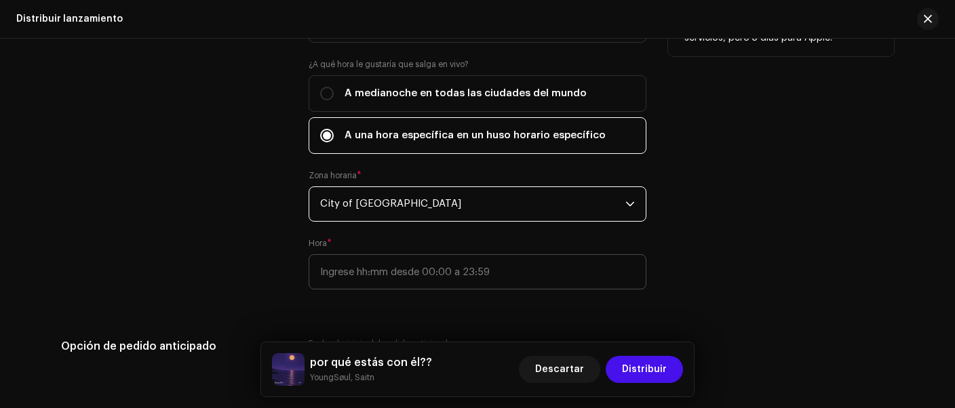
scroll to position [2496, 0]
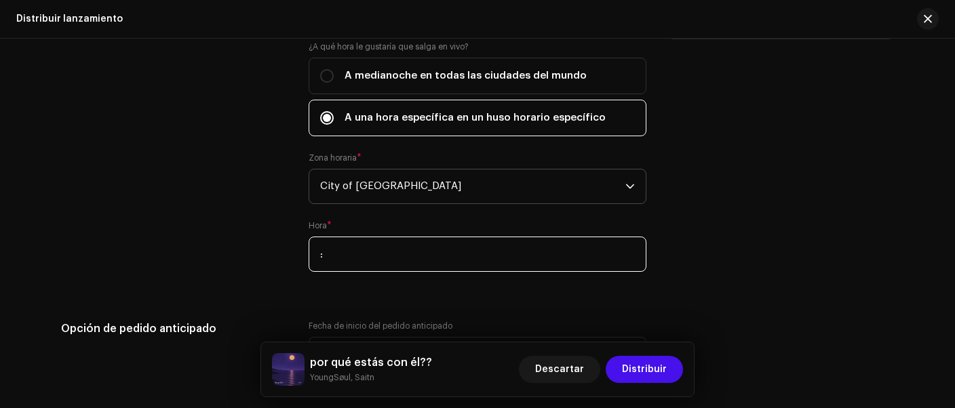
click at [454, 252] on input ":" at bounding box center [478, 254] width 338 height 35
type input "19:00"
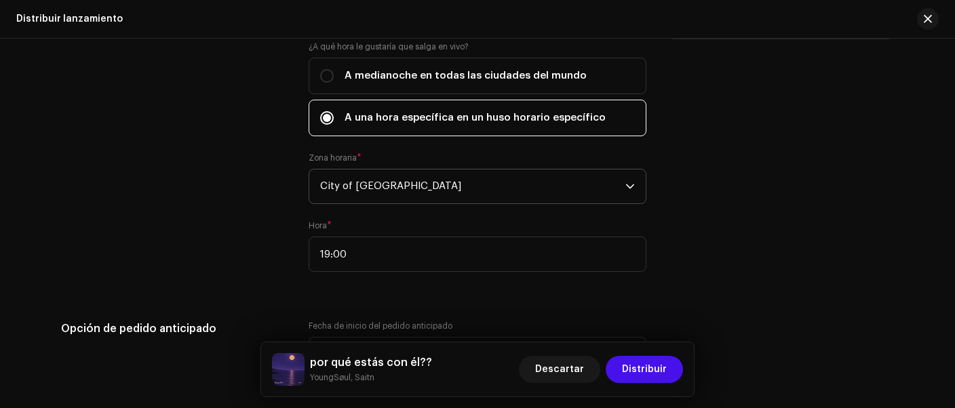
click at [227, 261] on div "Fecha de inicio del lanzamiento" at bounding box center [174, 61] width 226 height 453
click at [485, 184] on span "City of [GEOGRAPHIC_DATA]" at bounding box center [472, 187] width 305 height 34
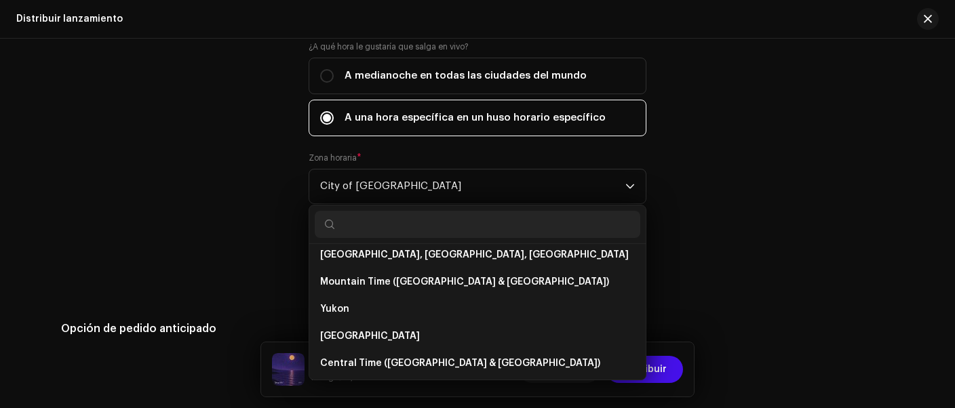
scroll to position [0, 0]
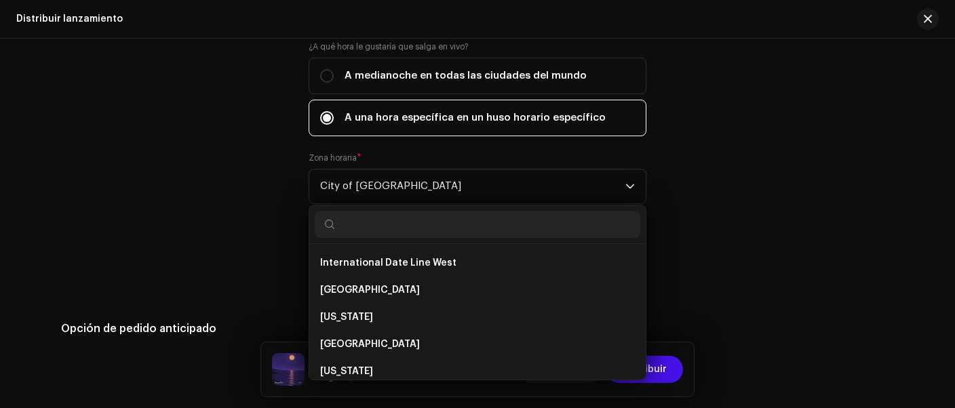
click at [242, 264] on div "Fecha de inicio del lanzamiento" at bounding box center [174, 61] width 226 height 453
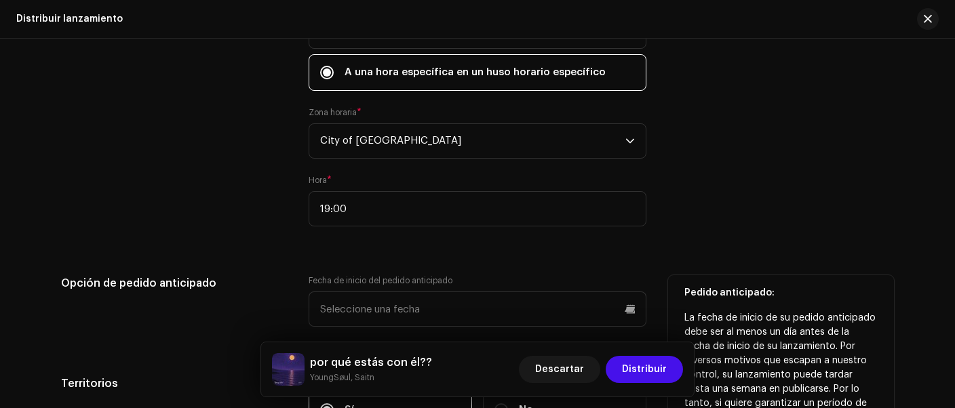
scroll to position [2553, 0]
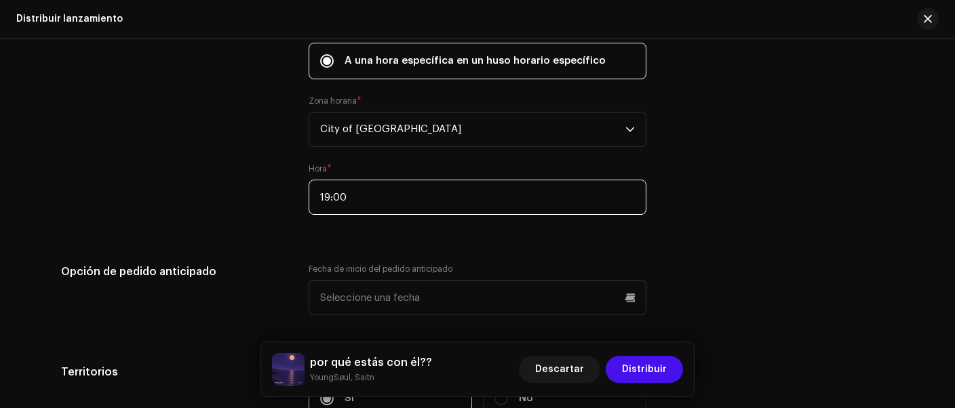
click at [349, 196] on input "19:00" at bounding box center [478, 197] width 338 height 35
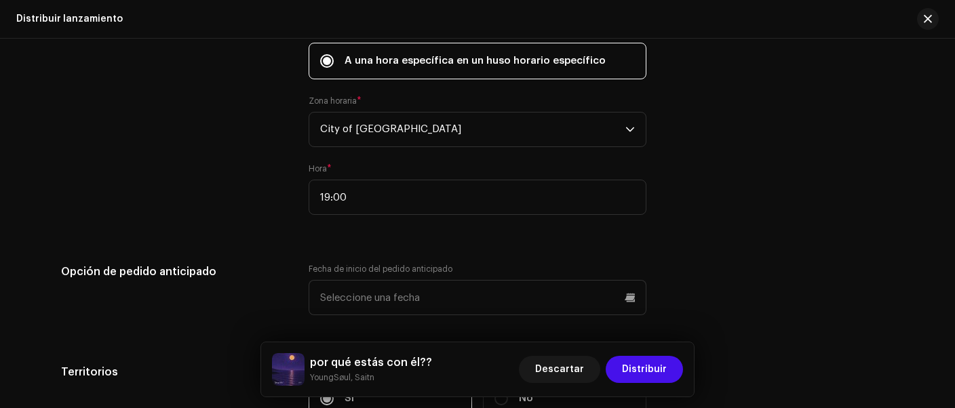
click at [275, 208] on div "Fecha de inicio del lanzamiento" at bounding box center [174, 4] width 226 height 453
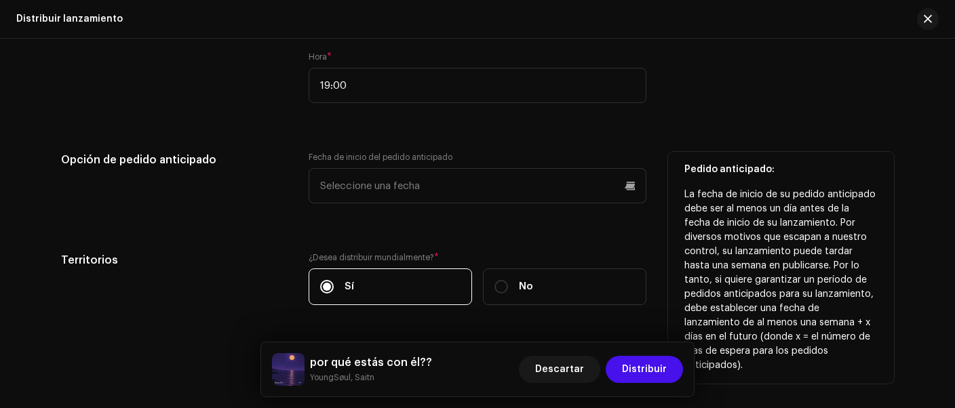
scroll to position [2666, 0]
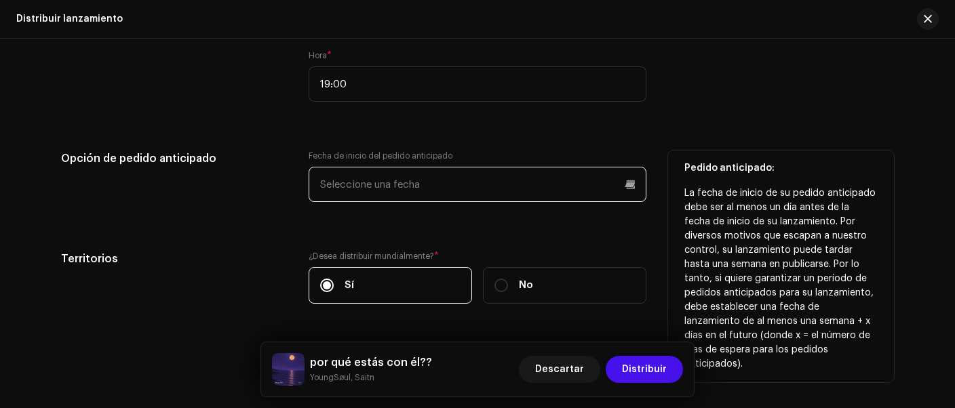
click at [378, 192] on input "text" at bounding box center [478, 184] width 338 height 35
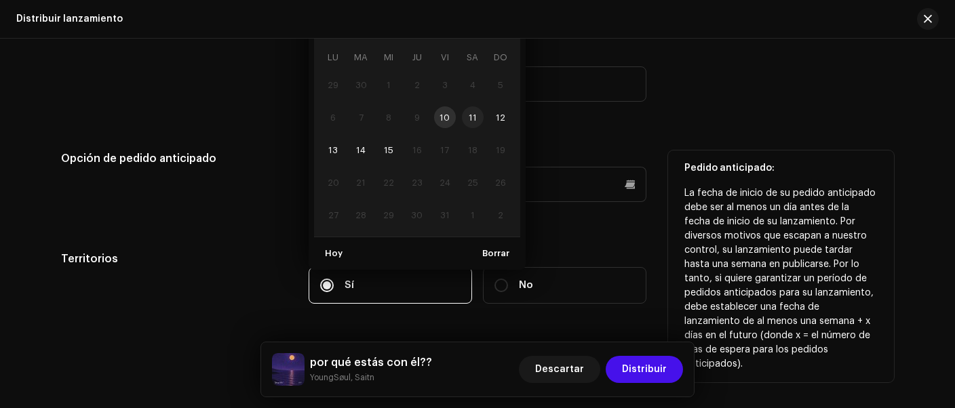
click at [467, 117] on span "11" at bounding box center [473, 118] width 22 height 22
type input "[DATE]"
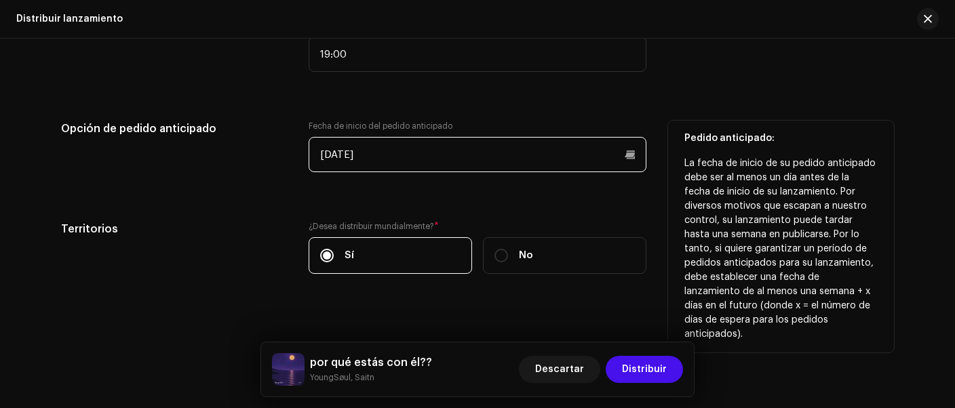
scroll to position [2709, 0]
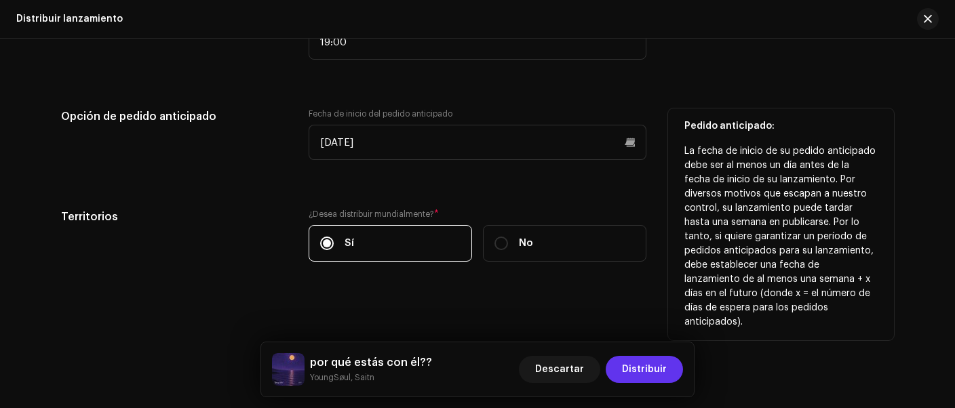
click at [652, 369] on span "Distribuir" at bounding box center [644, 369] width 45 height 27
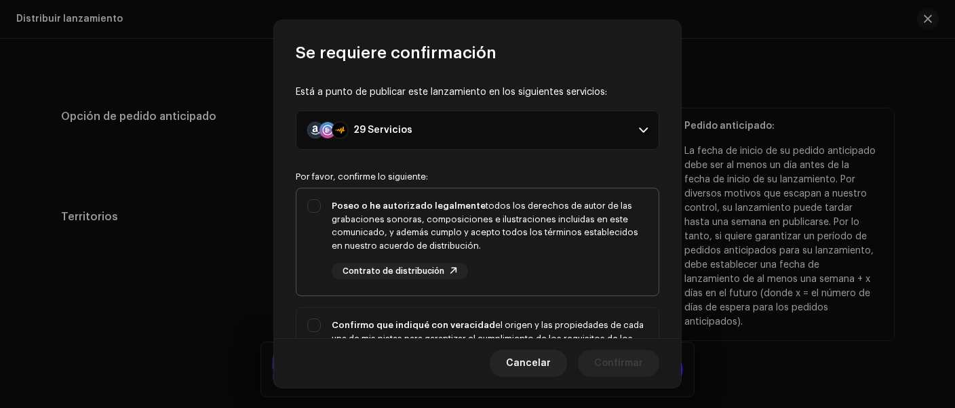
click at [316, 206] on div "Poseo o he autorizado legalmente todos los derechos de autor de las grabaciones…" at bounding box center [478, 240] width 362 height 102
checkbox input "true"
click at [628, 135] on p-accordion-header "29 Servicios" at bounding box center [478, 130] width 364 height 39
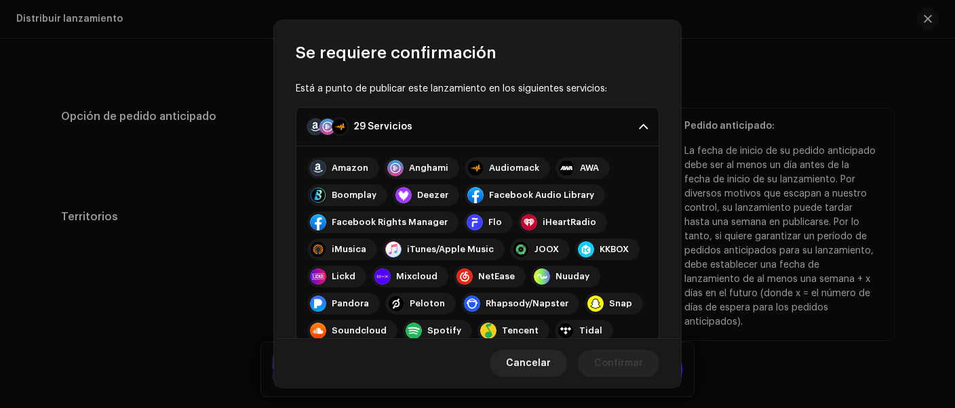
scroll to position [0, 0]
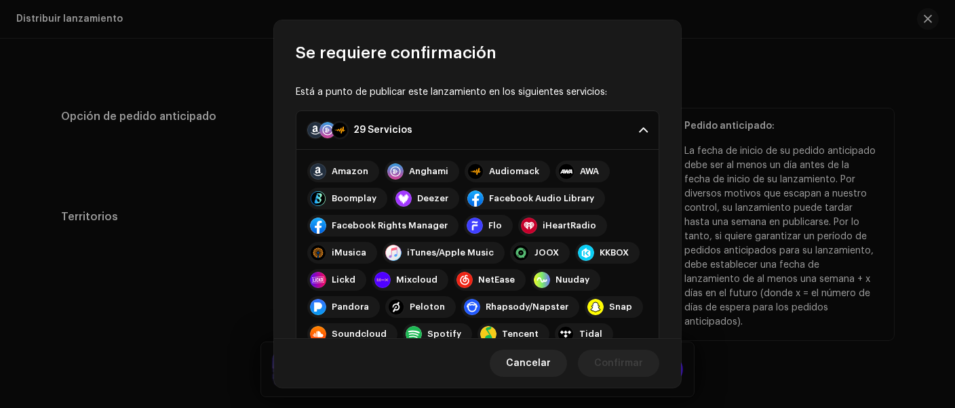
click at [626, 127] on p-accordion-header "29 Servicios" at bounding box center [478, 130] width 364 height 39
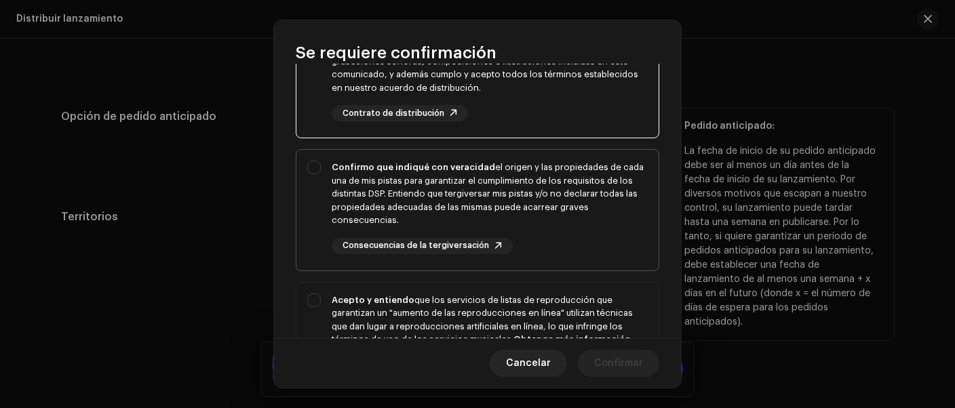
scroll to position [170, 0]
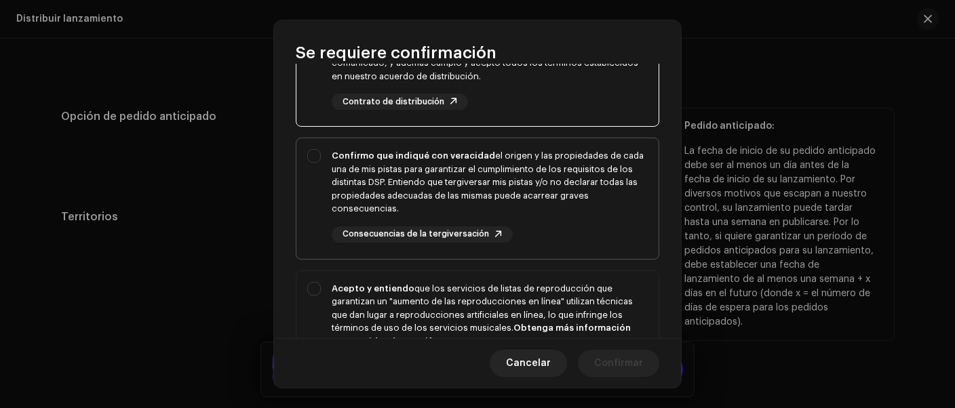
click at [311, 154] on div "Confirmo que indiqué con veracidad el origen y las propiedades de cada una de m…" at bounding box center [478, 195] width 362 height 115
checkbox input "true"
click at [305, 288] on div "Acepto y entiendo que los servicios de listas de reproducción que garantizan un…" at bounding box center [478, 339] width 362 height 137
checkbox input "true"
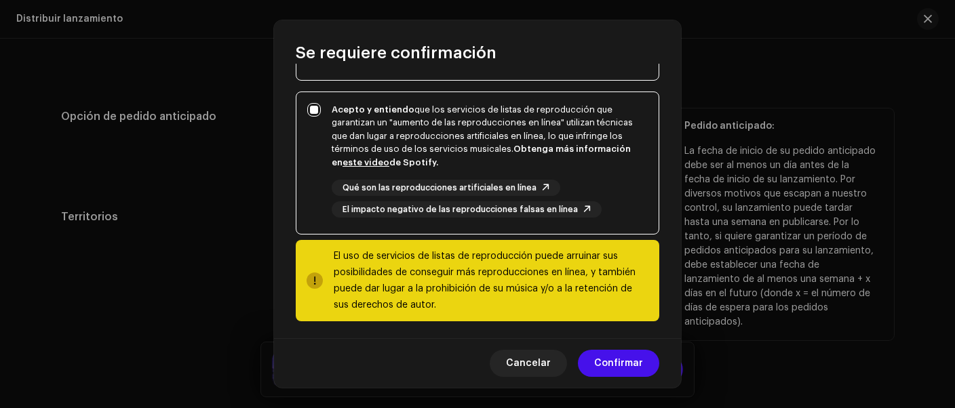
scroll to position [351, 0]
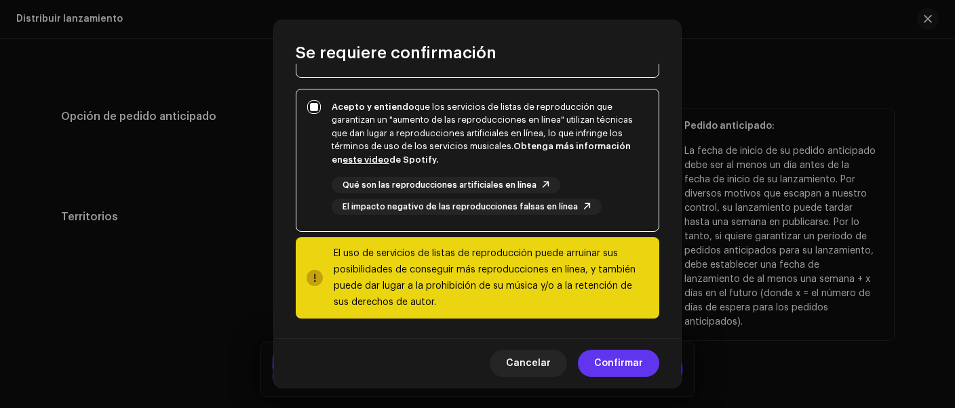
click at [623, 362] on span "Confirmar" at bounding box center [618, 363] width 49 height 27
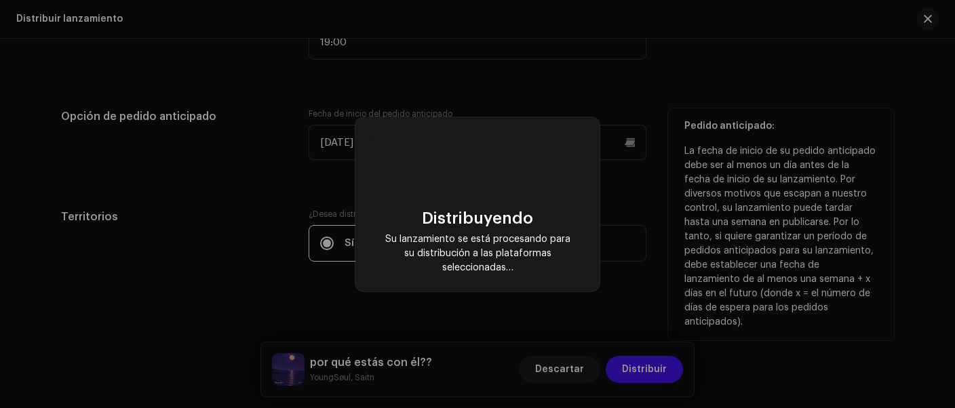
checkbox input "false"
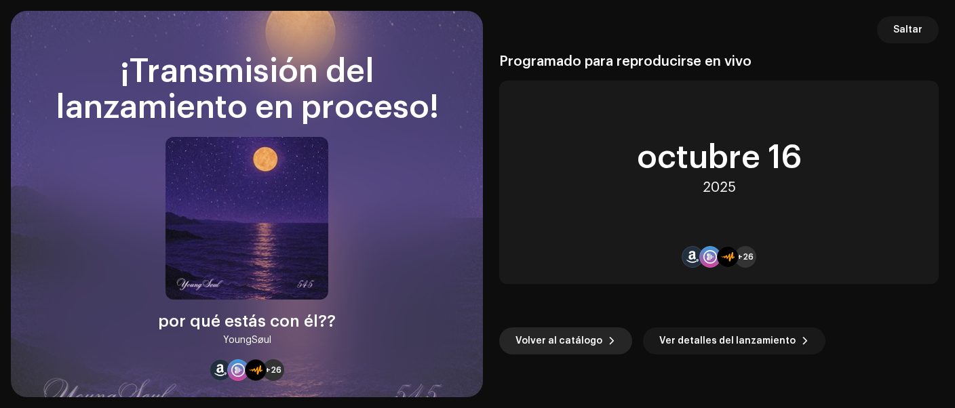
click at [612, 339] on button "Volver al catálogo" at bounding box center [565, 341] width 133 height 27
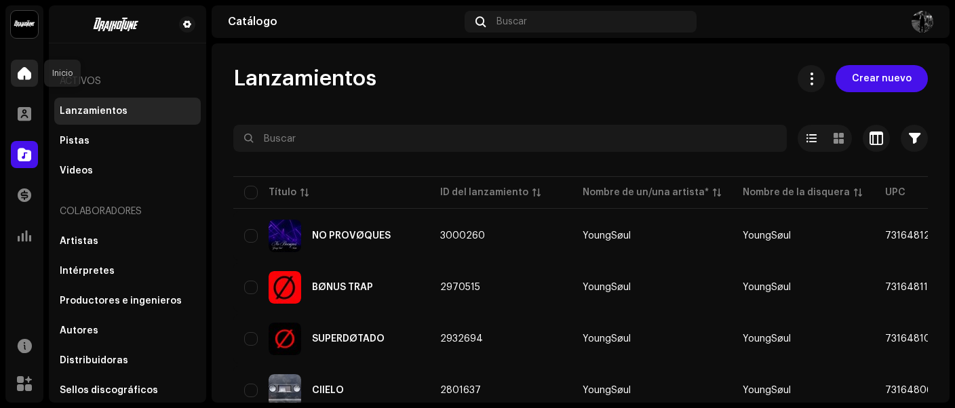
click at [18, 76] on span at bounding box center [25, 73] width 14 height 11
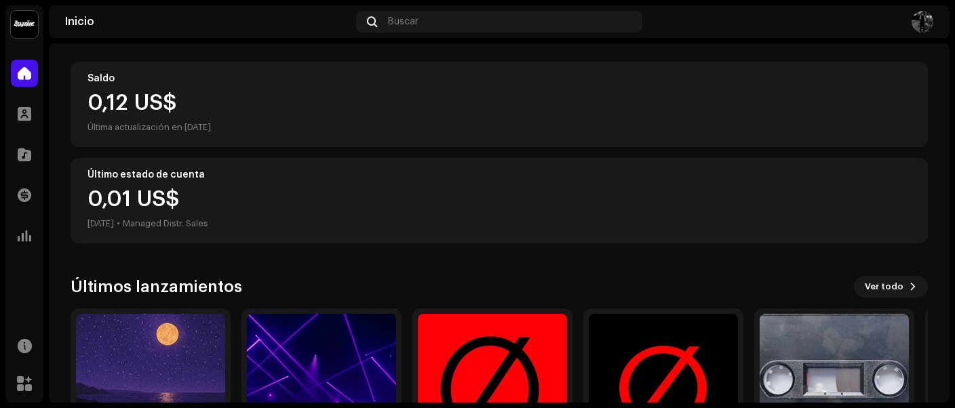
scroll to position [227, 0]
